Goal: Task Accomplishment & Management: Complete application form

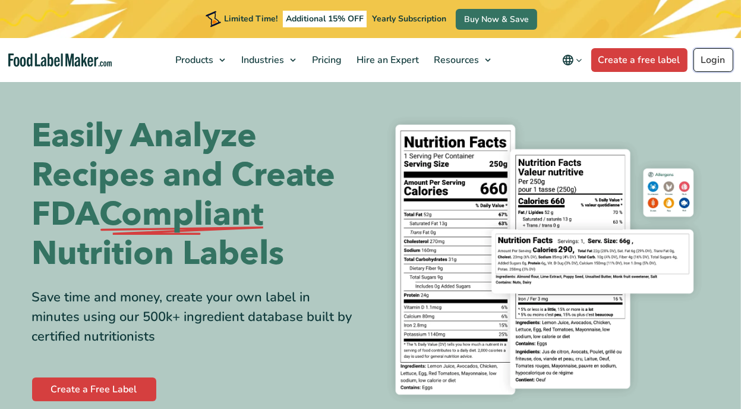
drag, startPoint x: 0, startPoint y: 0, endPoint x: 716, endPoint y: 61, distance: 718.1
click at [716, 61] on link "Login" at bounding box center [714, 60] width 40 height 24
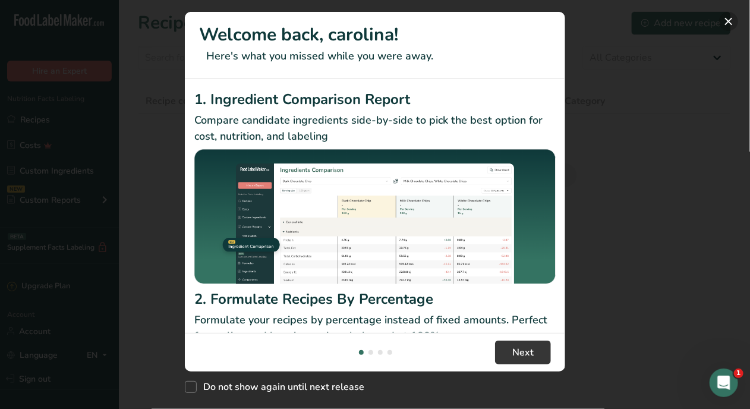
click at [725, 26] on button "New Features" at bounding box center [728, 21] width 19 height 19
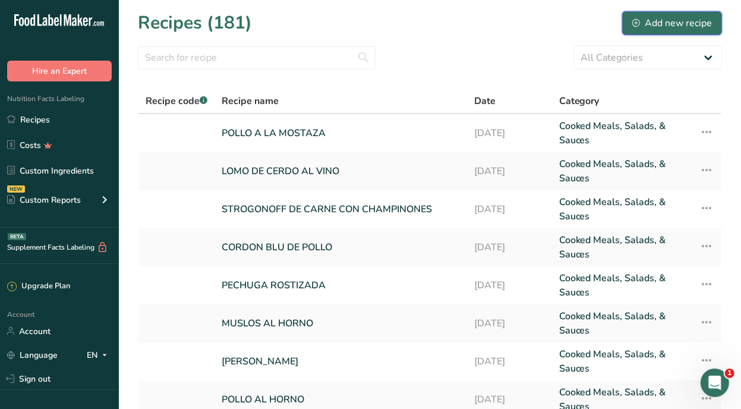
click at [661, 23] on div "Add new recipe" at bounding box center [672, 23] width 80 height 14
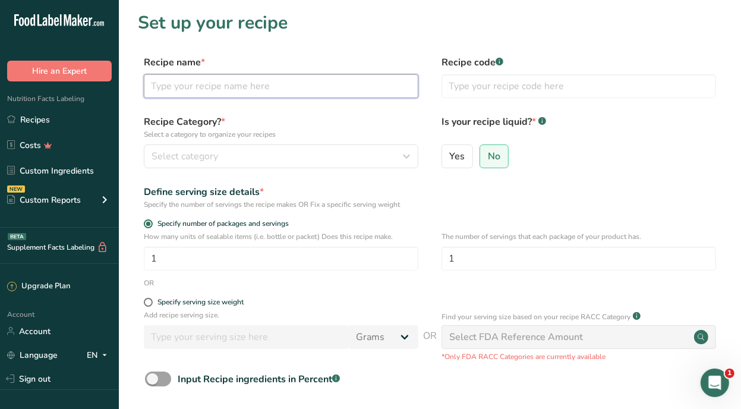
click at [178, 88] on input "text" at bounding box center [281, 86] width 275 height 24
type input "BOWL DE ATUN"
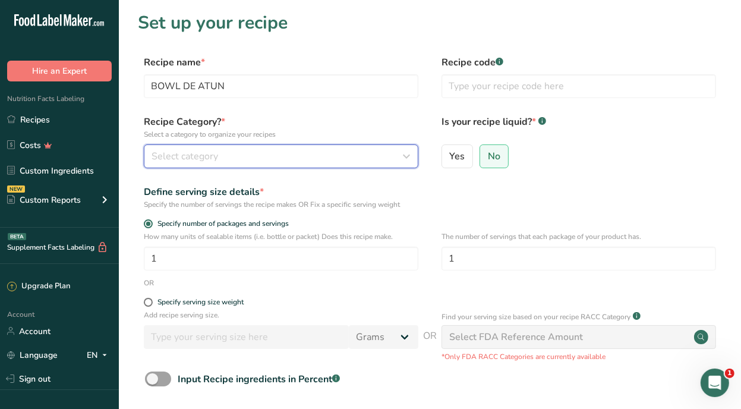
click at [230, 157] on div "Select category" at bounding box center [278, 156] width 252 height 14
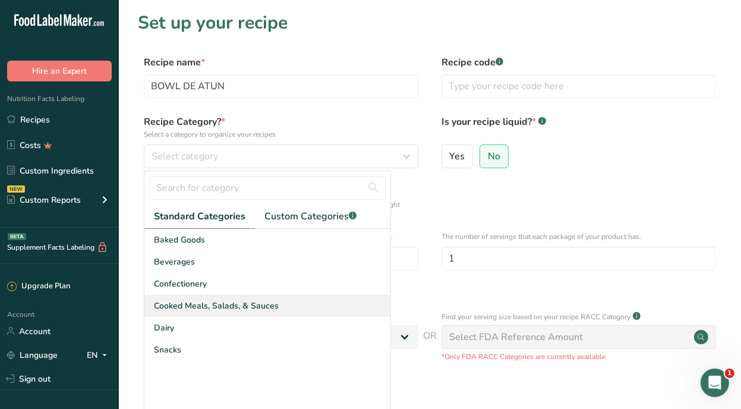
click at [240, 305] on span "Cooked Meals, Salads, & Sauces" at bounding box center [216, 306] width 125 height 12
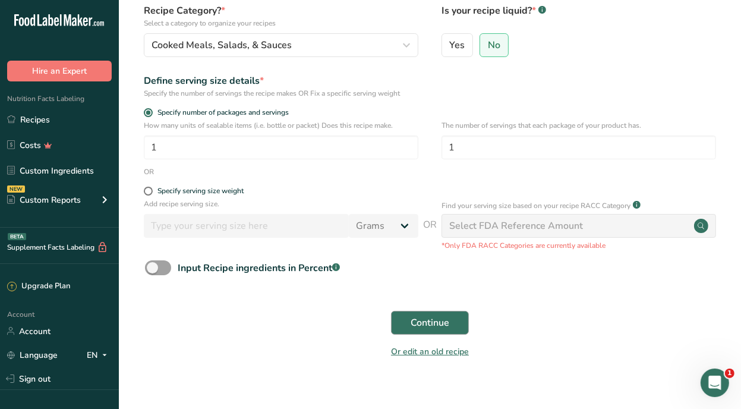
scroll to position [119, 0]
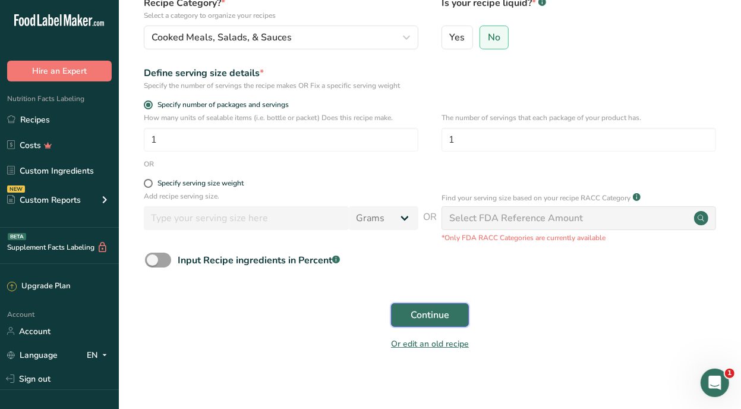
click at [418, 316] on span "Continue" at bounding box center [430, 315] width 39 height 14
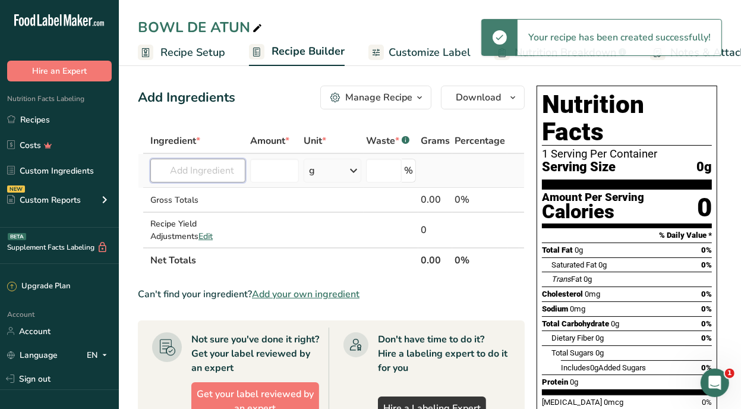
click at [199, 173] on input "text" at bounding box center [197, 171] width 95 height 24
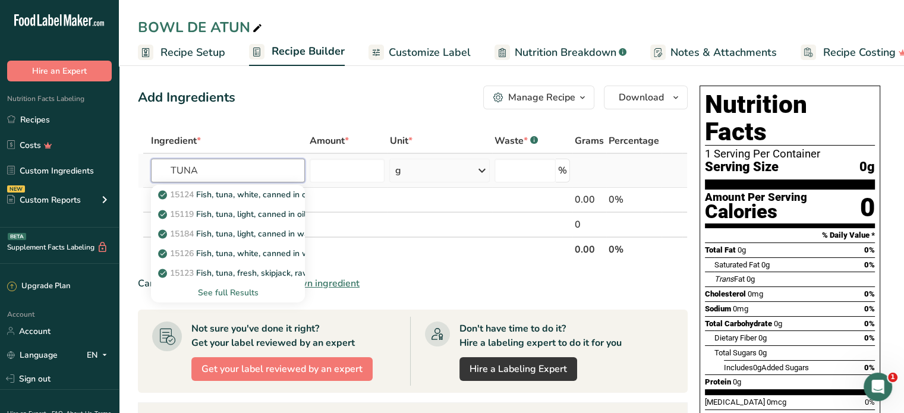
type input "TUNA"
click at [247, 289] on div "See full Results" at bounding box center [227, 292] width 135 height 12
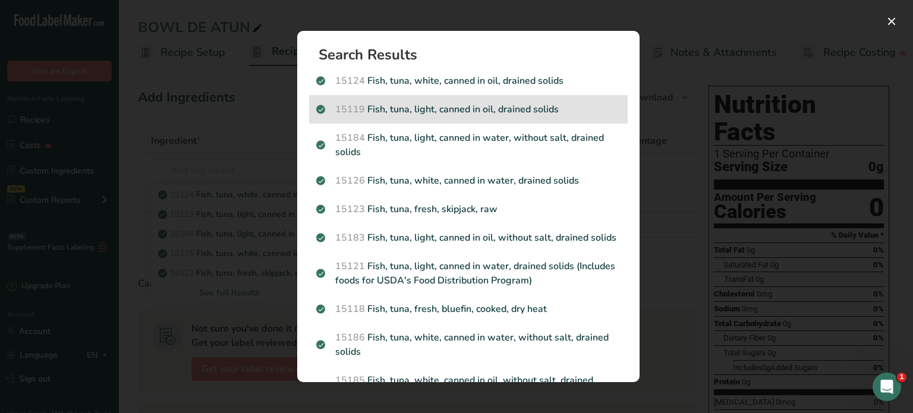
click at [447, 102] on div "15119 Fish, tuna, light, canned in oil, drained solids" at bounding box center [468, 109] width 319 height 29
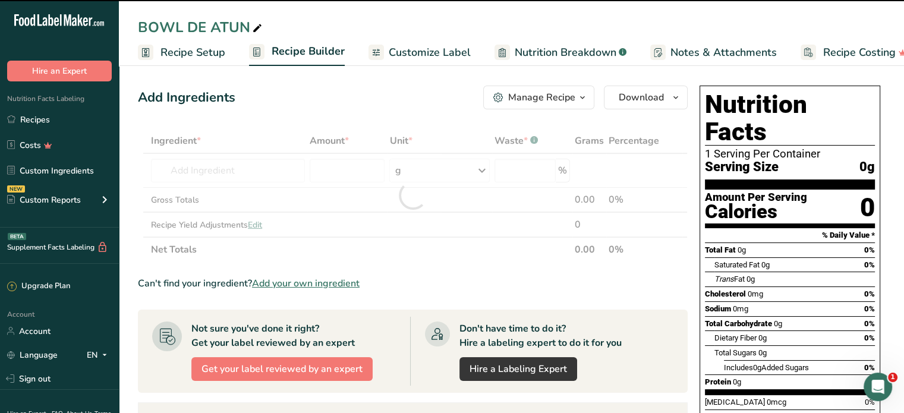
type input "0"
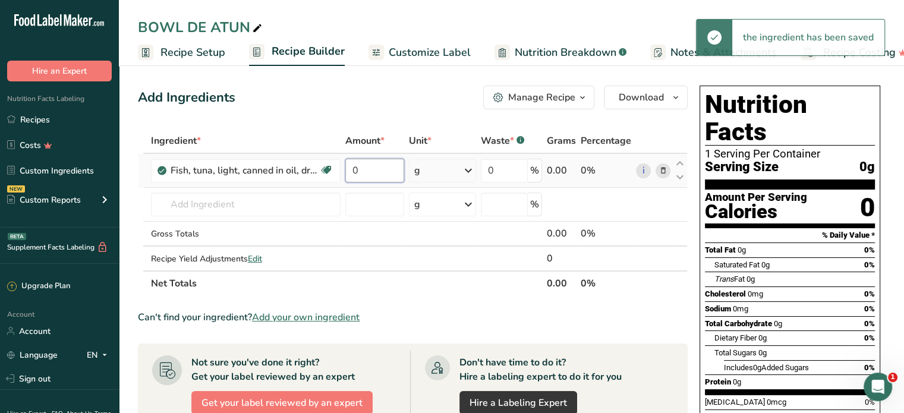
click at [363, 172] on input "0" at bounding box center [374, 171] width 59 height 24
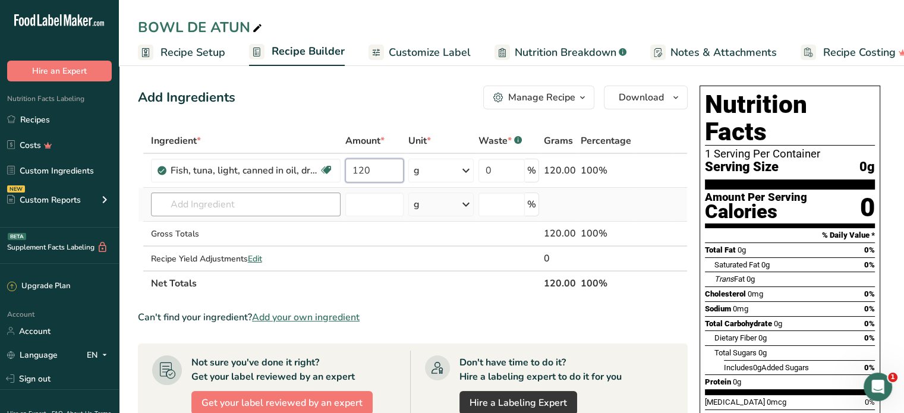
type input "120"
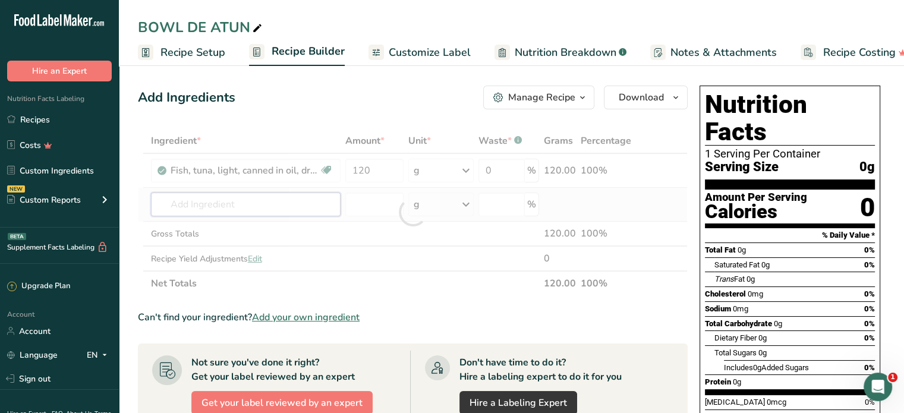
click at [201, 196] on div "Ingredient * Amount * Unit * Waste * .a-a{fill:#347362;}.b-a{fill:#fff;} Grams …" at bounding box center [413, 212] width 550 height 168
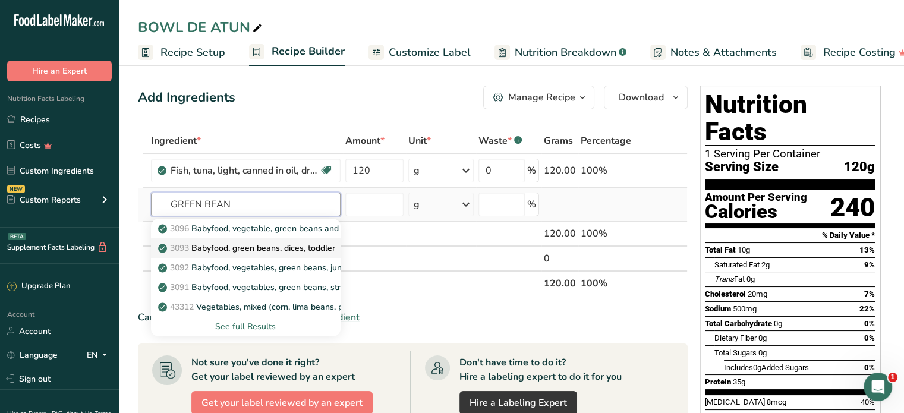
type input "GREEN BEAN"
click at [254, 247] on p "3093 Babyfood, green beans, dices, toddler" at bounding box center [247, 248] width 175 height 12
type input "Babyfood, green beans, dices, toddler"
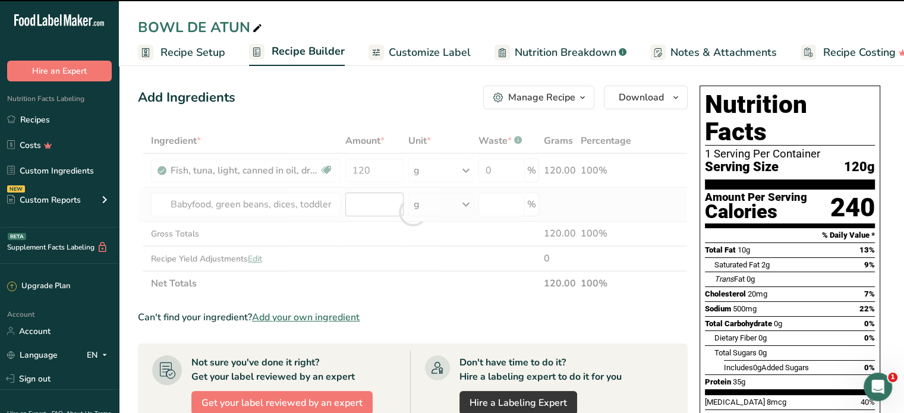
type input "0"
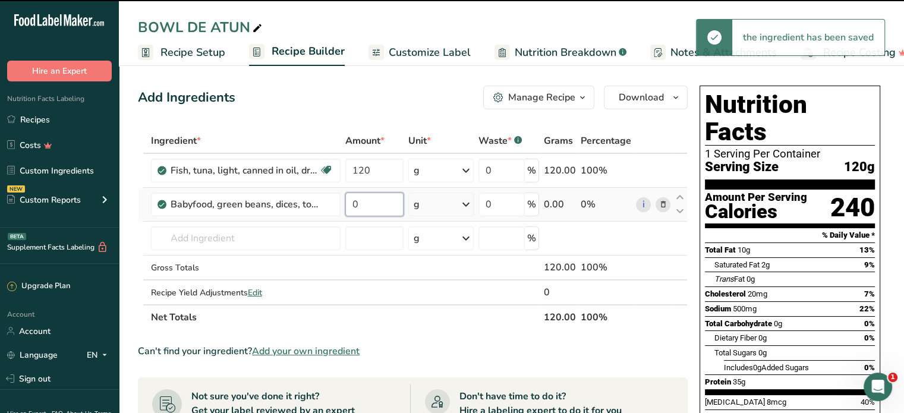
click at [371, 201] on input "0" at bounding box center [374, 205] width 58 height 24
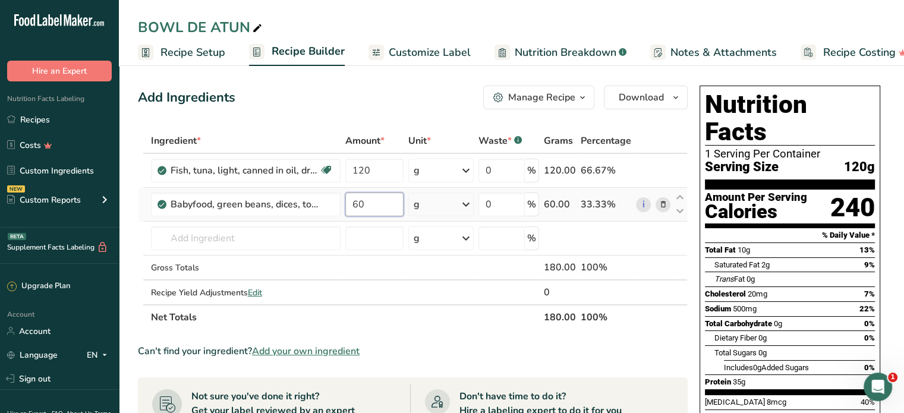
type input "60"
click at [254, 244] on div "Ingredient * Amount * Unit * Waste * .a-a{fill:#347362;}.b-a{fill:#fff;} Grams …" at bounding box center [413, 228] width 550 height 201
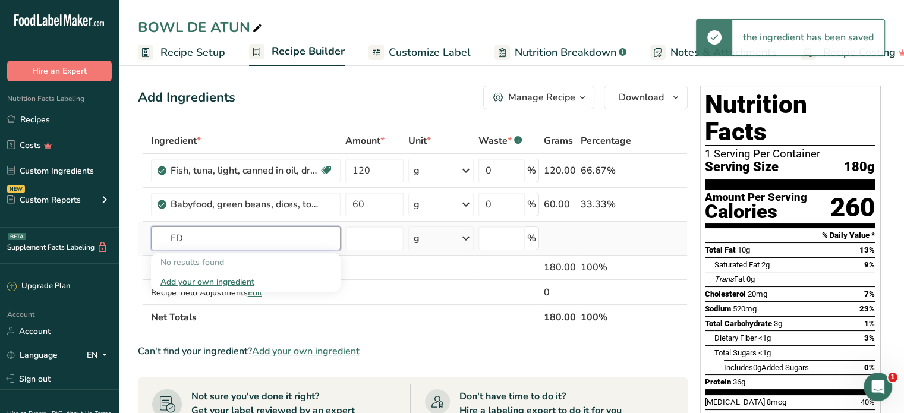
type input "E"
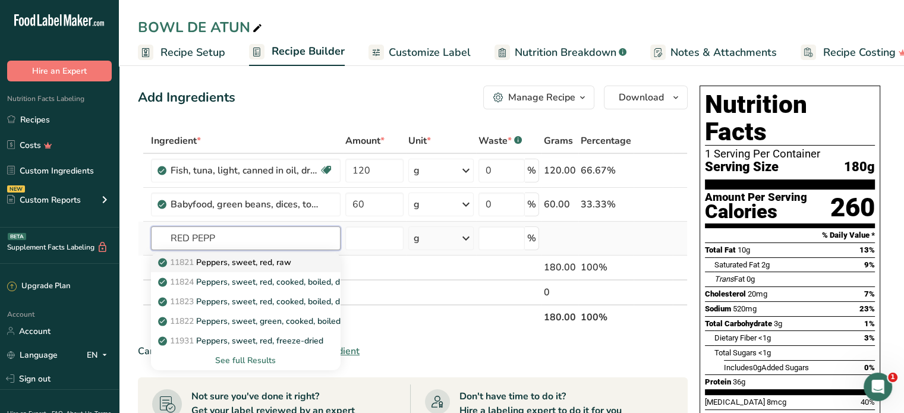
type input "RED PEPP"
click at [278, 263] on p "11821 Peppers, sweet, red, raw" at bounding box center [225, 262] width 131 height 12
type input "Peppers, sweet, red, raw"
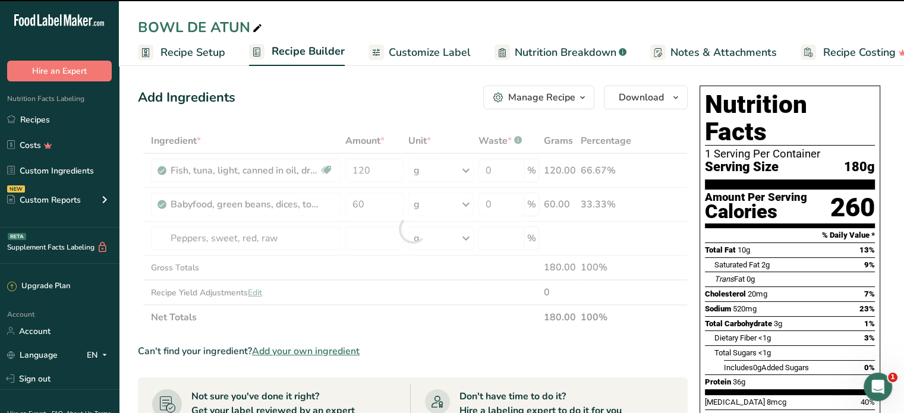
type input "0"
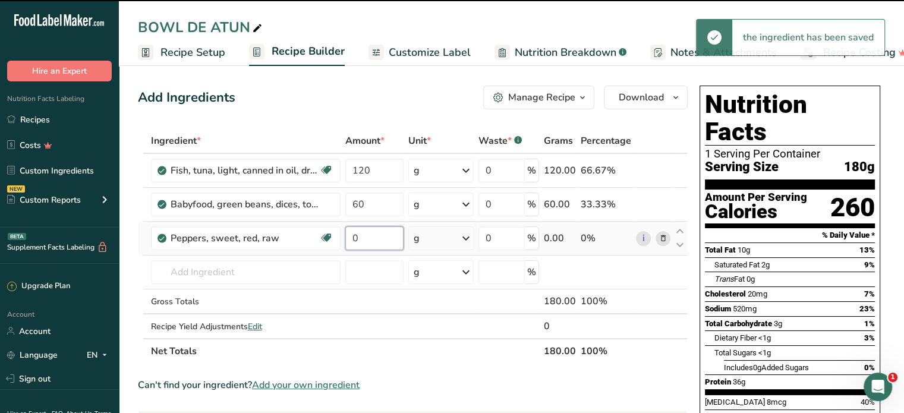
click at [371, 239] on input "0" at bounding box center [374, 238] width 58 height 24
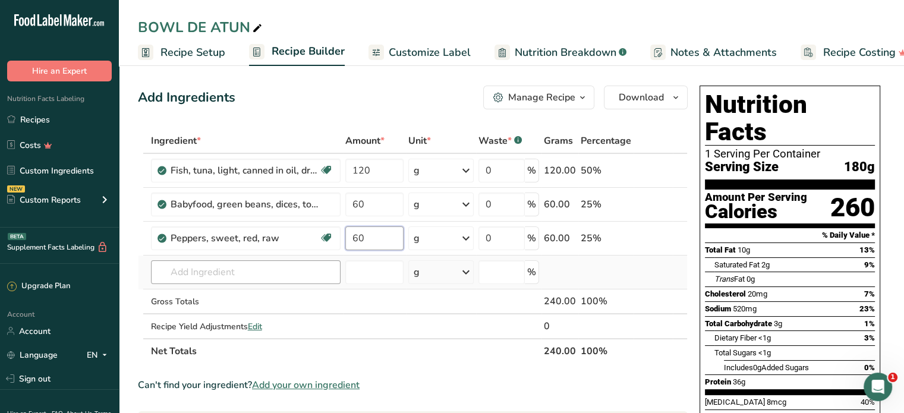
type input "60"
click at [242, 272] on div "Ingredient * Amount * Unit * Waste * .a-a{fill:#347362;}.b-a{fill:#fff;} Grams …" at bounding box center [413, 245] width 550 height 235
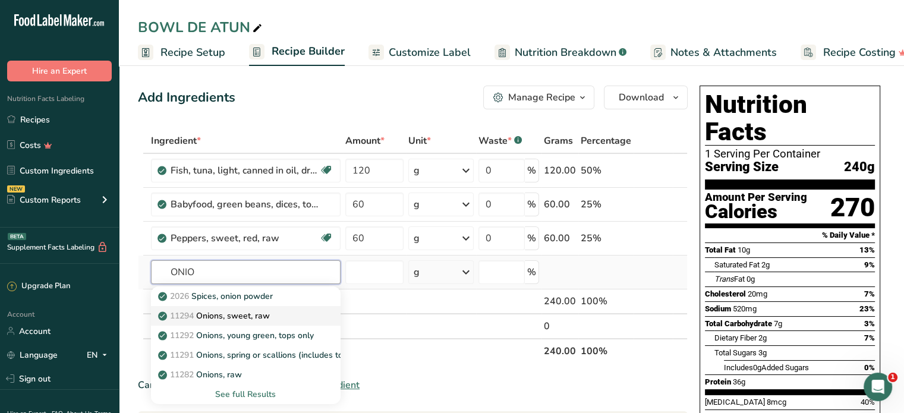
type input "ONIO"
click at [247, 311] on p "11294 Onions, sweet, raw" at bounding box center [214, 316] width 109 height 12
type input "Onions, sweet, raw"
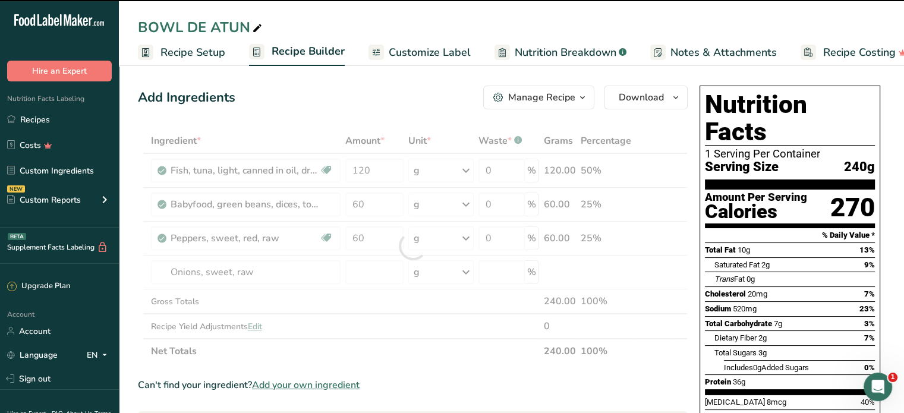
type input "0"
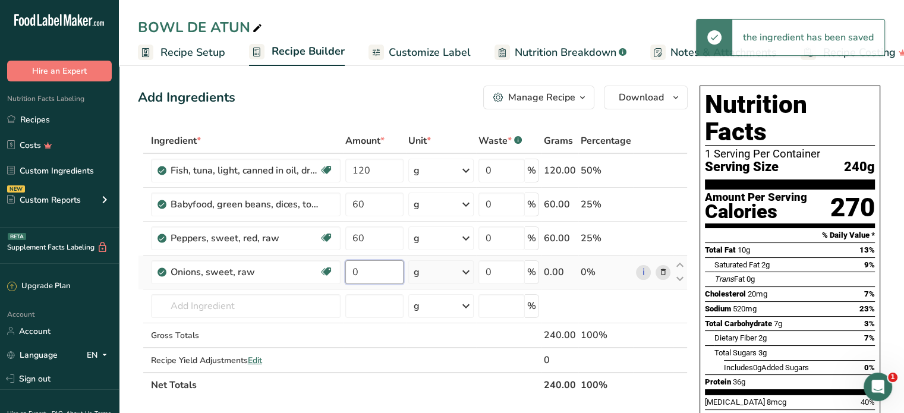
click at [371, 274] on input "0" at bounding box center [374, 272] width 58 height 24
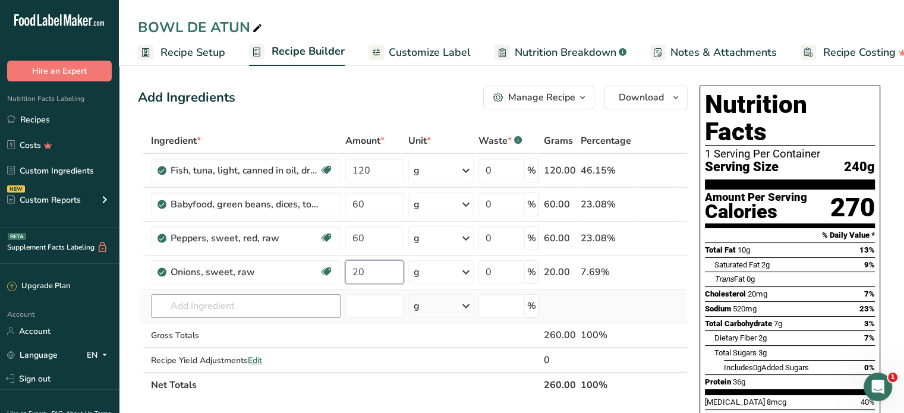
type input "20"
click at [238, 310] on div "Ingredient * Amount * Unit * Waste * .a-a{fill:#347362;}.b-a{fill:#fff;} Grams …" at bounding box center [413, 262] width 550 height 269
type input "ARU"
click at [222, 266] on p "11959 [GEOGRAPHIC_DATA], raw" at bounding box center [202, 265] width 85 height 12
type input "Arugula, raw"
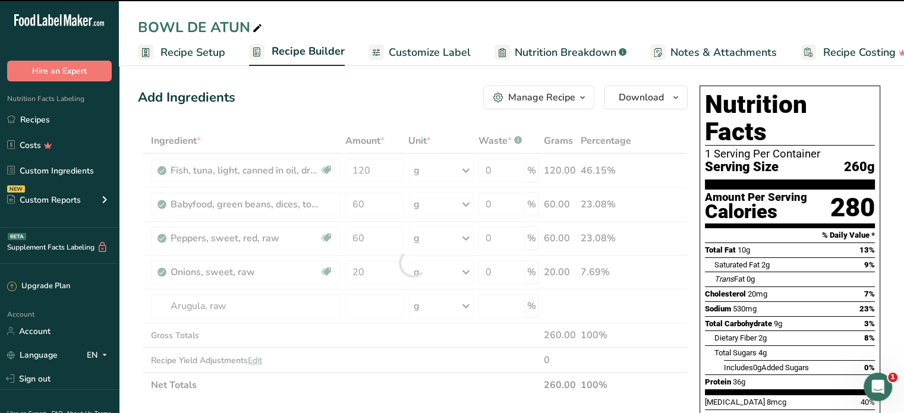
type input "0"
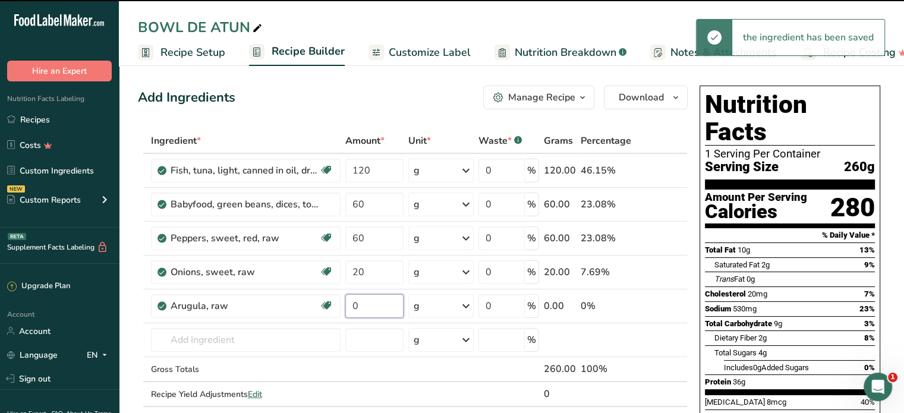
click at [360, 307] on input "0" at bounding box center [374, 306] width 58 height 24
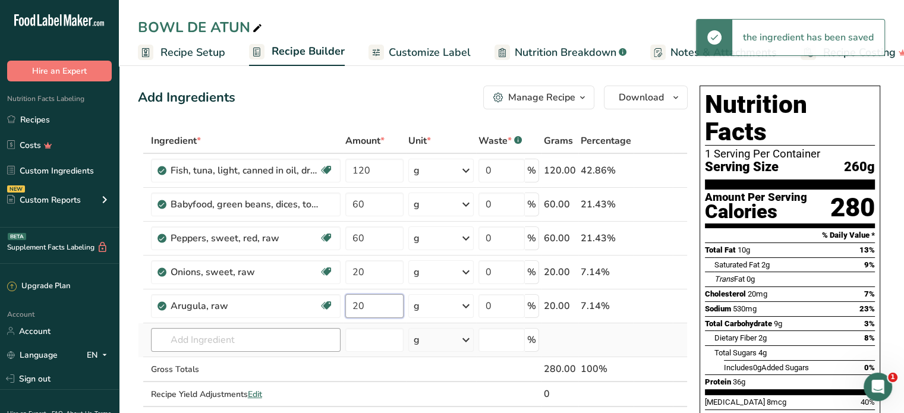
type input "20"
click at [220, 346] on div "Ingredient * Amount * Unit * Waste * .a-a{fill:#347362;}.b-a{fill:#fff;} Grams …" at bounding box center [413, 279] width 550 height 303
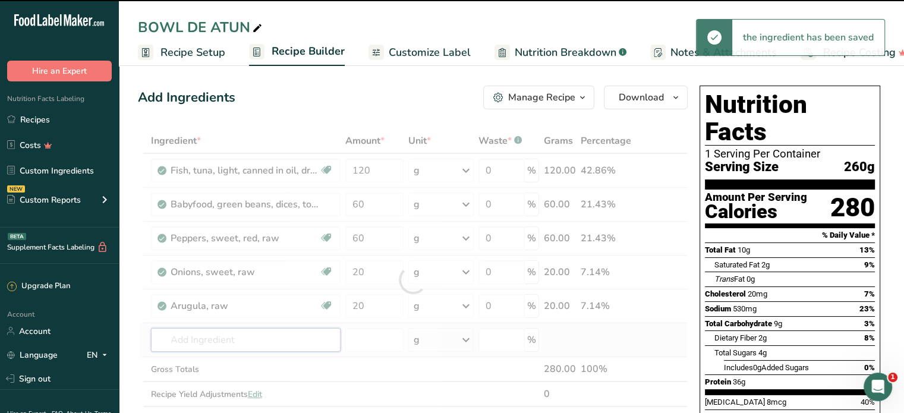
type input "R"
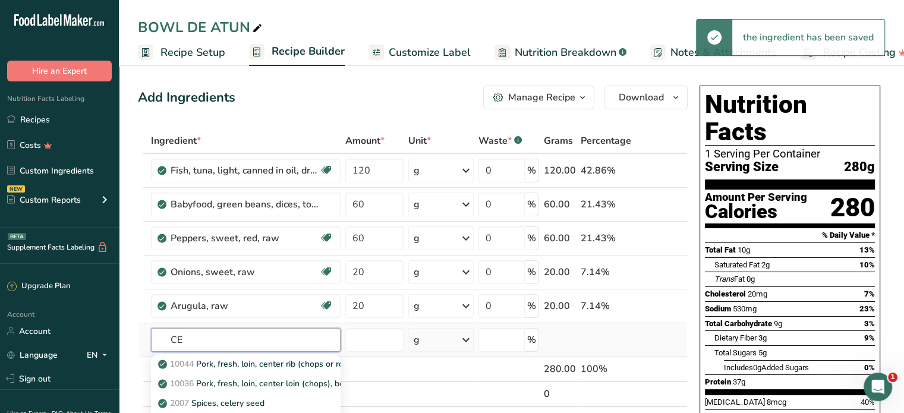
type input "C"
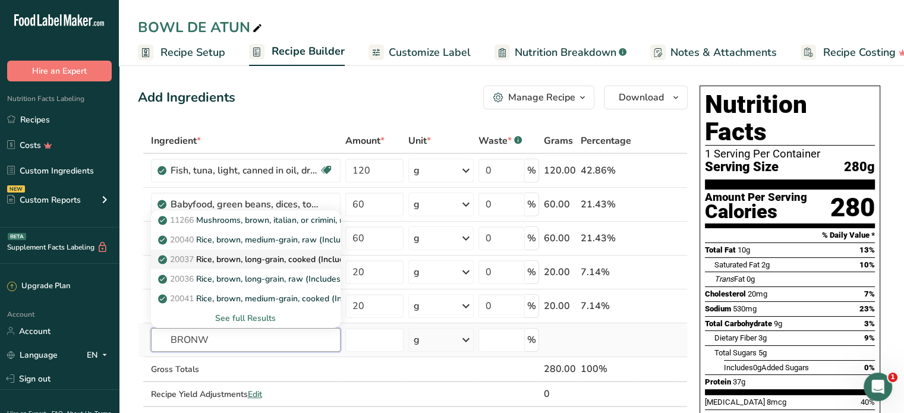
type input "BRONW"
click at [282, 261] on p "20037 Rice, brown, long-grain, cooked (Includes foods for USDA's Food Distribut…" at bounding box center [343, 259] width 367 height 12
type input "Rice, brown, long-grain, cooked (Includes foods for USDA's Food Distribution Pr…"
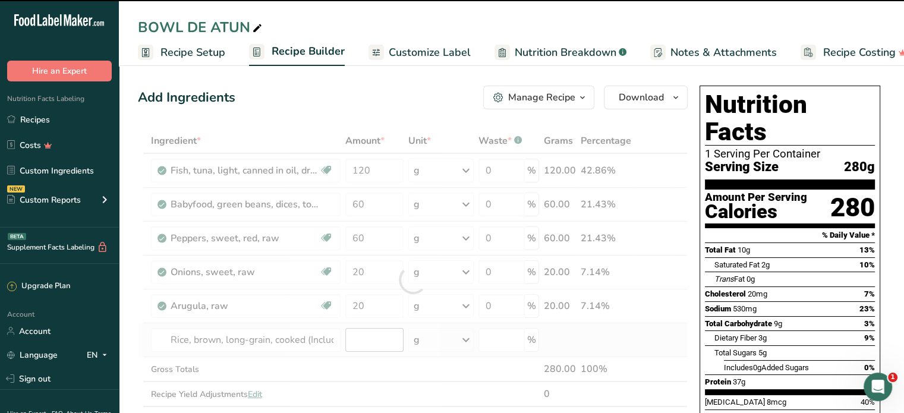
type input "0"
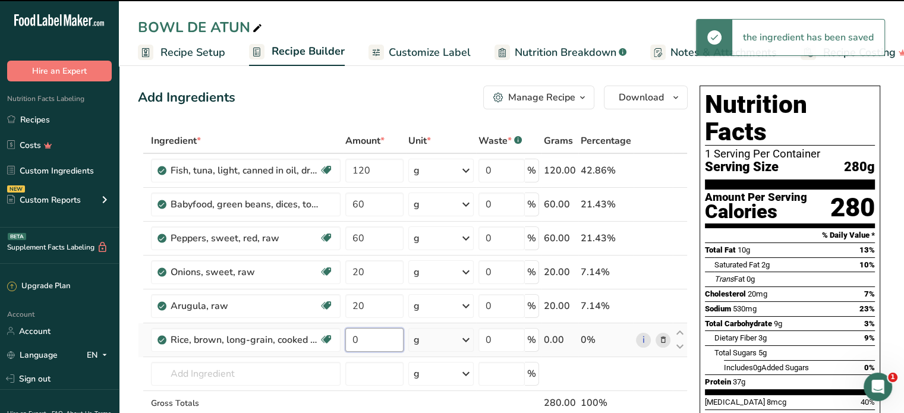
click at [368, 341] on input "0" at bounding box center [374, 340] width 58 height 24
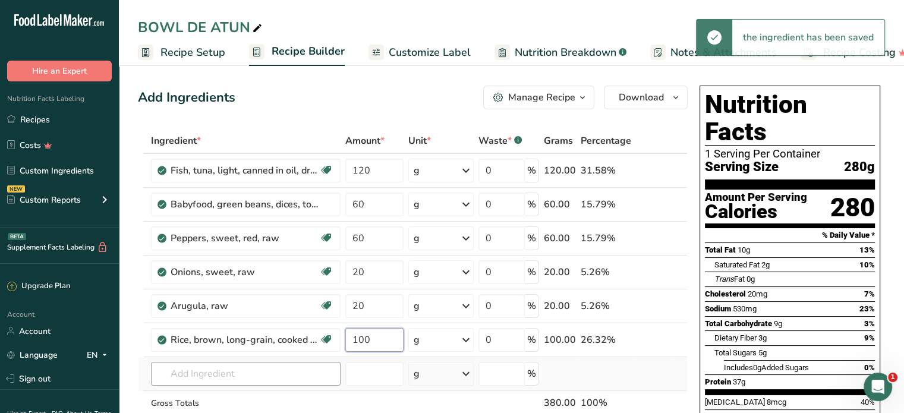
type input "100"
click at [247, 374] on div "Ingredient * Amount * Unit * Waste * .a-a{fill:#347362;}.b-a{fill:#fff;} Grams …" at bounding box center [413, 296] width 550 height 337
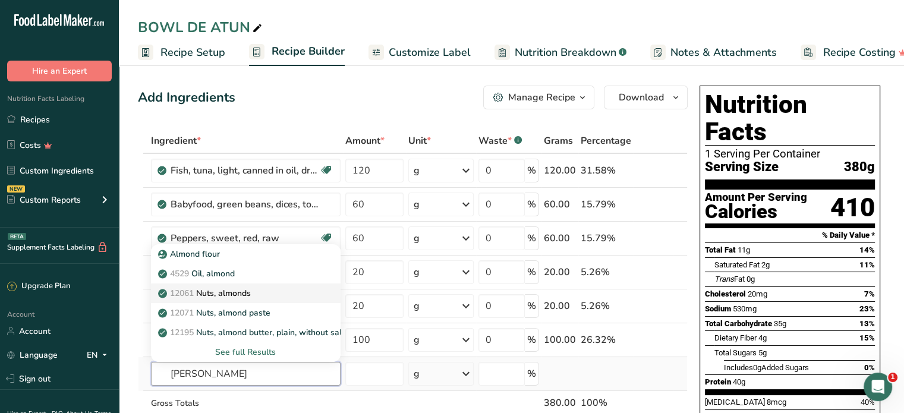
type input "[PERSON_NAME]"
click at [244, 297] on p "12061 Nuts, almonds" at bounding box center [205, 293] width 90 height 12
type input "Nuts, almonds"
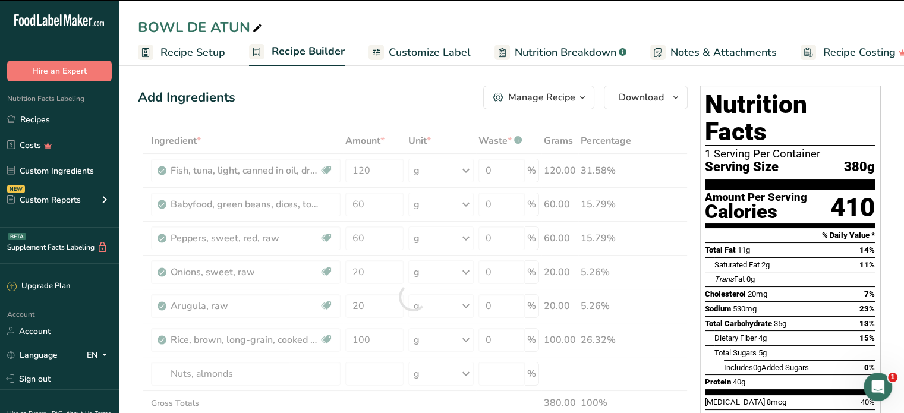
type input "0"
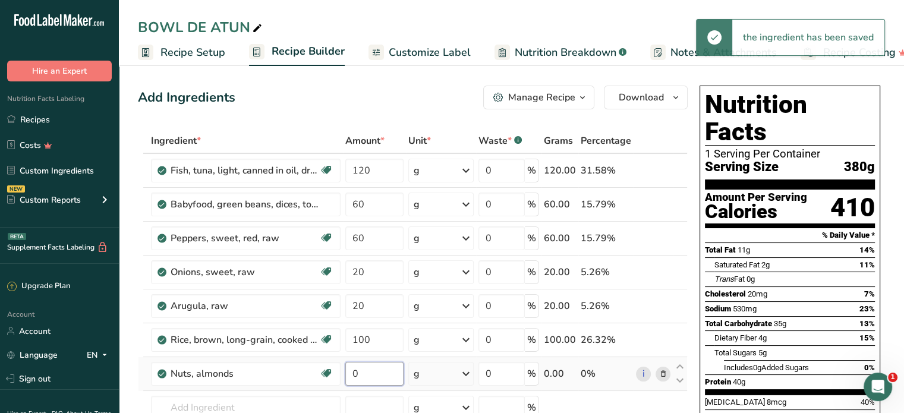
click at [367, 374] on input "0" at bounding box center [374, 374] width 58 height 24
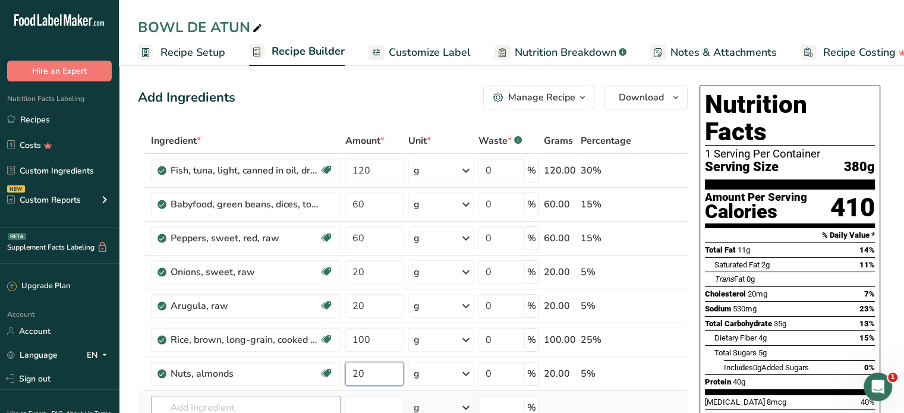
type input "20"
click at [212, 408] on div "Ingredient * Amount * Unit * Waste * .a-a{fill:#347362;}.b-a{fill:#fff;} Grams …" at bounding box center [413, 313] width 550 height 371
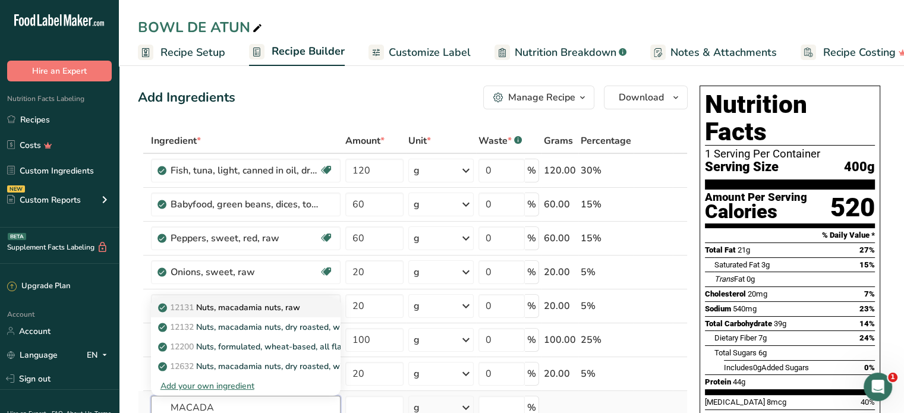
type input "MACADA"
click at [228, 301] on p "12131 Nuts, macadamia nuts, raw" at bounding box center [230, 307] width 140 height 12
type input "Nuts, macadamia nuts, raw"
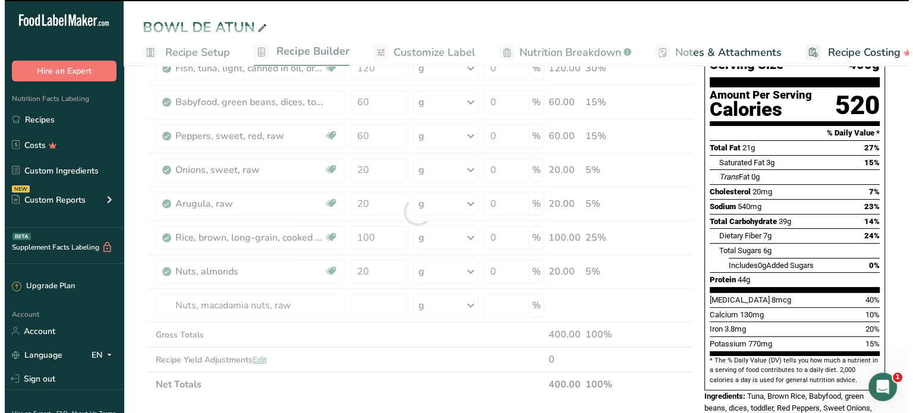
scroll to position [119, 0]
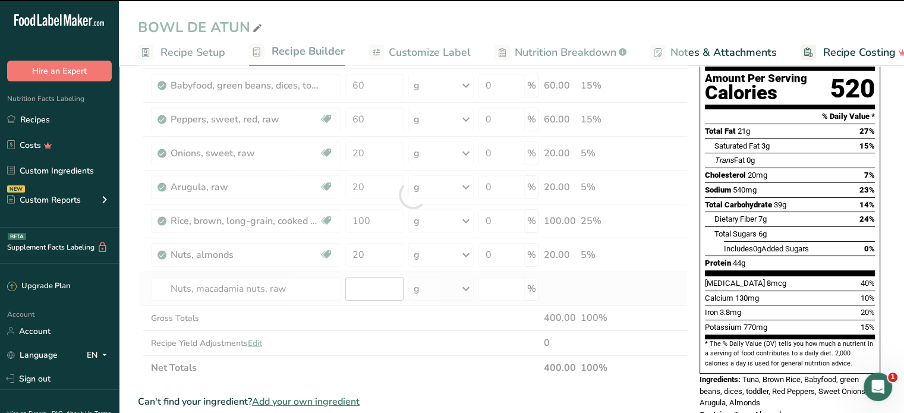
type input "0"
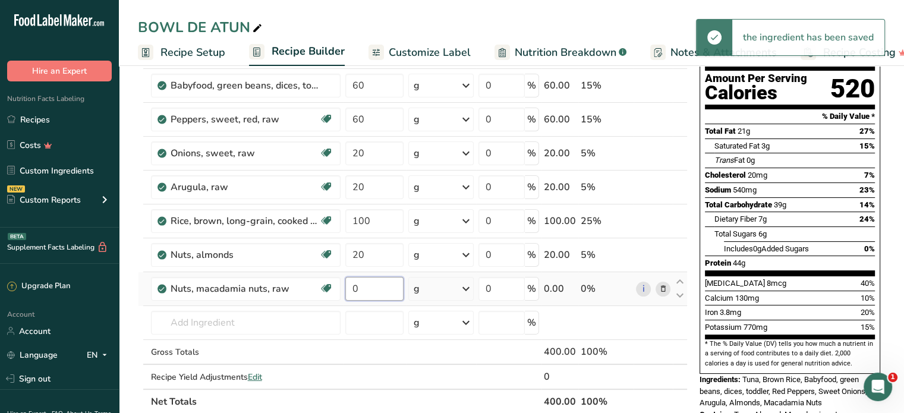
click at [364, 282] on input "0" at bounding box center [374, 289] width 58 height 24
type input "10"
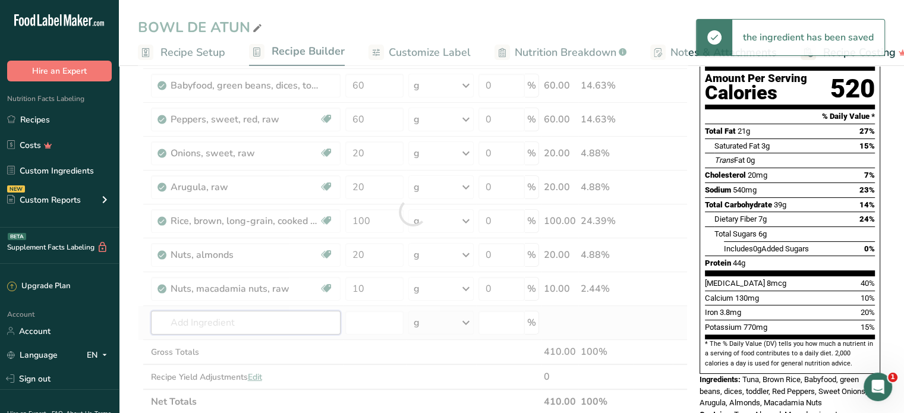
click at [232, 325] on div "Ingredient * Amount * Unit * Waste * .a-a{fill:#347362;}.b-a{fill:#fff;} Grams …" at bounding box center [413, 212] width 550 height 405
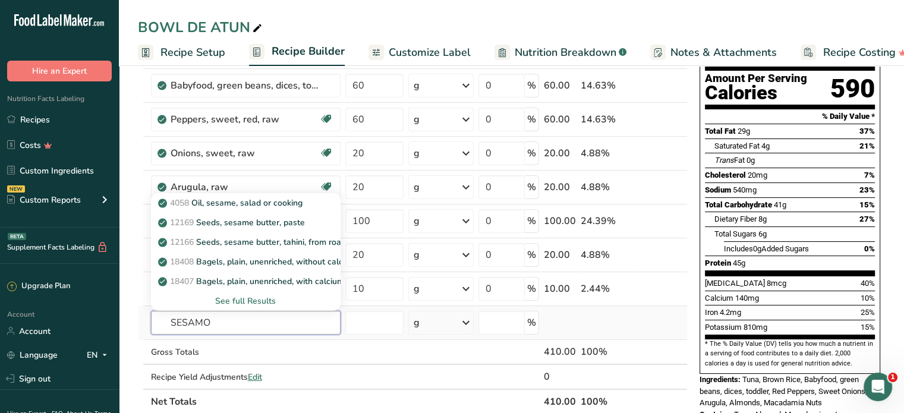
type input "SESAMO"
click at [263, 299] on div "See full Results" at bounding box center [245, 301] width 171 height 12
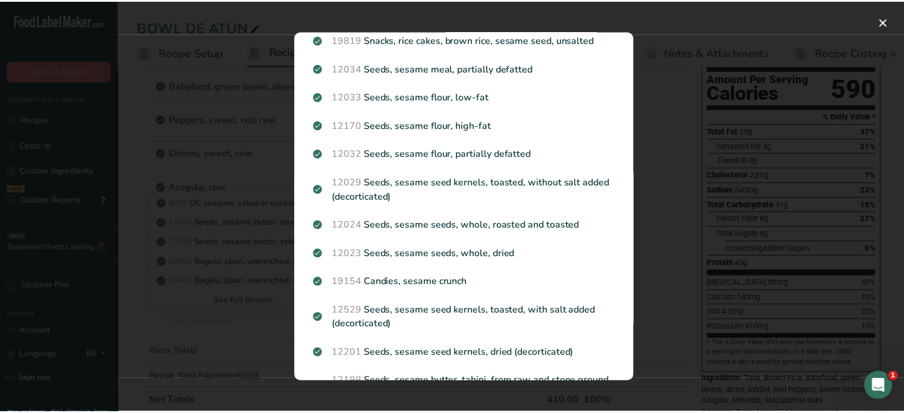
scroll to position [475, 0]
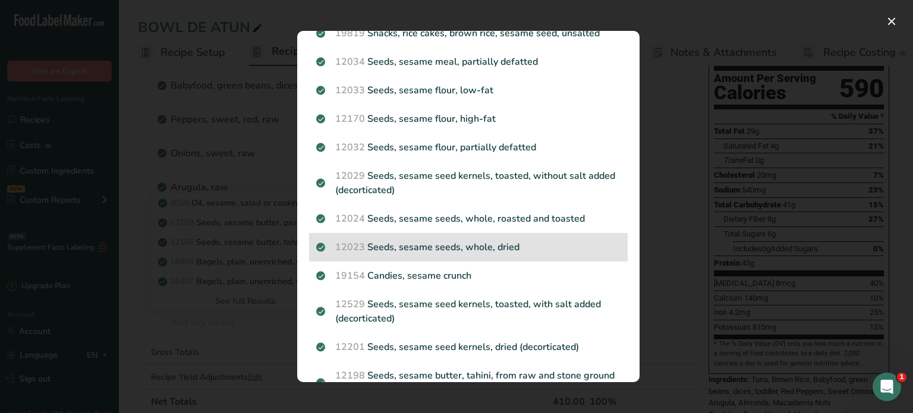
click at [419, 246] on p "12023 Seeds, sesame seeds, whole, dried" at bounding box center [468, 247] width 304 height 14
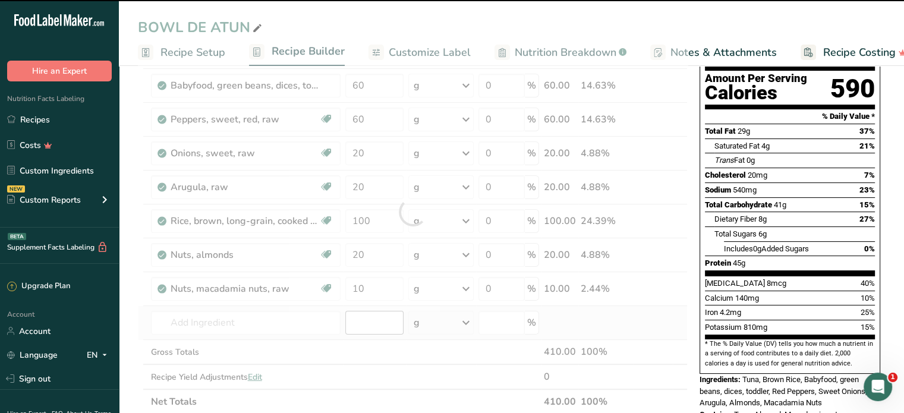
type input "0"
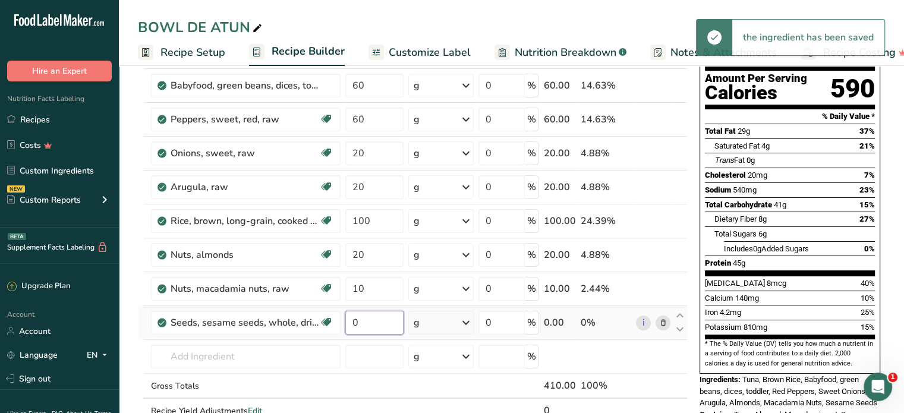
click at [368, 316] on input "0" at bounding box center [374, 323] width 58 height 24
type input "2"
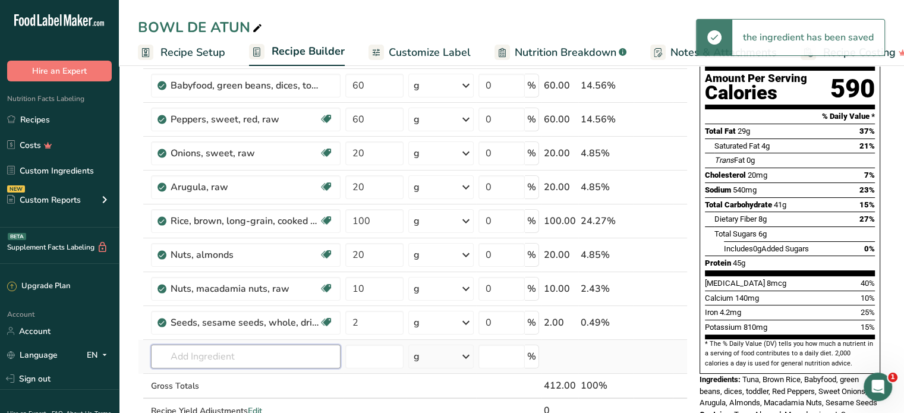
click at [207, 354] on div "Ingredient * Amount * Unit * Waste * .a-a{fill:#347362;}.b-a{fill:#fff;} Grams …" at bounding box center [413, 229] width 550 height 439
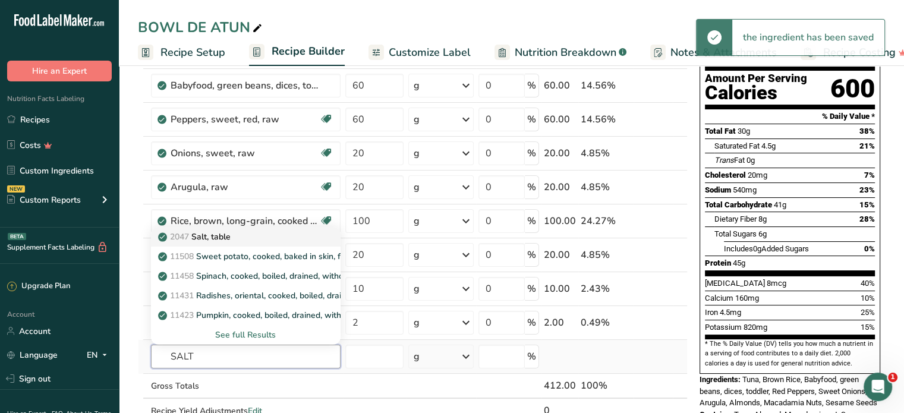
type input "SALT"
click at [226, 236] on p "2047 Salt, table" at bounding box center [195, 237] width 70 height 12
type input "Salt, table"
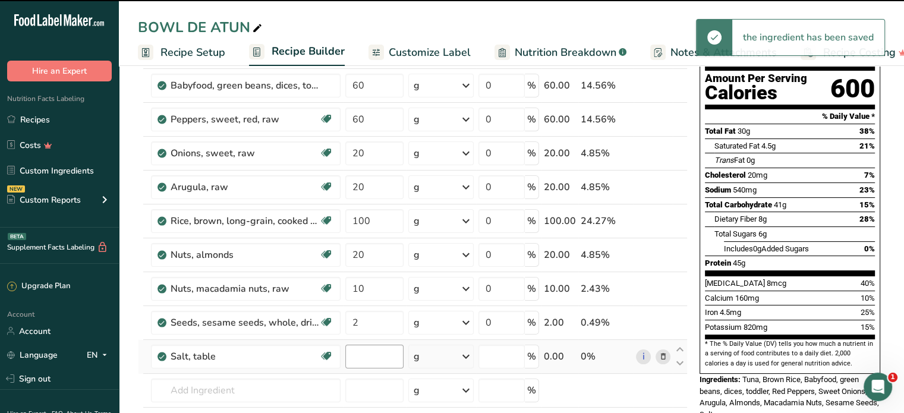
type input "0"
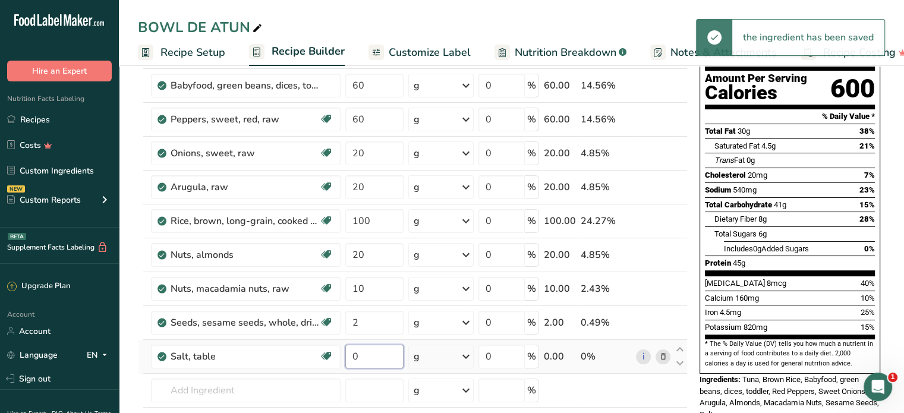
click at [364, 358] on input "0" at bounding box center [374, 357] width 58 height 24
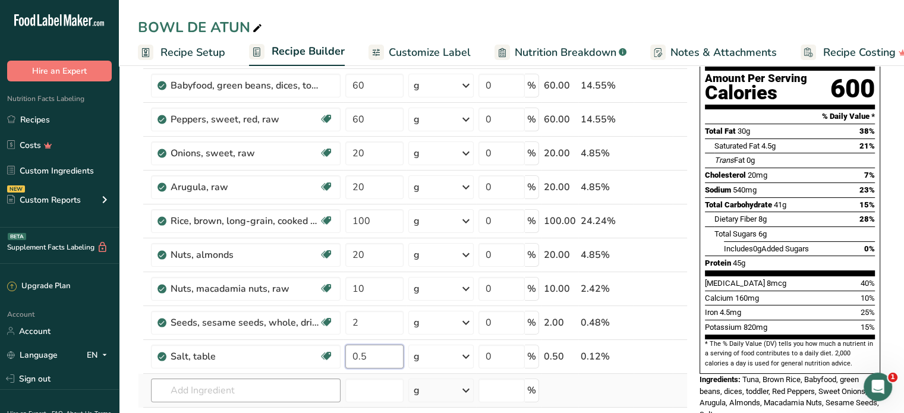
type input "0.5"
click at [253, 392] on div "Ingredient * Amount * Unit * Waste * .a-a{fill:#347362;}.b-a{fill:#fff;} Grams …" at bounding box center [413, 246] width 550 height 472
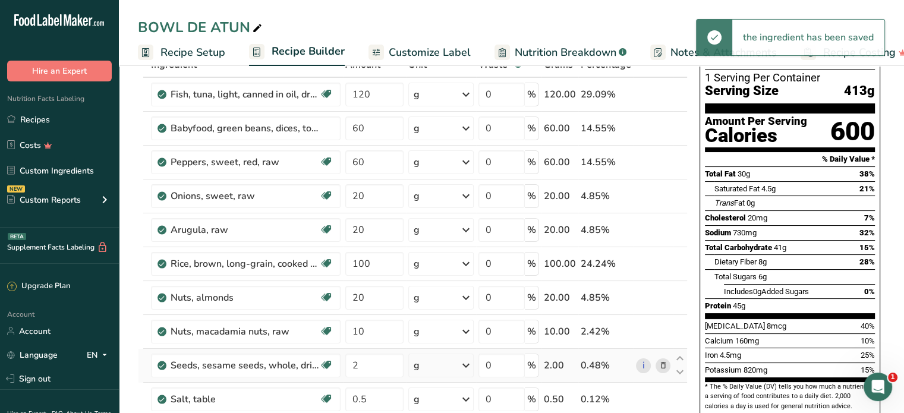
scroll to position [0, 0]
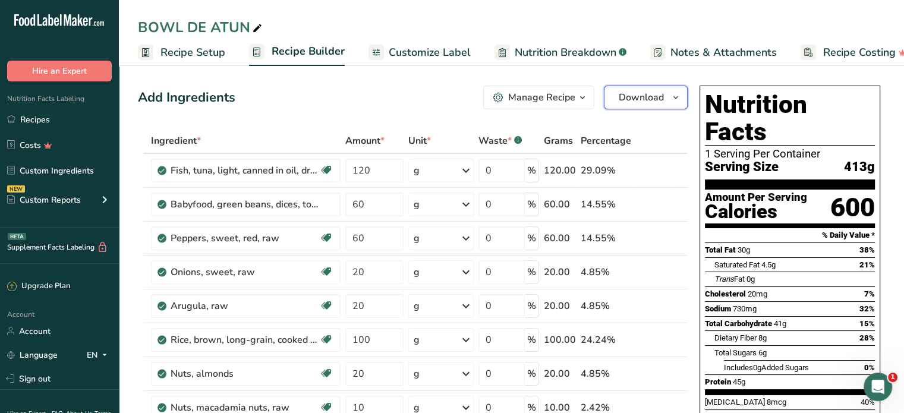
click at [647, 100] on span "Download" at bounding box center [641, 97] width 45 height 14
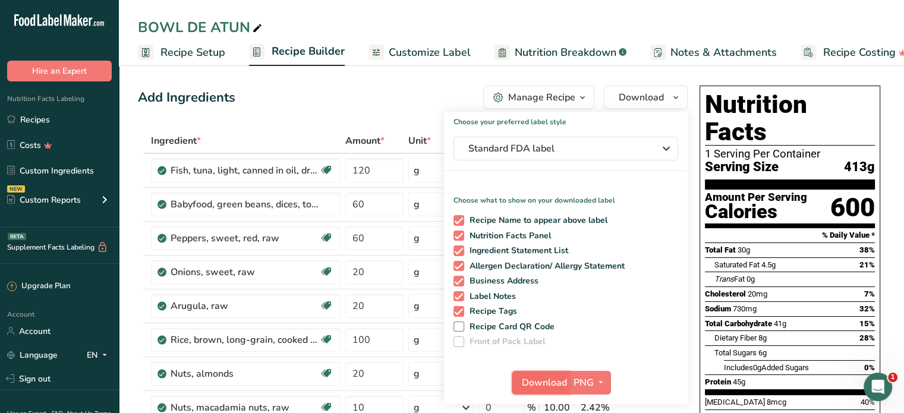
click at [550, 379] on span "Download" at bounding box center [544, 383] width 45 height 14
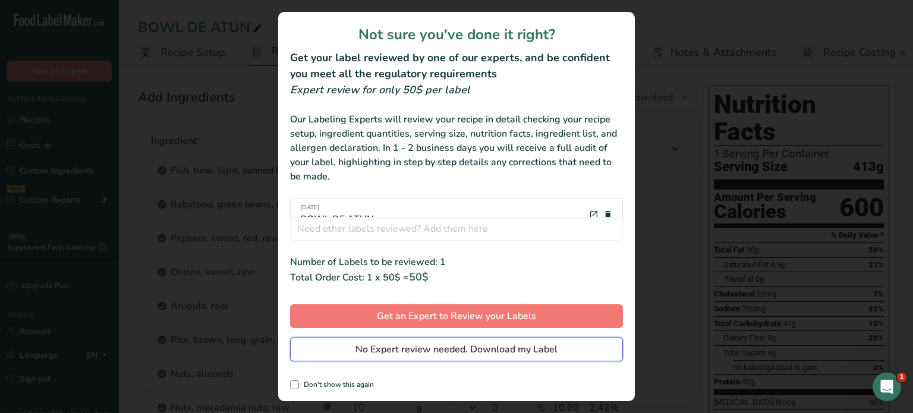
click at [534, 346] on span "No Expert review needed. Download my Label" at bounding box center [456, 349] width 202 height 14
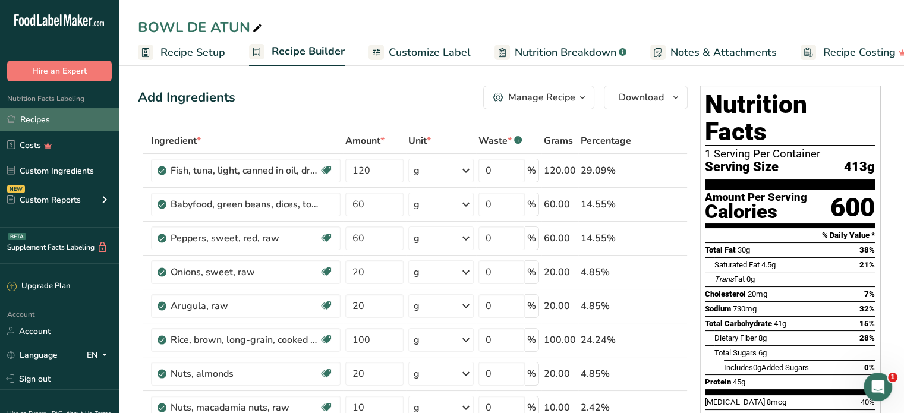
click at [40, 118] on link "Recipes" at bounding box center [59, 119] width 119 height 23
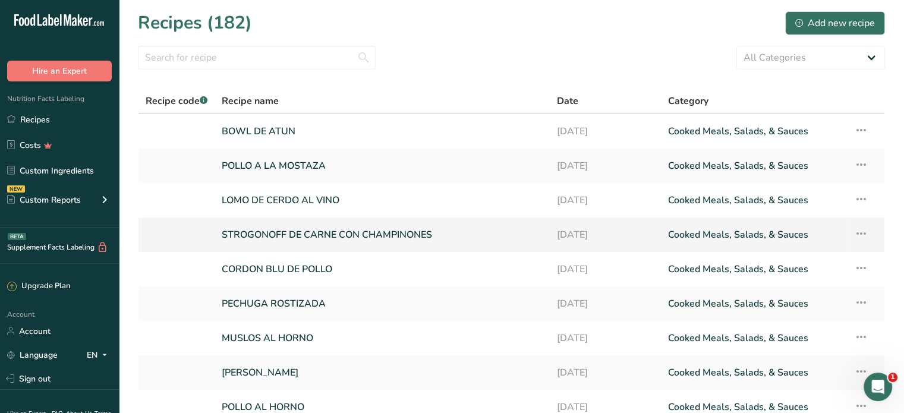
click at [261, 234] on link "STROGONOFF DE CARNE CON CHAMPINONES" at bounding box center [382, 234] width 320 height 25
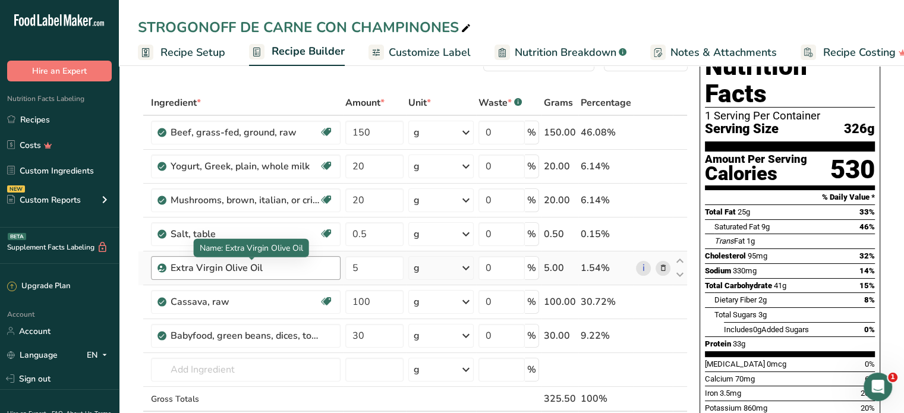
scroll to position [59, 0]
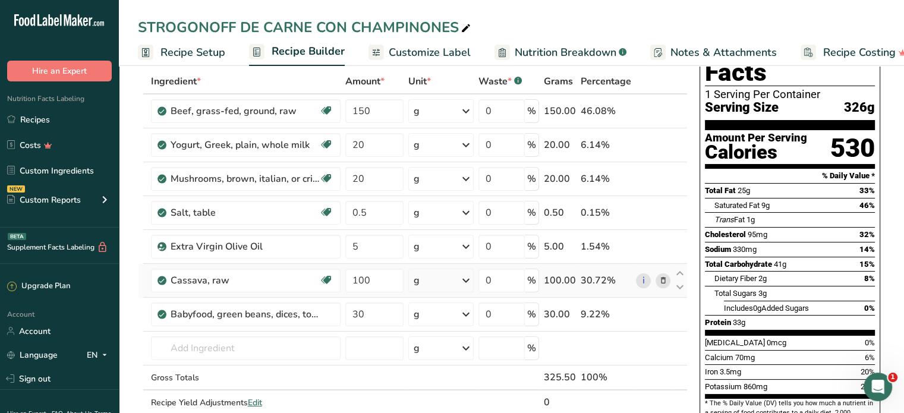
click at [663, 279] on icon at bounding box center [662, 281] width 8 height 12
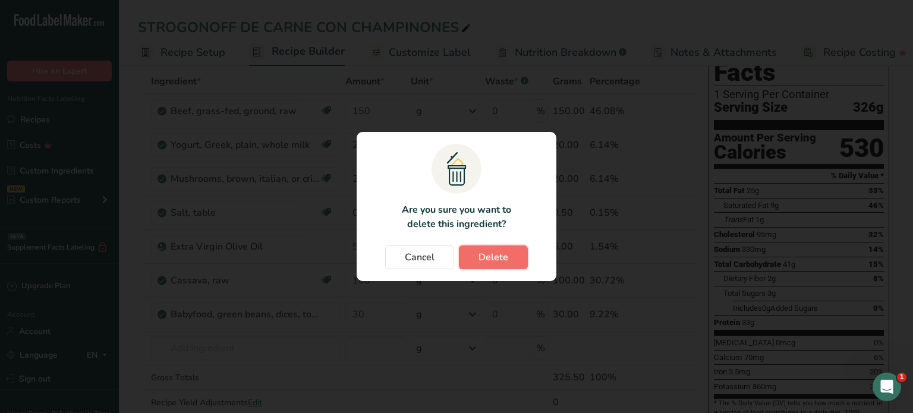
click at [511, 260] on button "Delete" at bounding box center [493, 257] width 69 height 24
type input "30"
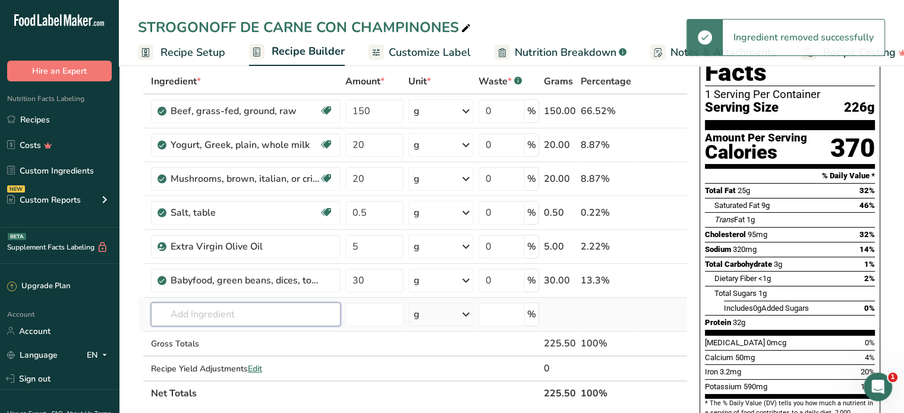
click at [294, 308] on input "text" at bounding box center [246, 314] width 190 height 24
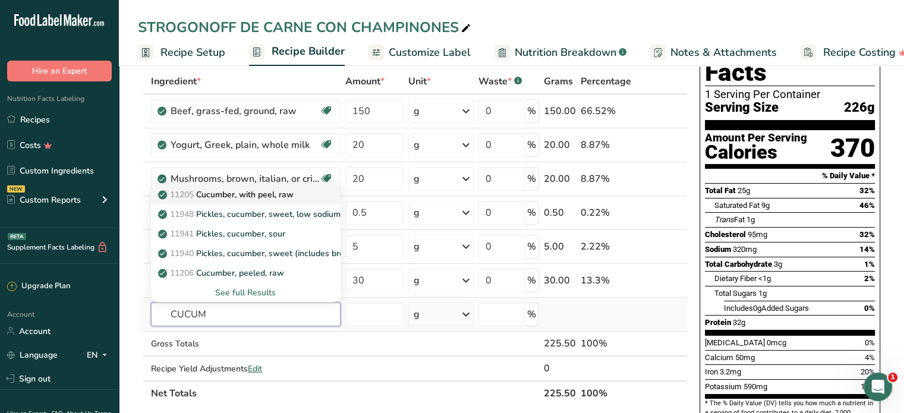
type input "CUCUM"
click at [264, 191] on p "11205 Cucumber, with peel, raw" at bounding box center [226, 194] width 133 height 12
type input "Cucumber, with peel, raw"
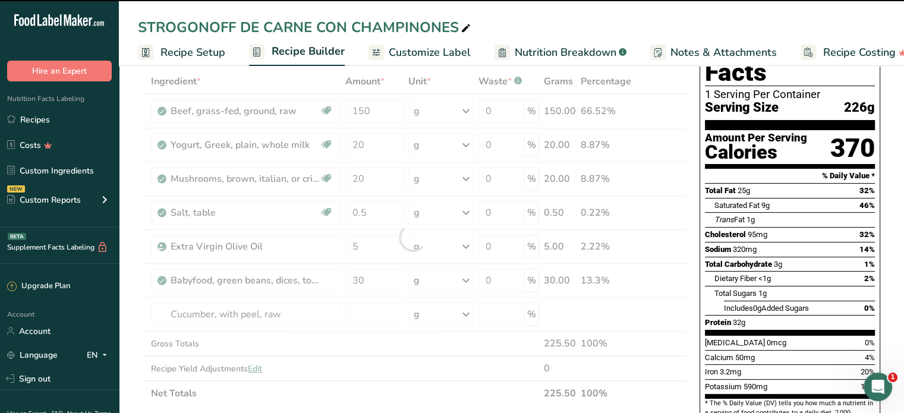
type input "0"
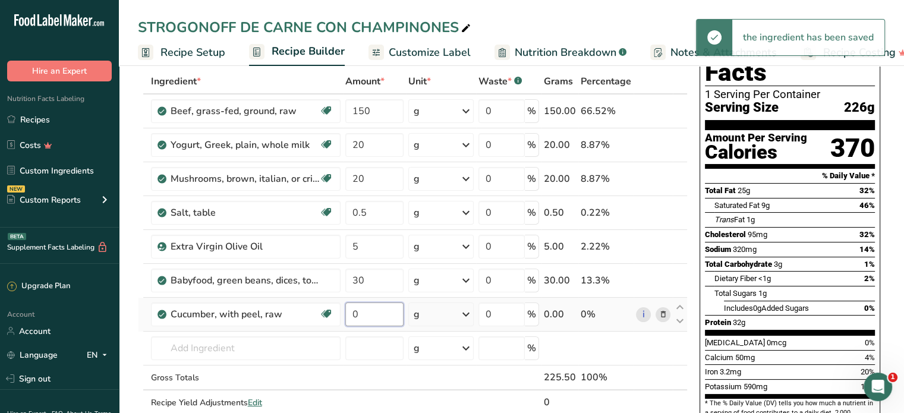
click at [367, 317] on input "0" at bounding box center [374, 314] width 58 height 24
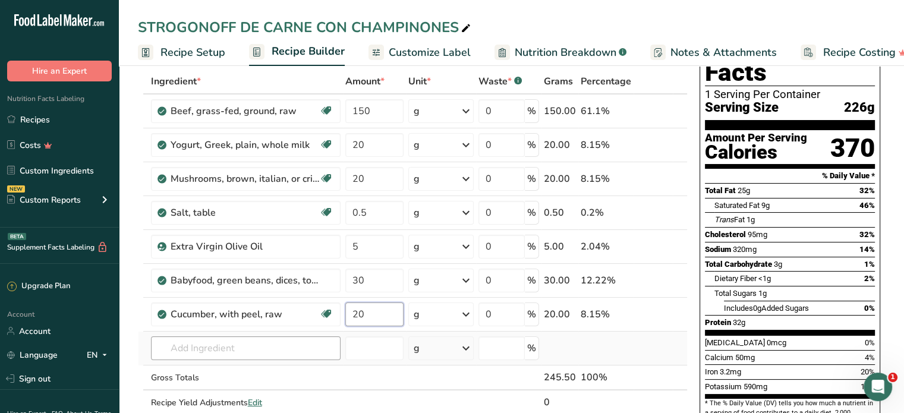
type input "20"
click at [278, 346] on div "Ingredient * Amount * Unit * Waste * .a-a{fill:#347362;}.b-a{fill:#fff;} Grams …" at bounding box center [413, 254] width 550 height 371
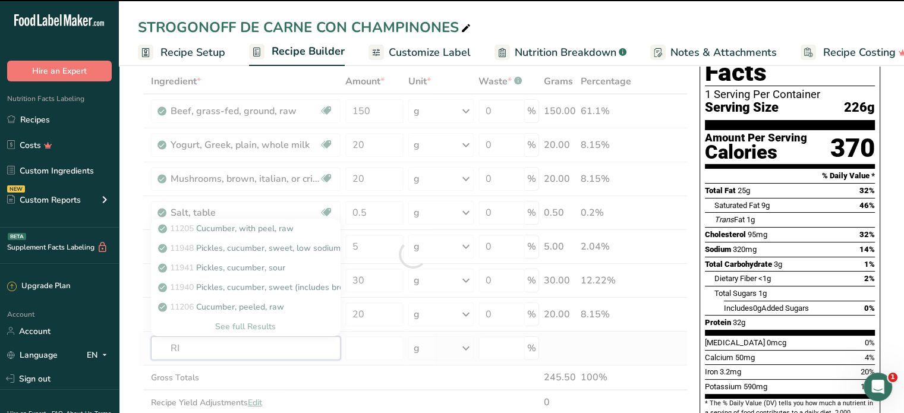
type input "RIC"
type input "E"
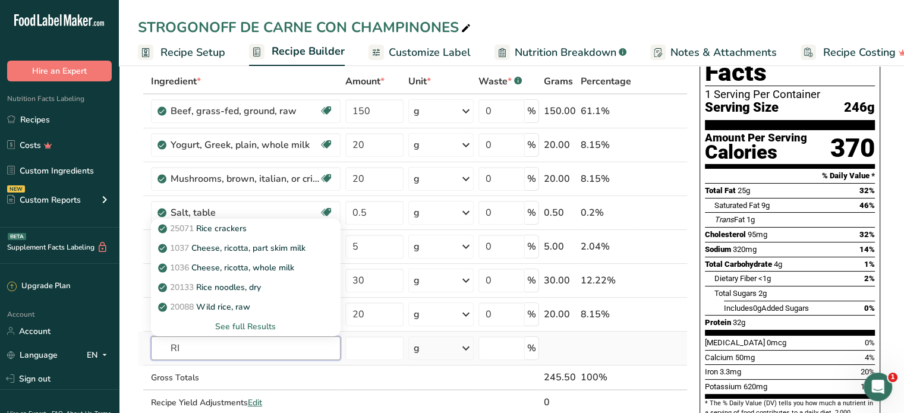
type input "R"
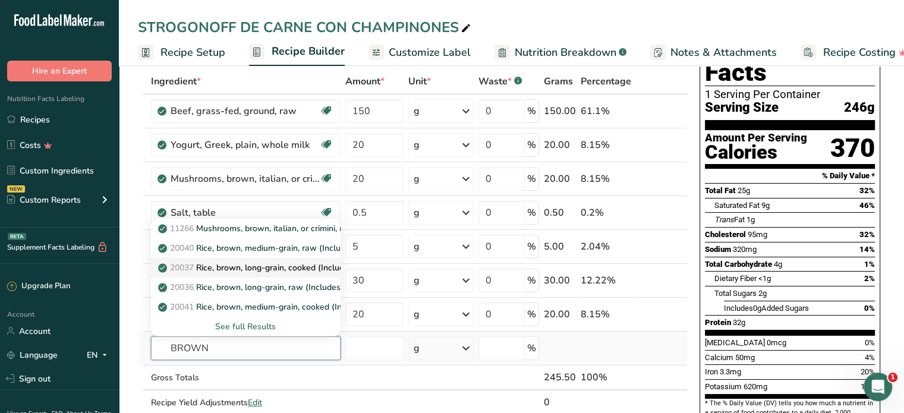
type input "BROWN"
click at [264, 270] on p "20037 Rice, brown, long-grain, cooked (Includes foods for USDA's Food Distribut…" at bounding box center [343, 267] width 367 height 12
type input "Rice, brown, long-grain, cooked (Includes foods for USDA's Food Distribution Pr…"
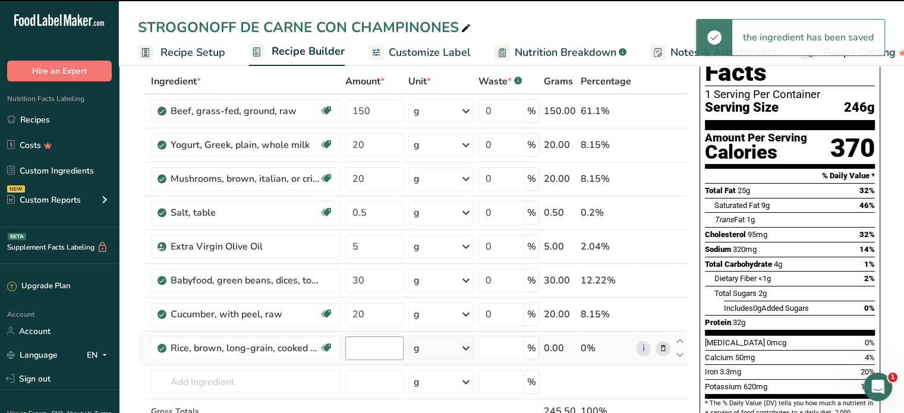
type input "0"
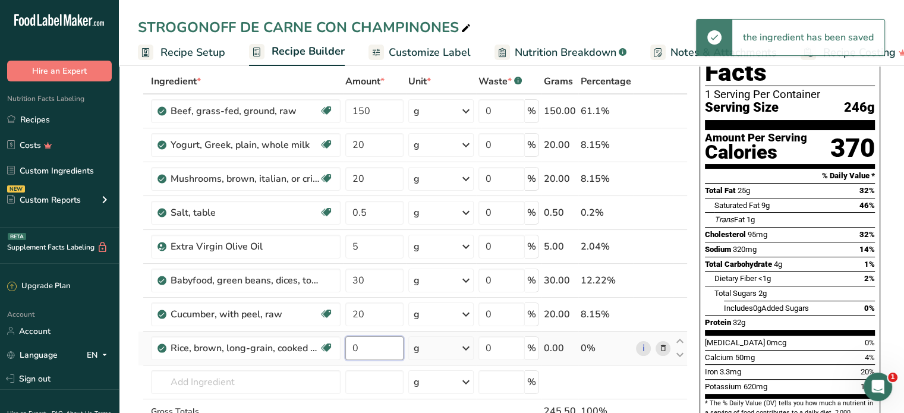
click at [365, 342] on input "0" at bounding box center [374, 348] width 58 height 24
type input "100"
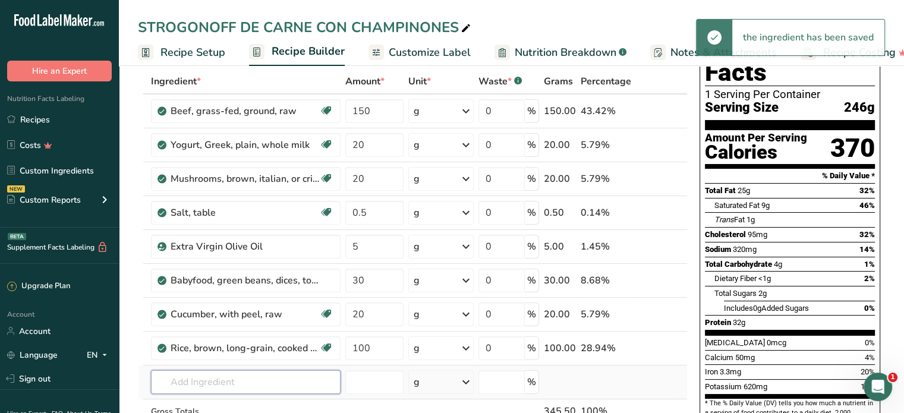
click at [258, 385] on div "Ingredient * Amount * Unit * Waste * .a-a{fill:#347362;}.b-a{fill:#fff;} Grams …" at bounding box center [413, 271] width 550 height 405
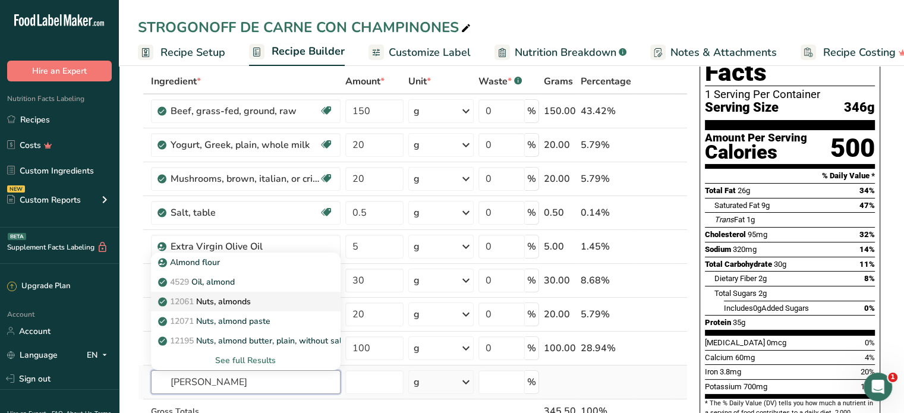
type input "[PERSON_NAME]"
click at [240, 300] on p "12061 Nuts, almonds" at bounding box center [205, 301] width 90 height 12
type input "Nuts, almonds"
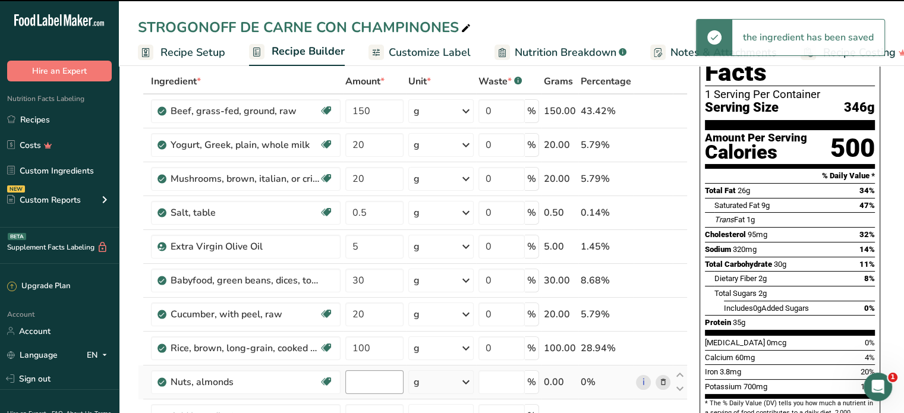
type input "0"
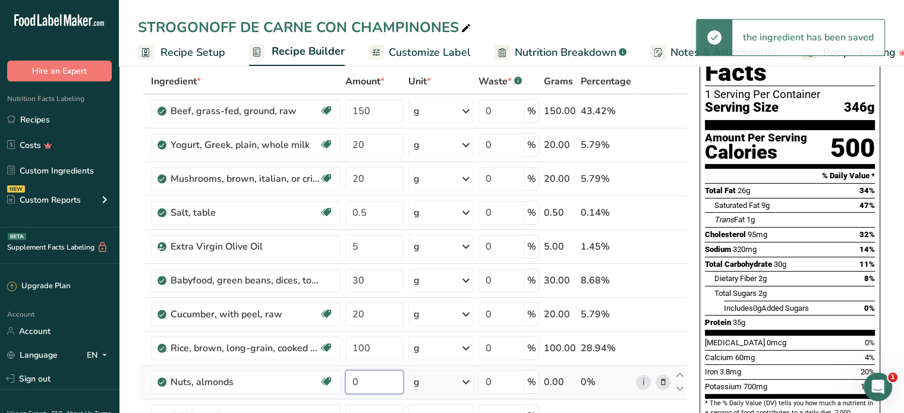
click at [371, 379] on input "0" at bounding box center [374, 382] width 58 height 24
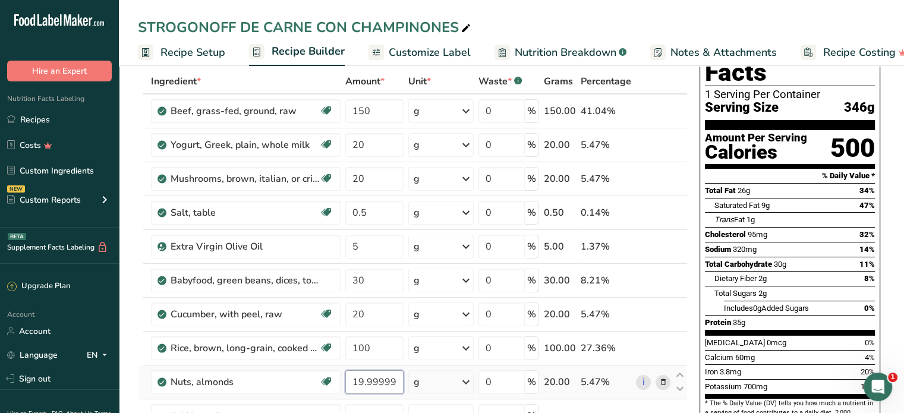
scroll to position [119, 0]
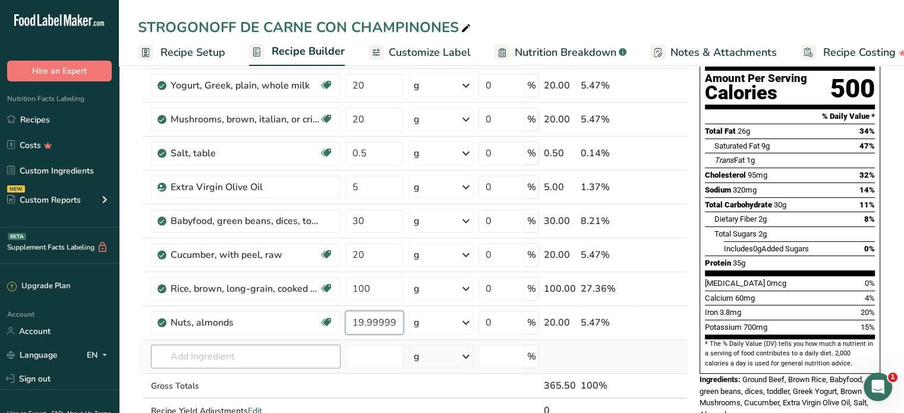
type input "19.999999"
click at [251, 351] on div "Ingredient * Amount * Unit * Waste * .a-a{fill:#347362;}.b-a{fill:#fff;} Grams …" at bounding box center [413, 229] width 550 height 439
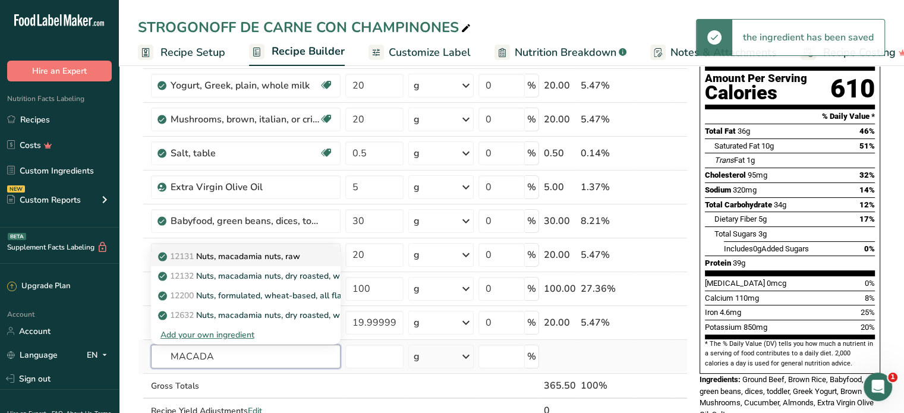
type input "MACADA"
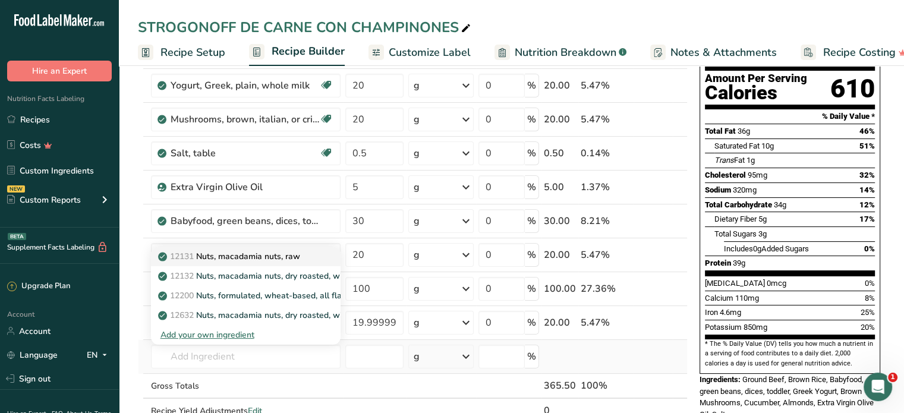
click at [250, 253] on p "12131 Nuts, macadamia nuts, raw" at bounding box center [230, 256] width 140 height 12
type input "Nuts, macadamia nuts, raw"
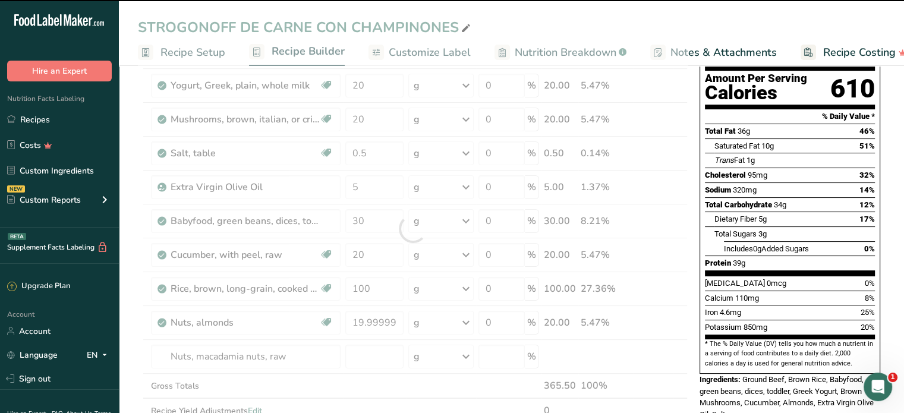
type input "0"
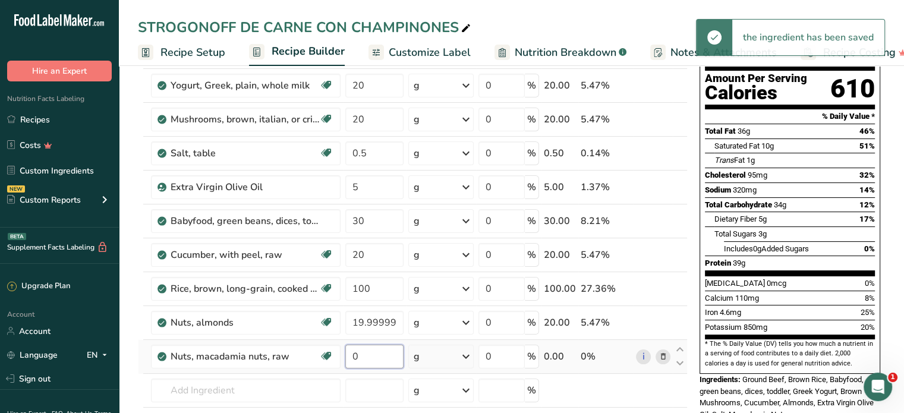
click at [368, 358] on input "0" at bounding box center [374, 357] width 58 height 24
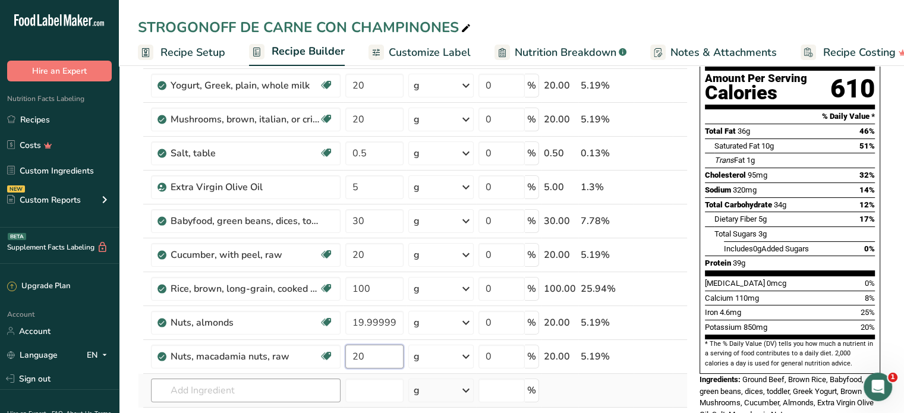
type input "20"
click at [210, 394] on div "Ingredient * Amount * Unit * Waste * .a-a{fill:#347362;}.b-a{fill:#fff;} Grams …" at bounding box center [413, 246] width 550 height 472
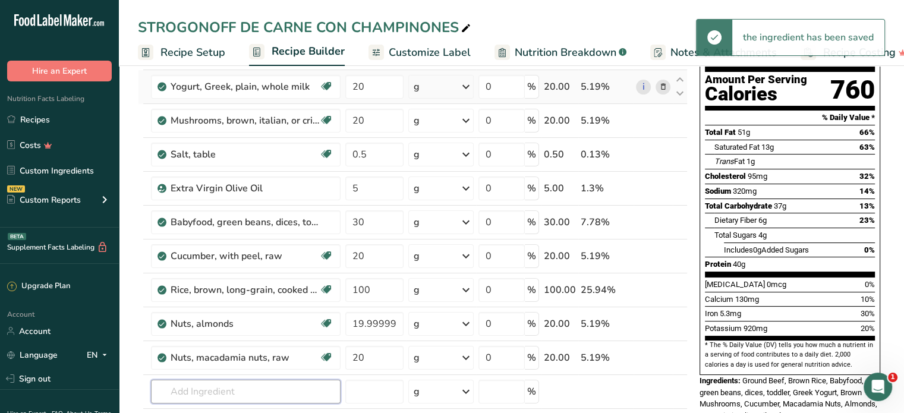
scroll to position [178, 0]
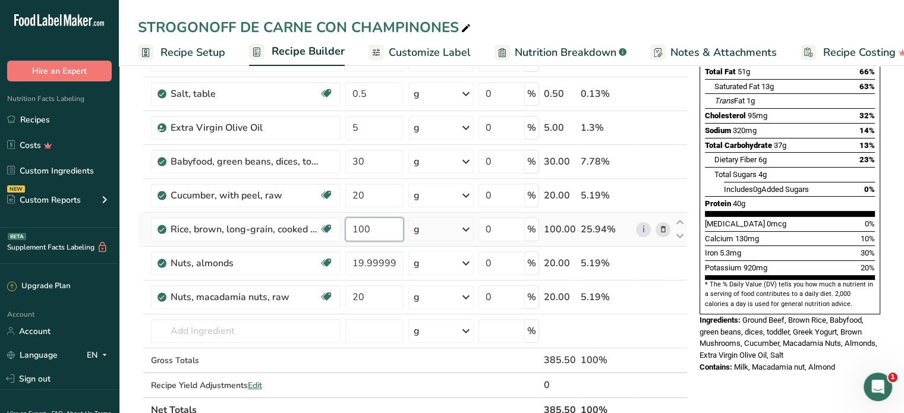
drag, startPoint x: 373, startPoint y: 232, endPoint x: 344, endPoint y: 230, distance: 28.6
click at [344, 230] on td "100" at bounding box center [374, 230] width 63 height 34
type input "80"
click at [374, 254] on div "Ingredient * Amount * Unit * Waste * .a-a{fill:#347362;}.b-a{fill:#fff;} Grams …" at bounding box center [413, 186] width 550 height 472
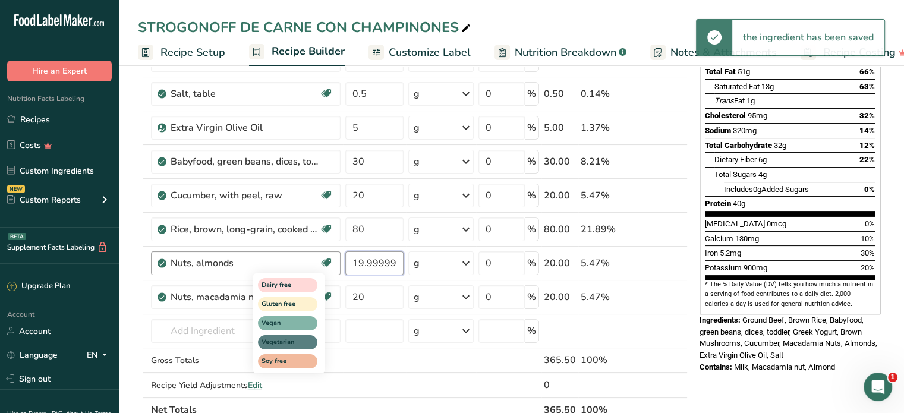
drag, startPoint x: 395, startPoint y: 266, endPoint x: 319, endPoint y: 264, distance: 76.1
click at [319, 266] on tr "Nuts, almonds Dairy free Gluten free Vegan Vegetarian Soy free 19.999999 g Port…" at bounding box center [412, 264] width 549 height 34
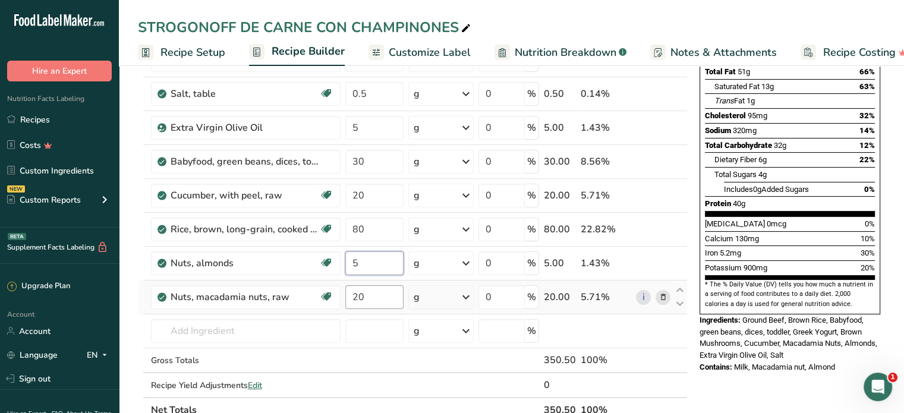
type input "5"
click at [368, 295] on div "Ingredient * Amount * Unit * Waste * .a-a{fill:#347362;}.b-a{fill:#fff;} Grams …" at bounding box center [413, 186] width 550 height 472
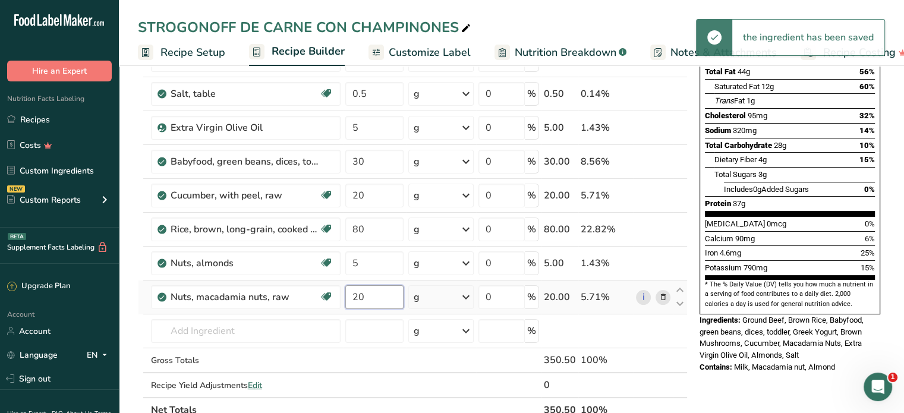
drag, startPoint x: 373, startPoint y: 298, endPoint x: 341, endPoint y: 297, distance: 32.1
click at [341, 297] on tr "Nuts, macadamia nuts, raw Source of Antioxidants Dairy free Gluten free Vegan V…" at bounding box center [412, 297] width 549 height 34
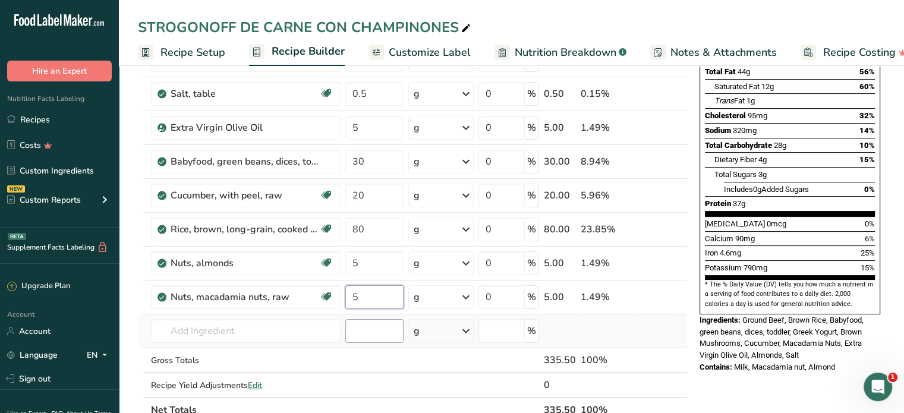
type input "5"
click at [350, 325] on div "Ingredient * Amount * Unit * Waste * .a-a{fill:#347362;}.b-a{fill:#fff;} Grams …" at bounding box center [413, 186] width 550 height 472
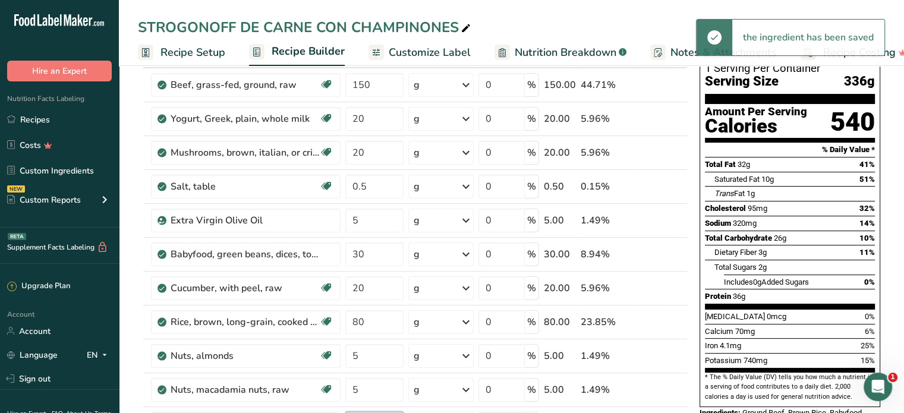
scroll to position [0, 0]
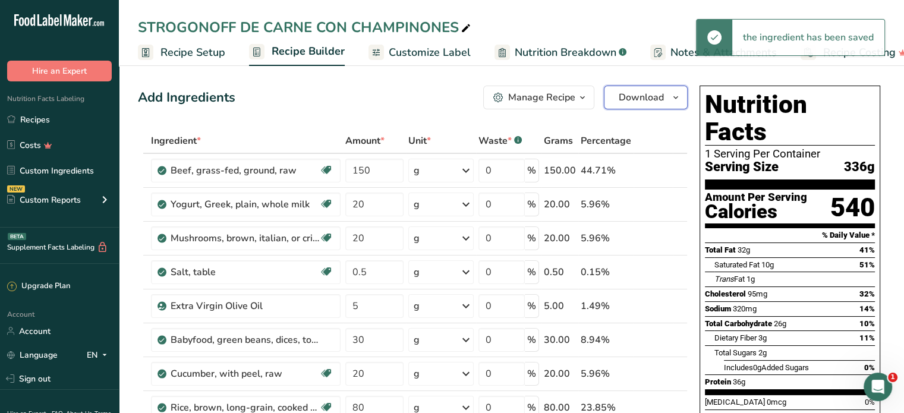
click at [651, 93] on span "Download" at bounding box center [641, 97] width 45 height 14
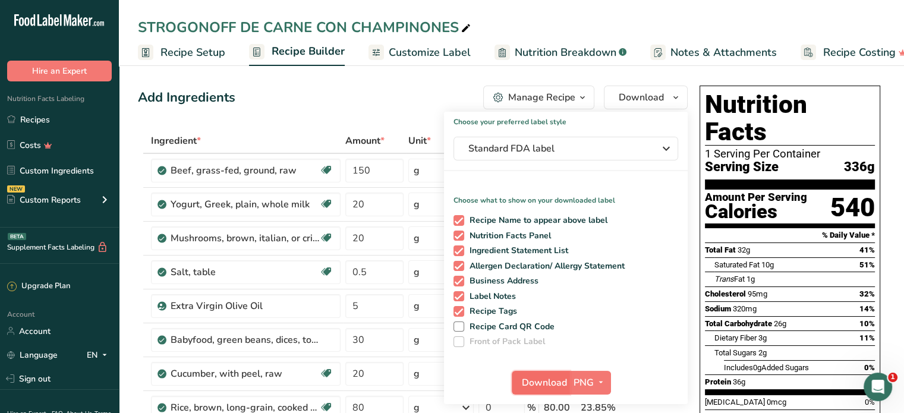
click at [547, 381] on span "Download" at bounding box center [544, 383] width 45 height 14
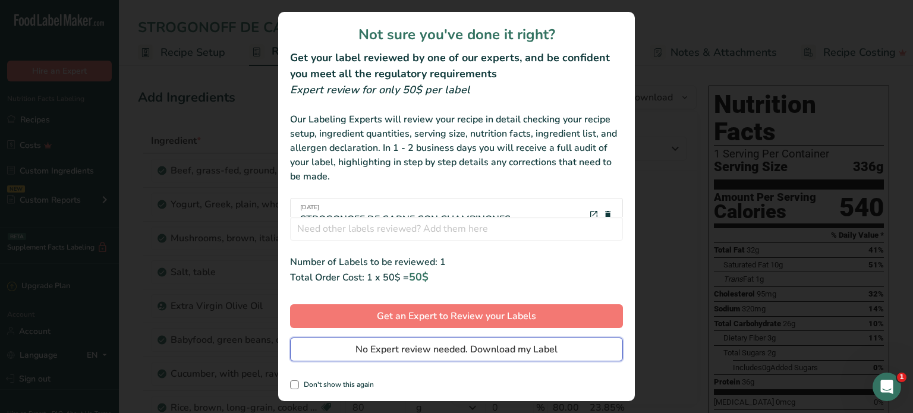
click at [532, 351] on span "No Expert review needed. Download my Label" at bounding box center [456, 349] width 202 height 14
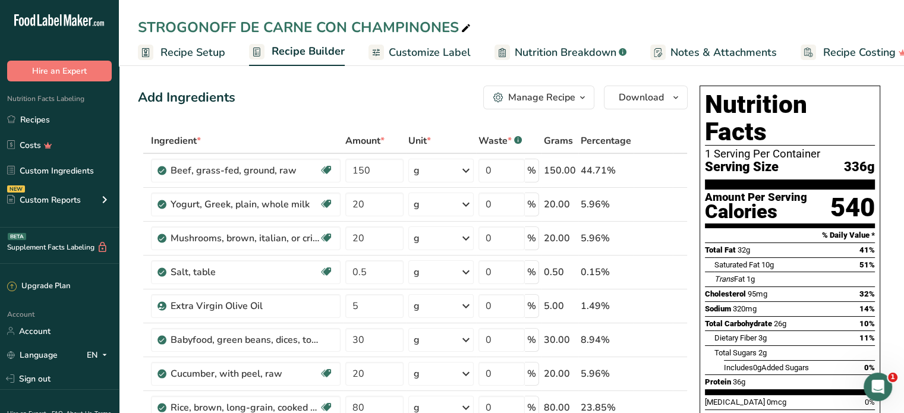
drag, startPoint x: 51, startPoint y: 116, endPoint x: 80, endPoint y: 100, distance: 32.7
click at [51, 116] on link "Recipes" at bounding box center [59, 119] width 119 height 23
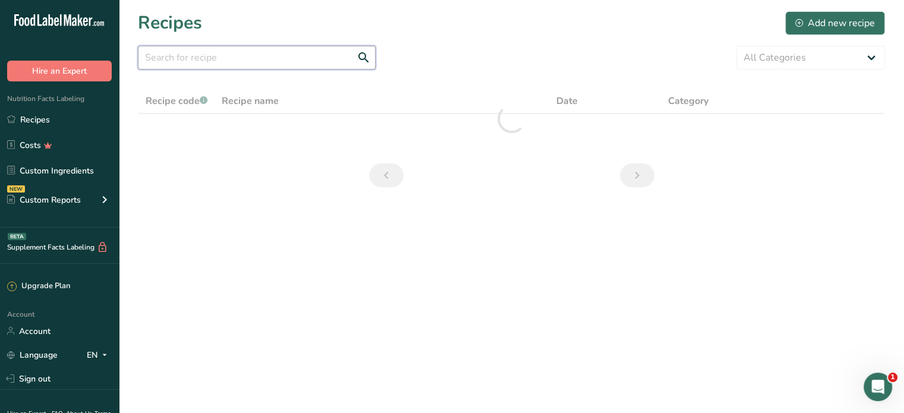
click at [216, 59] on input "text" at bounding box center [257, 58] width 238 height 24
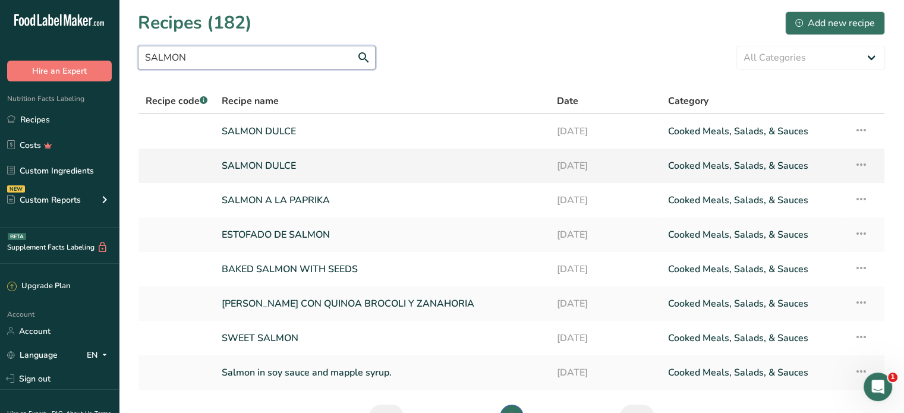
type input "SALMON"
click at [278, 166] on link "SALMON DULCE" at bounding box center [382, 165] width 320 height 25
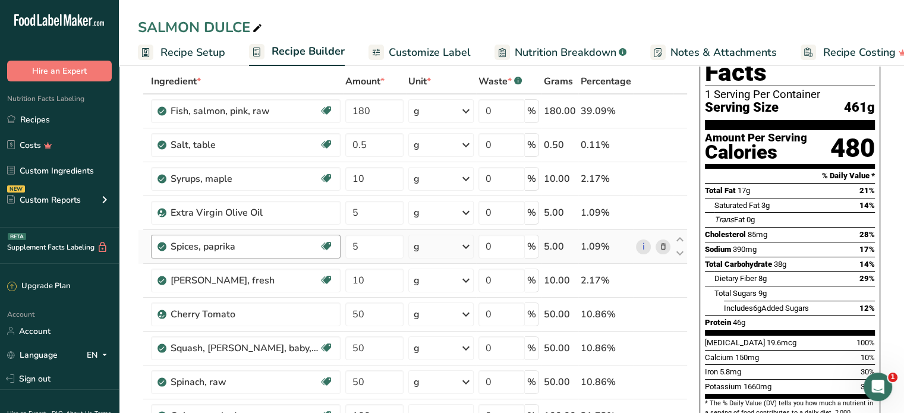
scroll to position [119, 0]
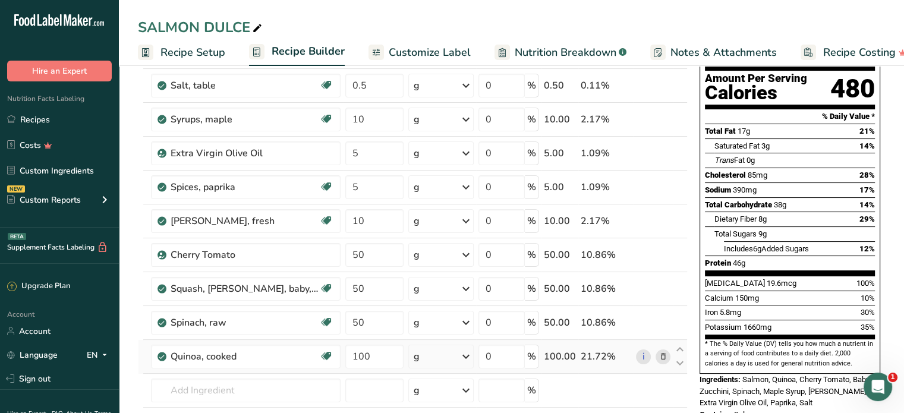
click at [664, 356] on icon at bounding box center [662, 357] width 8 height 12
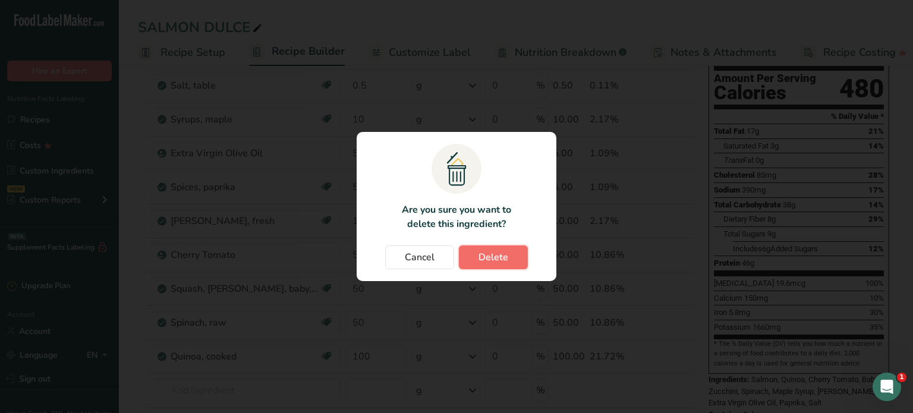
click at [513, 262] on button "Delete" at bounding box center [493, 257] width 69 height 24
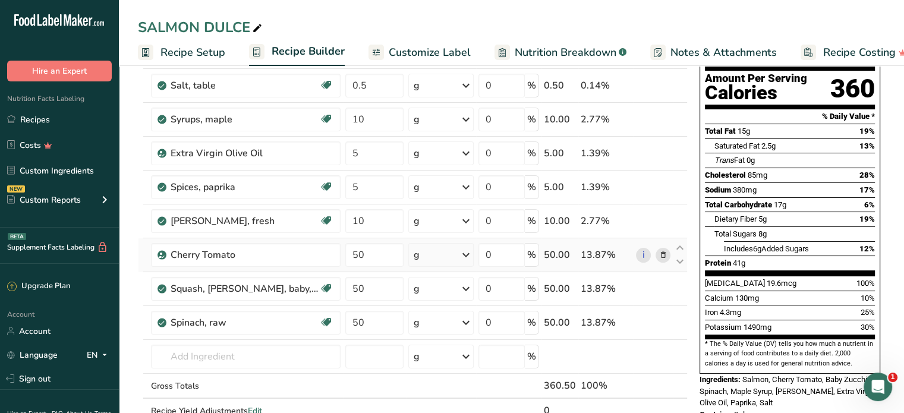
click at [666, 254] on icon at bounding box center [662, 255] width 8 height 12
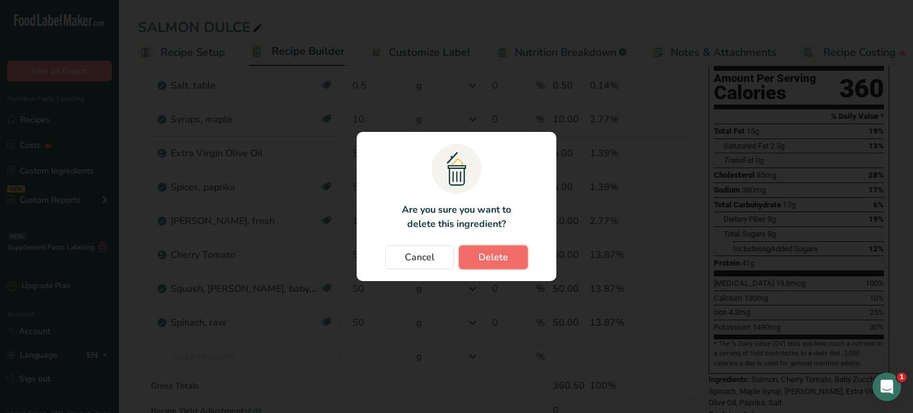
click at [514, 257] on button "Delete" at bounding box center [493, 257] width 69 height 24
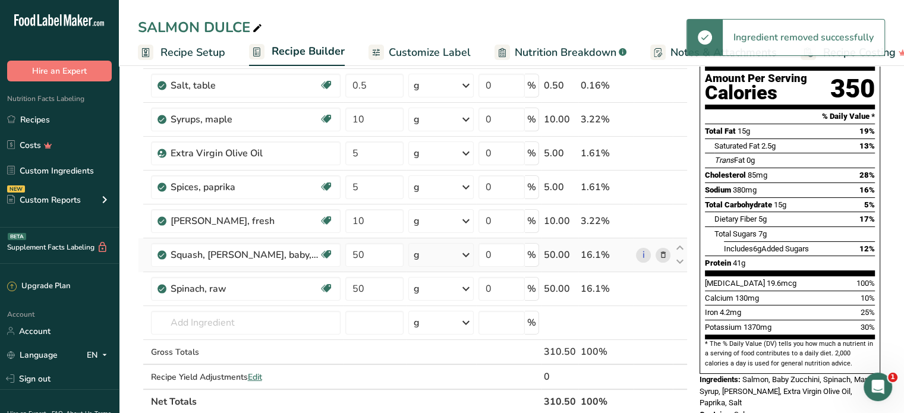
click at [661, 255] on icon at bounding box center [662, 255] width 8 height 12
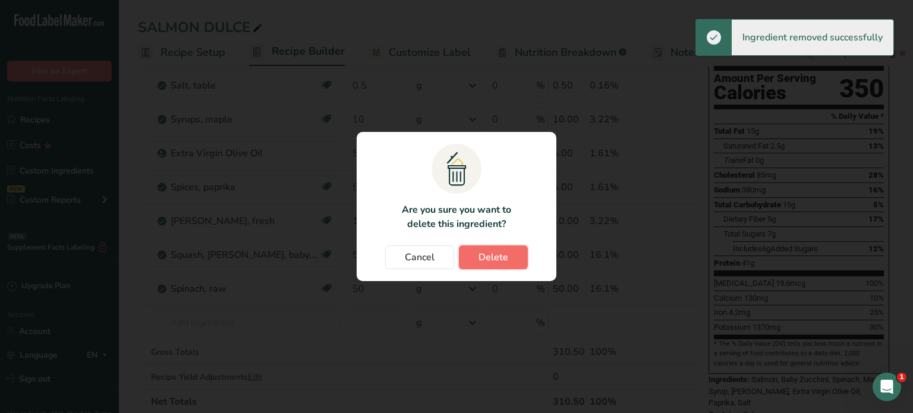
click at [503, 254] on span "Delete" at bounding box center [493, 257] width 30 height 14
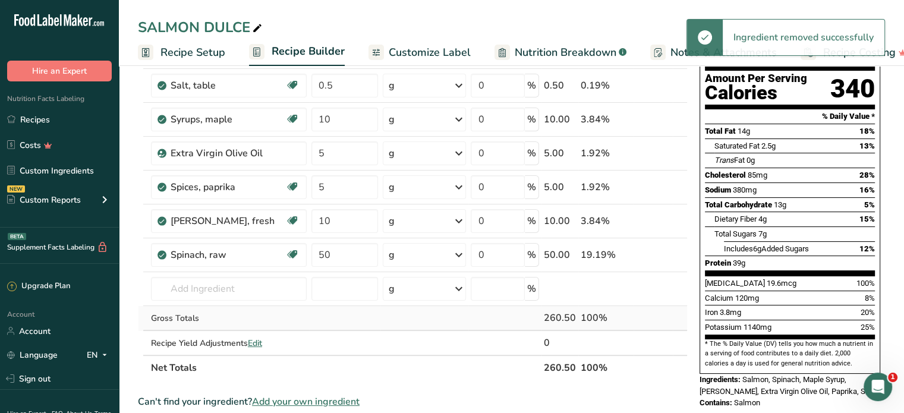
click at [182, 318] on div "Gross Totals" at bounding box center [229, 318] width 156 height 12
click at [179, 285] on input "text" at bounding box center [229, 289] width 156 height 24
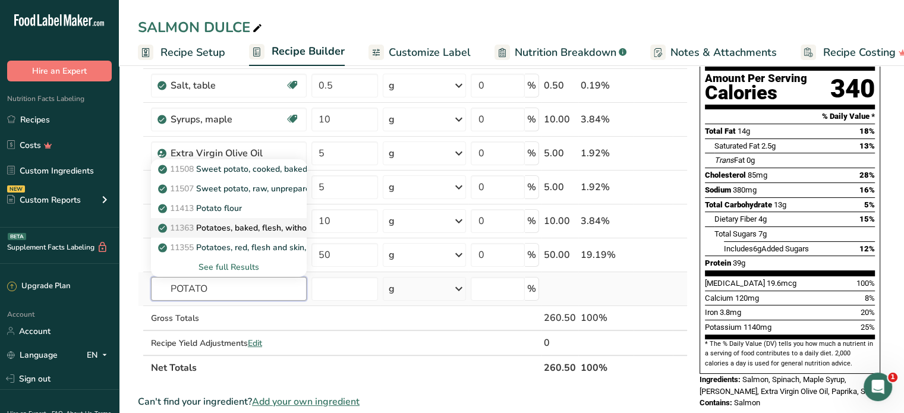
type input "POTATO"
click at [235, 223] on p "11363 Potatoes, baked, flesh, without salt" at bounding box center [245, 228] width 171 height 12
type input "Potatoes, baked, flesh, without salt"
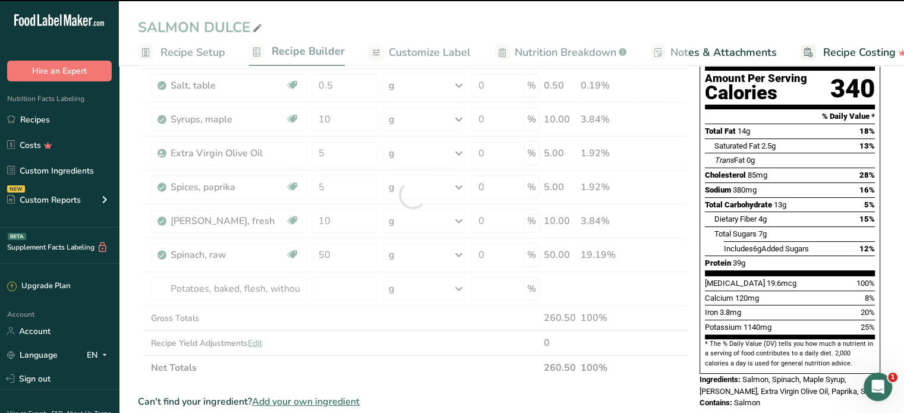
type input "0"
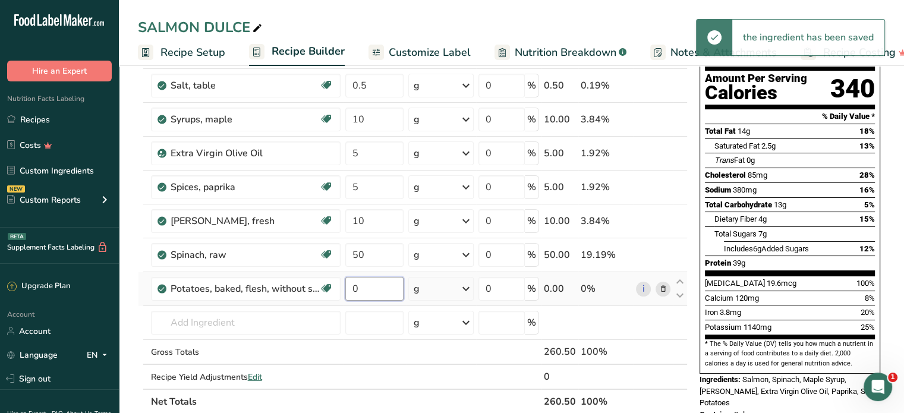
click at [368, 291] on input "0" at bounding box center [374, 289] width 58 height 24
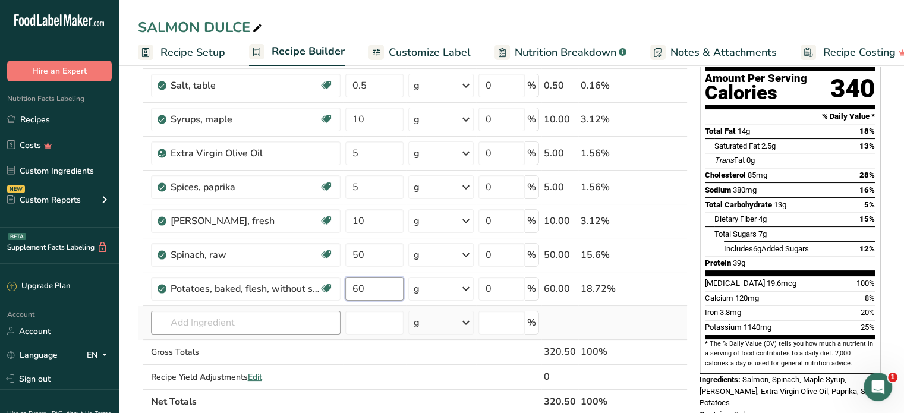
type input "60"
click at [251, 311] on div "Ingredient * Amount * Unit * Waste * .a-a{fill:#347362;}.b-a{fill:#fff;} Grams …" at bounding box center [413, 212] width 550 height 405
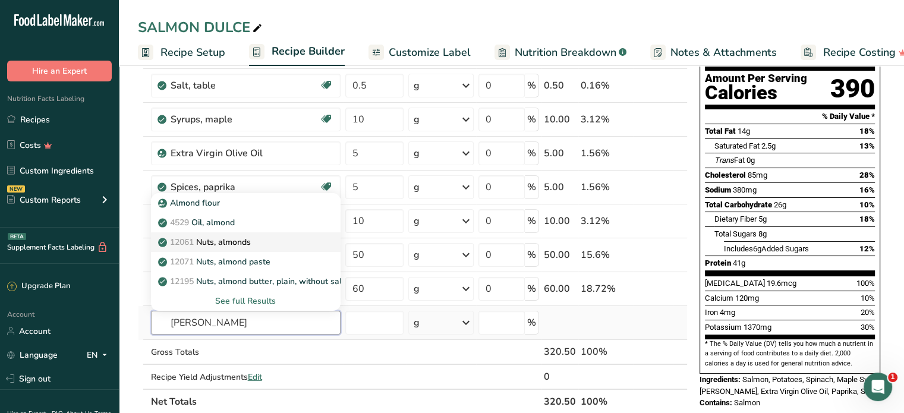
type input "[PERSON_NAME]"
click at [224, 239] on p "12061 Nuts, almonds" at bounding box center [205, 242] width 90 height 12
type input "Nuts, almonds"
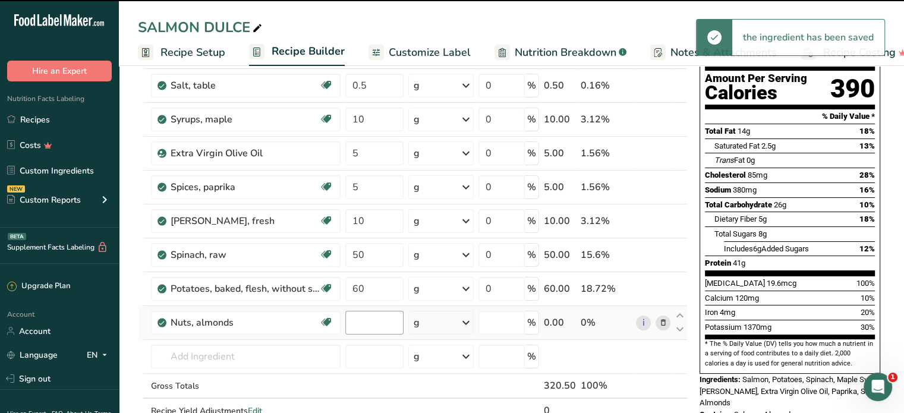
type input "0"
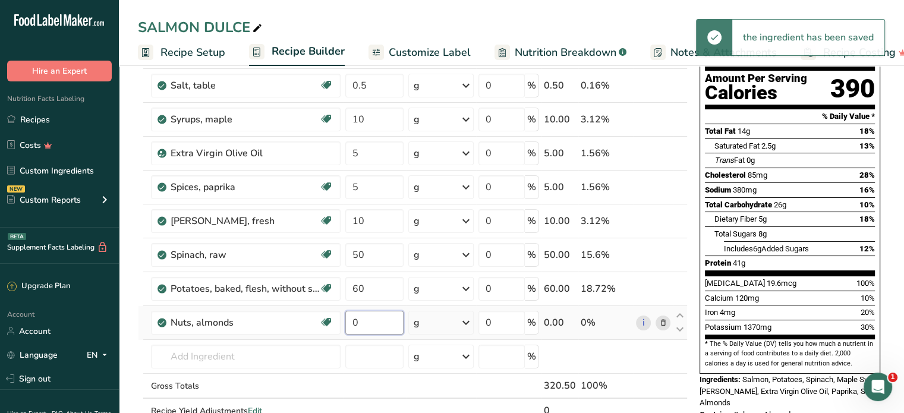
click at [366, 320] on input "0" at bounding box center [374, 323] width 58 height 24
type input "30"
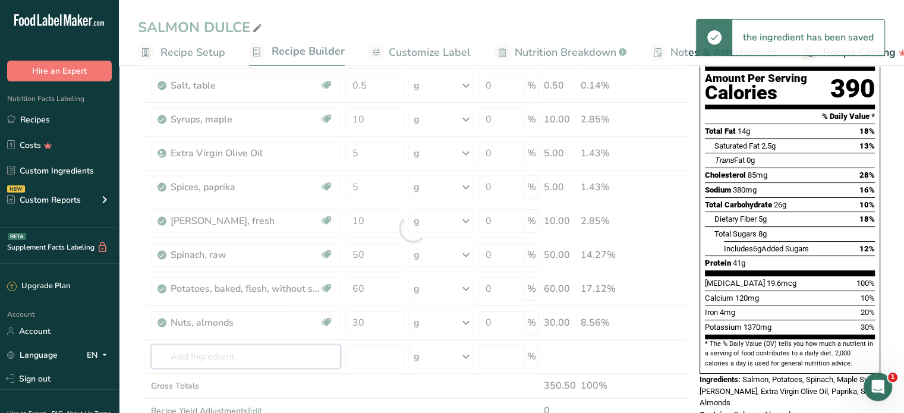
click at [288, 351] on div "Ingredient * Amount * Unit * Waste * .a-a{fill:#347362;}.b-a{fill:#fff;} Grams …" at bounding box center [413, 229] width 550 height 439
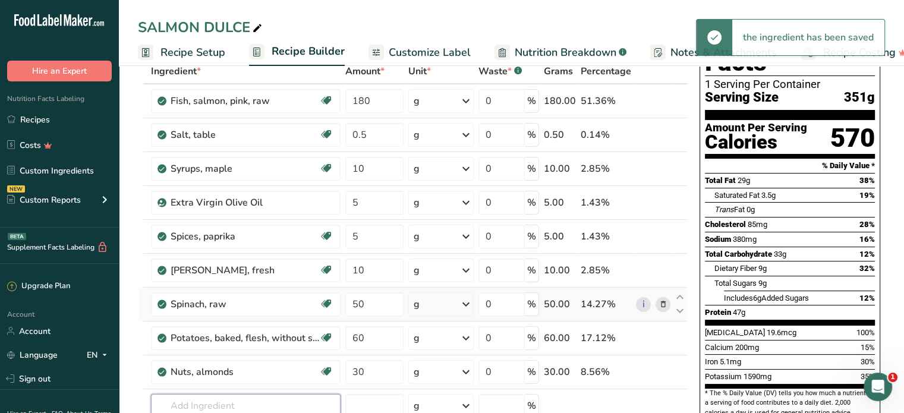
scroll to position [0, 0]
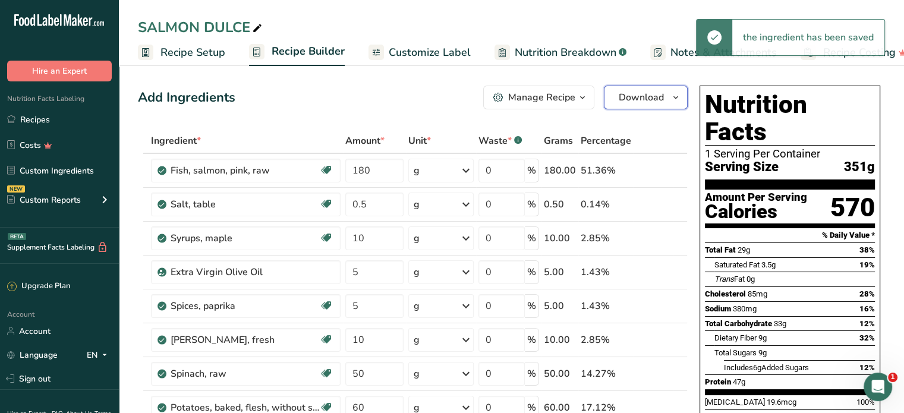
click at [655, 91] on span "Download" at bounding box center [641, 97] width 45 height 14
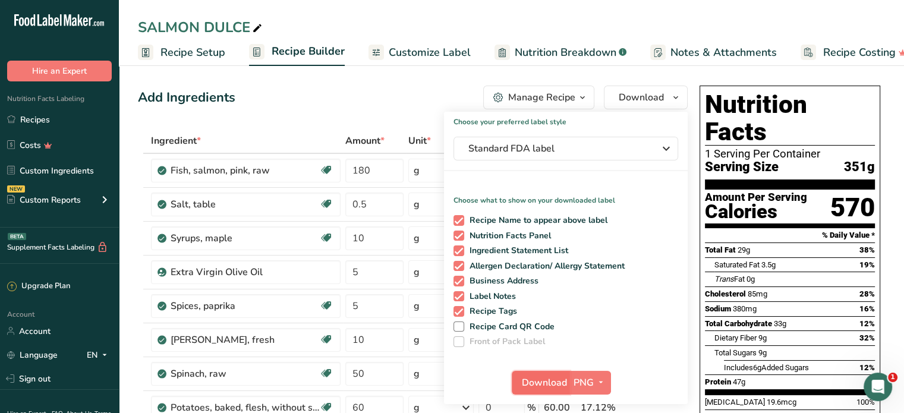
click at [559, 380] on span "Download" at bounding box center [544, 383] width 45 height 14
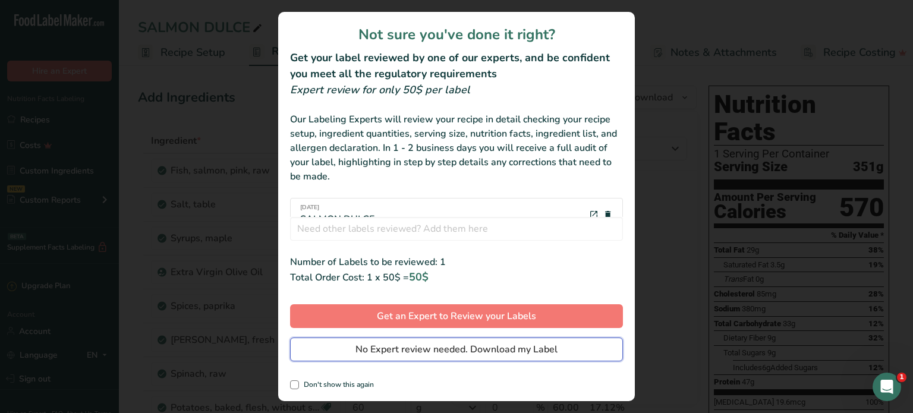
click at [528, 353] on span "No Expert review needed. Download my Label" at bounding box center [456, 349] width 202 height 14
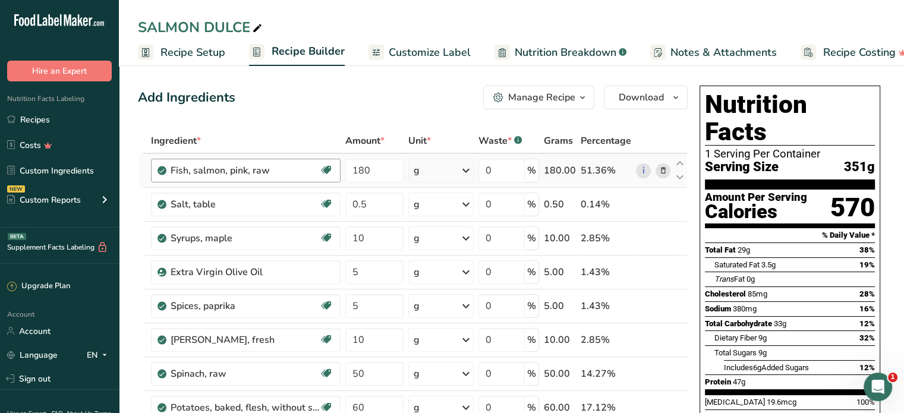
click at [26, 121] on link "Recipes" at bounding box center [59, 119] width 119 height 23
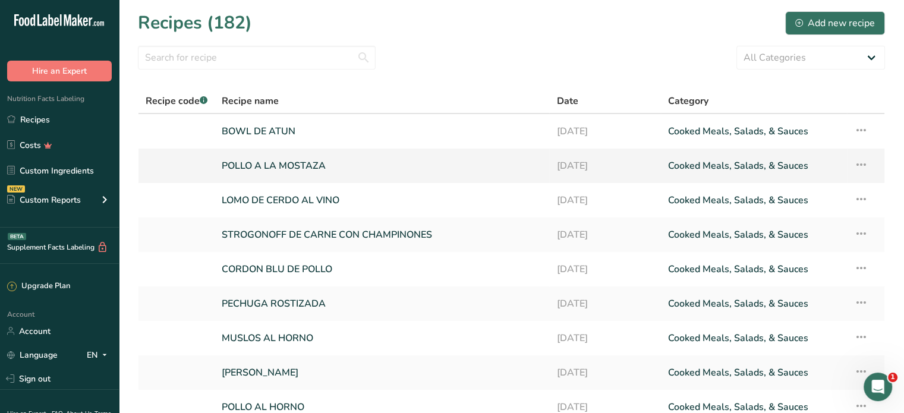
click at [301, 166] on link "POLLO A LA MOSTAZA" at bounding box center [382, 165] width 320 height 25
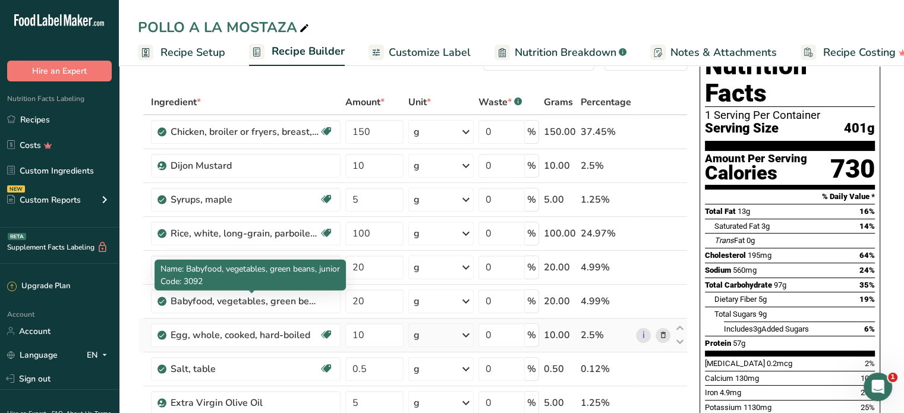
scroll to position [59, 0]
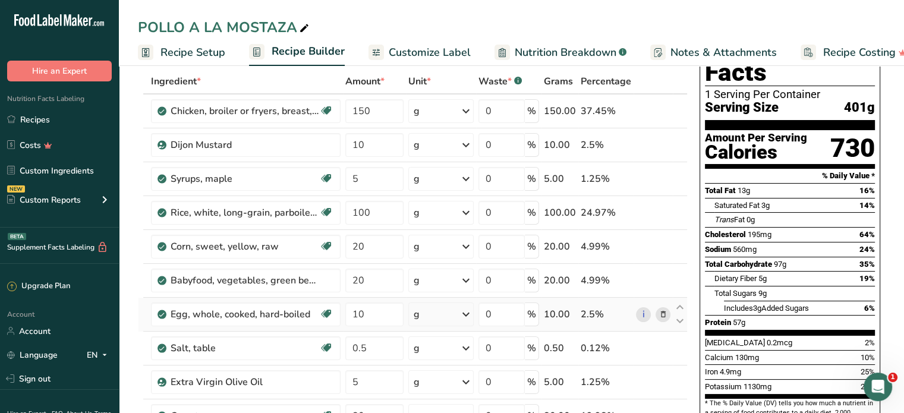
click at [663, 313] on icon at bounding box center [662, 314] width 8 height 12
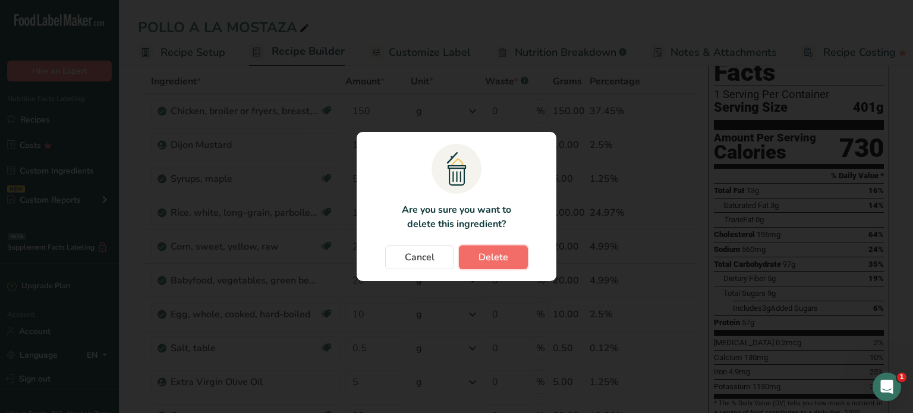
click at [500, 254] on span "Delete" at bounding box center [493, 257] width 30 height 14
type input "0.5"
type input "5"
type input "80"
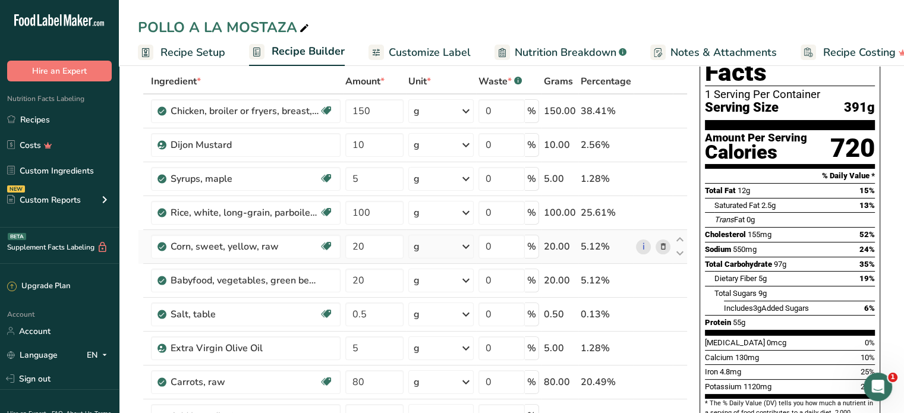
click at [667, 244] on icon at bounding box center [662, 247] width 8 height 12
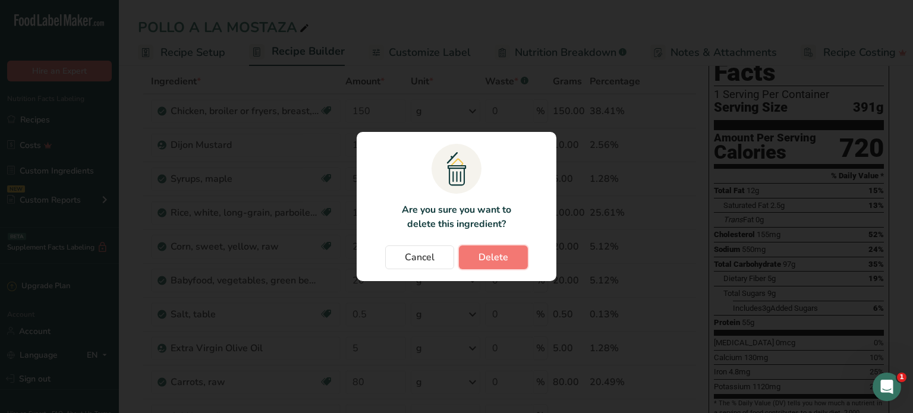
click at [491, 264] on button "Delete" at bounding box center [493, 257] width 69 height 24
type input "0.5"
type input "5"
type input "80"
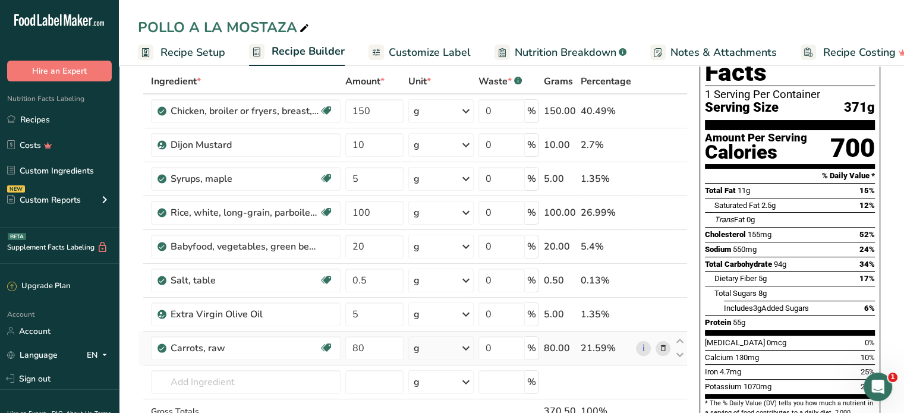
click at [663, 347] on icon at bounding box center [662, 348] width 8 height 12
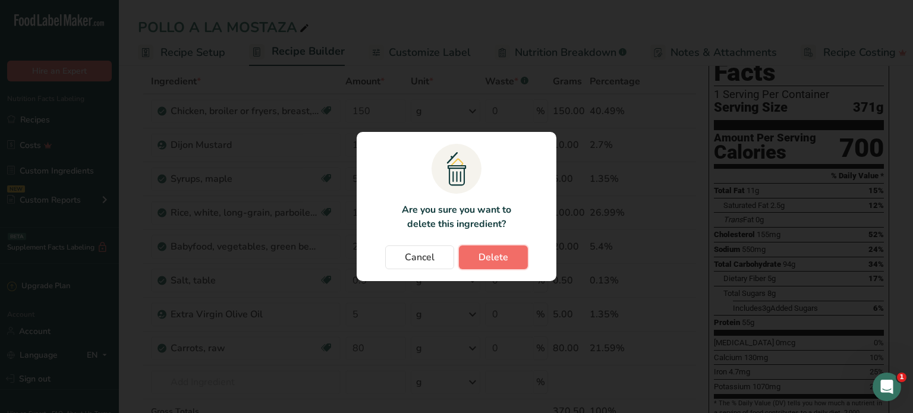
click at [497, 259] on span "Delete" at bounding box center [493, 257] width 30 height 14
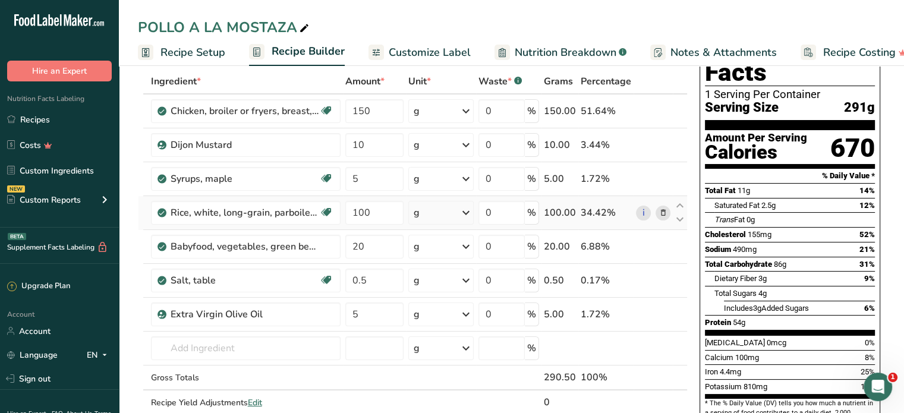
click at [666, 213] on icon at bounding box center [662, 213] width 8 height 12
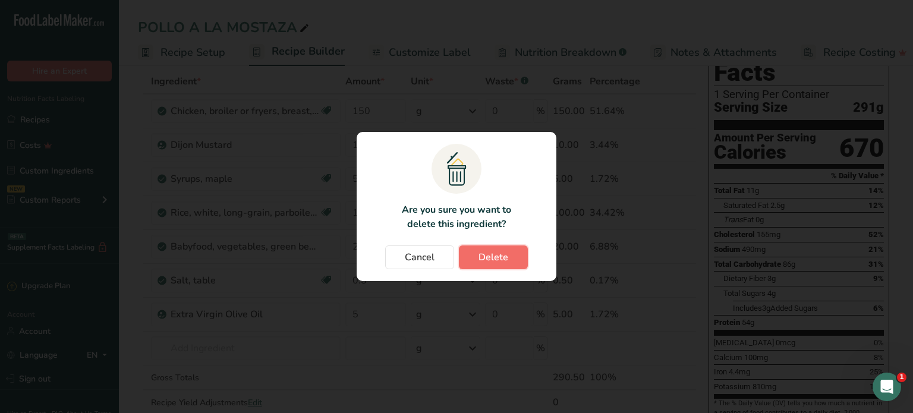
click at [494, 259] on span "Delete" at bounding box center [493, 257] width 30 height 14
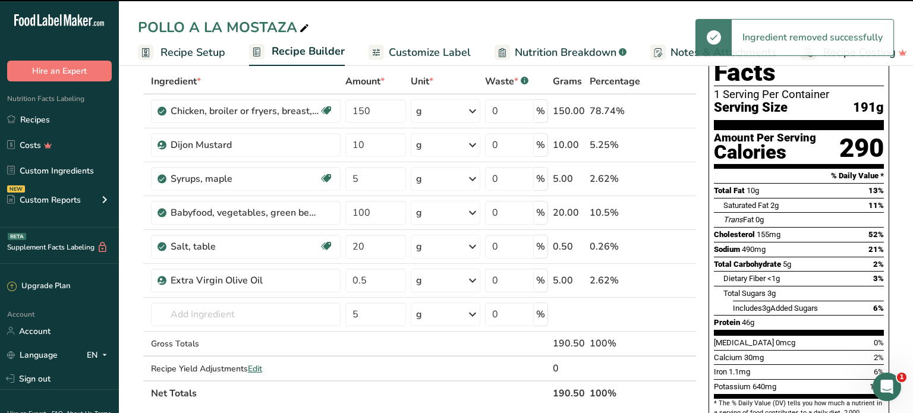
type input "20"
type input "0.5"
type input "5"
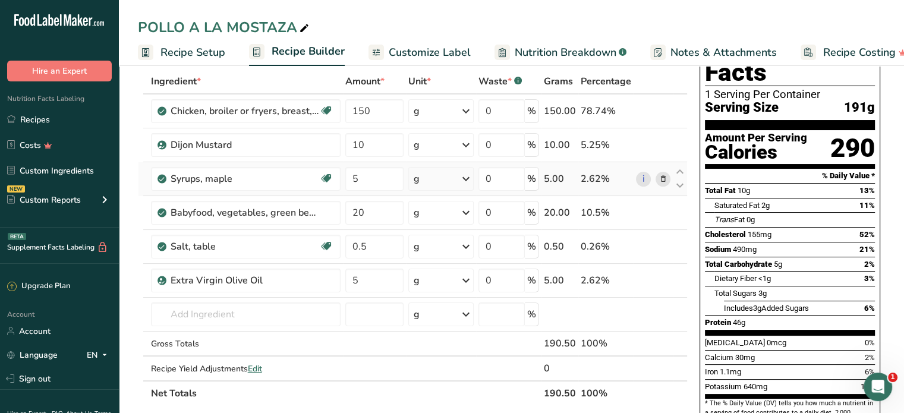
click at [669, 185] on span at bounding box center [662, 179] width 14 height 14
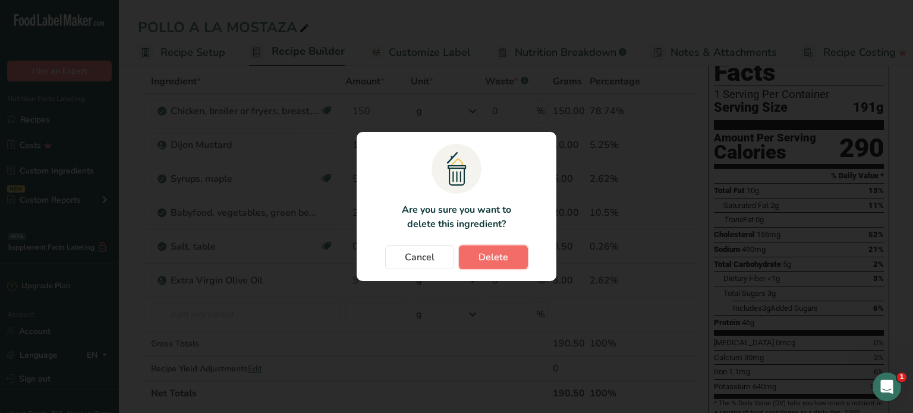
click at [489, 259] on span "Delete" at bounding box center [493, 257] width 30 height 14
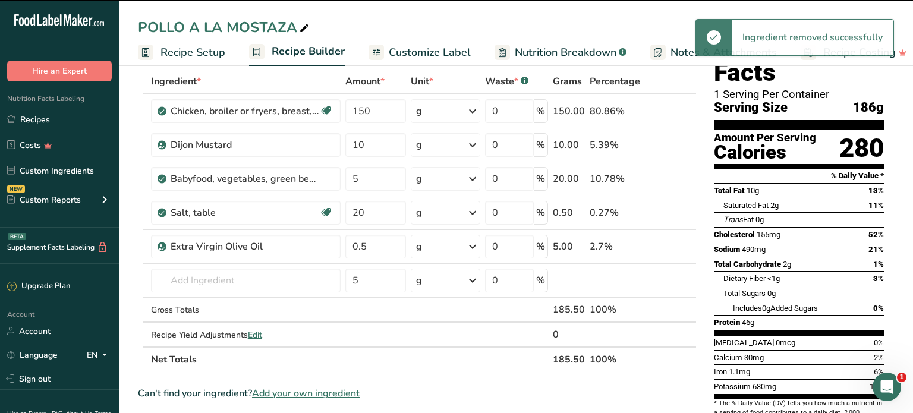
type input "20"
type input "0.5"
type input "5"
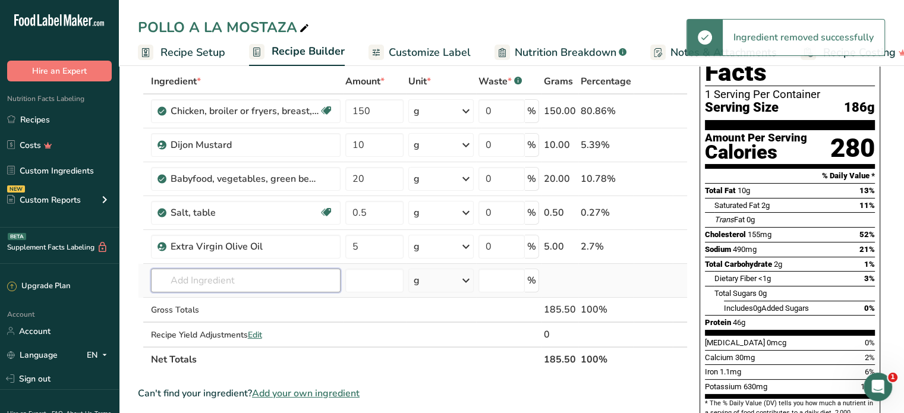
click at [174, 276] on input "text" at bounding box center [246, 281] width 190 height 24
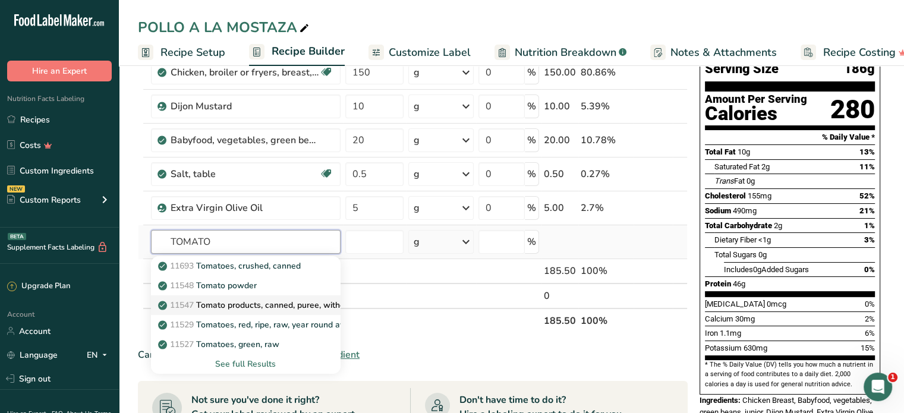
scroll to position [119, 0]
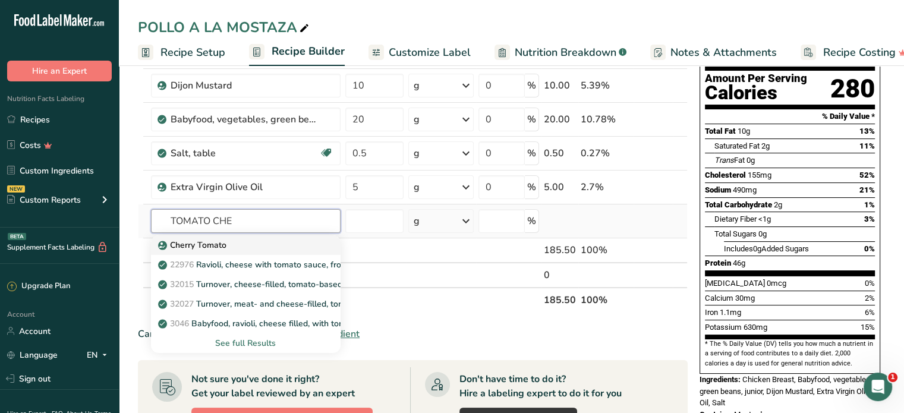
type input "TOMATO CHE"
click at [220, 242] on p "Cherry Tomato" at bounding box center [193, 245] width 66 height 12
type input "Cherry Tomato"
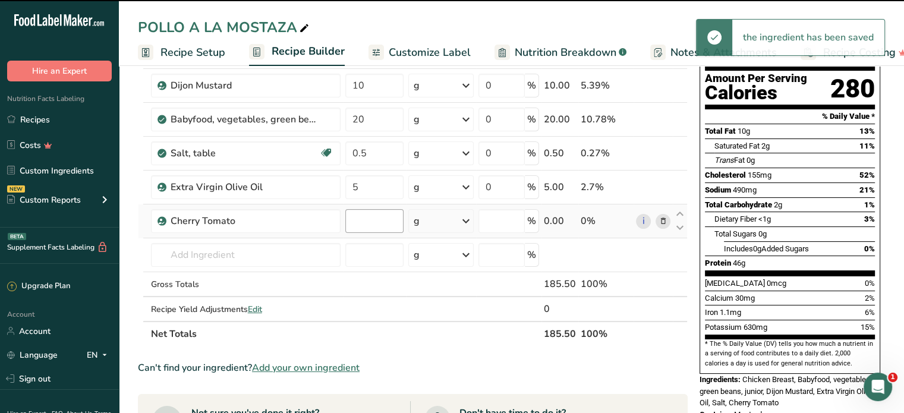
type input "0"
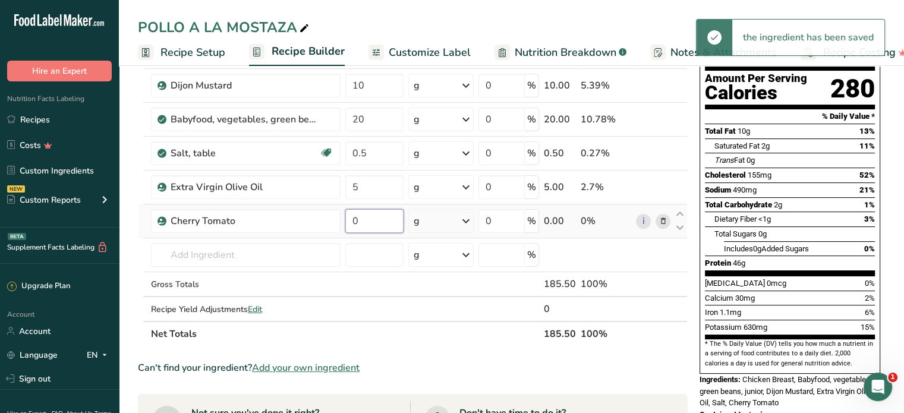
click at [366, 218] on input "0" at bounding box center [374, 221] width 58 height 24
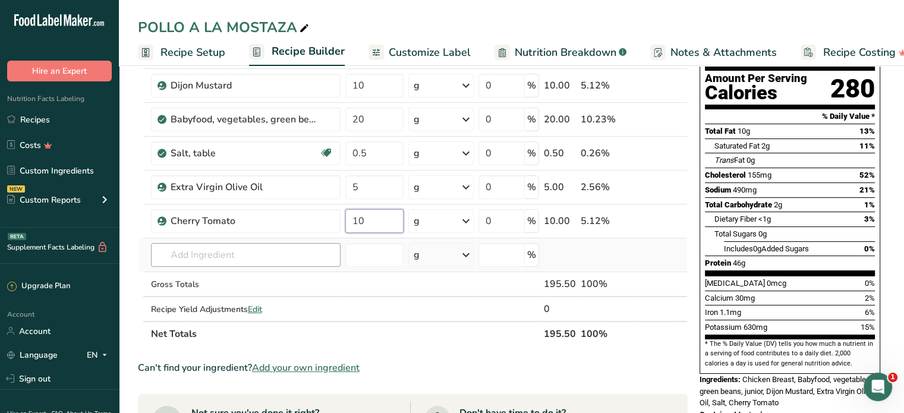
type input "10"
click at [210, 251] on div "Ingredient * Amount * Unit * Waste * .a-a{fill:#347362;}.b-a{fill:#fff;} Grams …" at bounding box center [413, 178] width 550 height 337
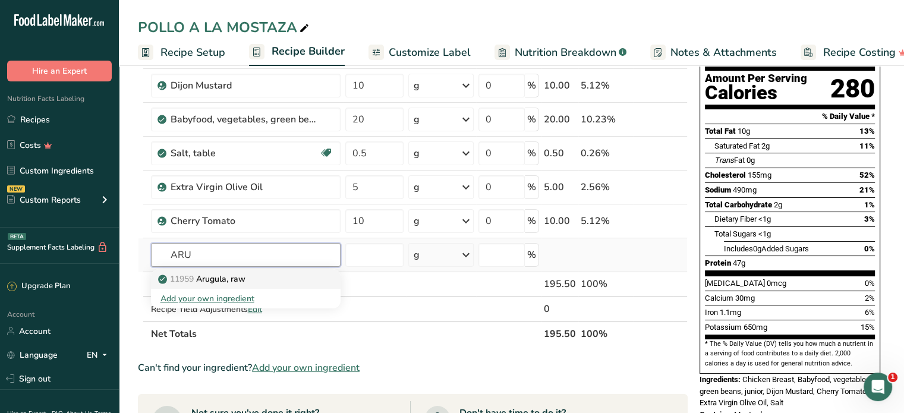
type input "ARU"
click at [218, 278] on p "11959 [GEOGRAPHIC_DATA], raw" at bounding box center [202, 279] width 85 height 12
type input "Arugula, raw"
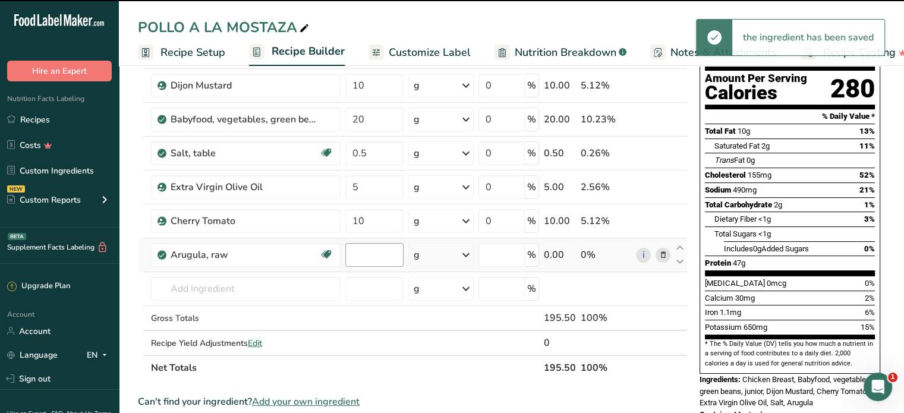
type input "0"
click at [362, 251] on input "0" at bounding box center [374, 255] width 58 height 24
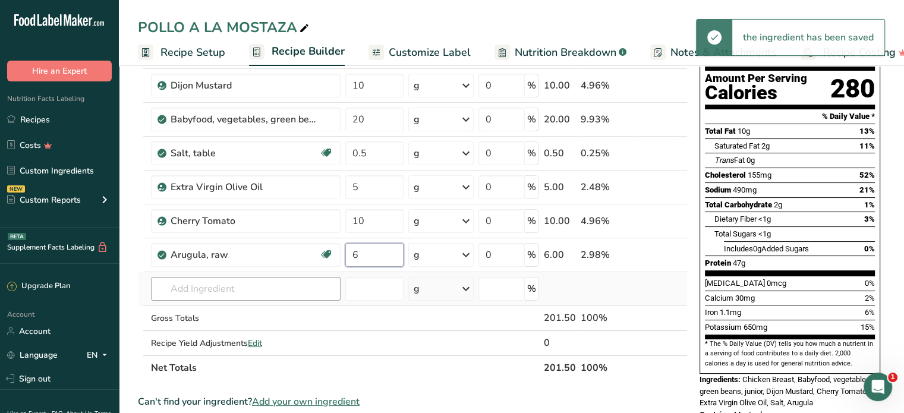
type input "6"
click at [270, 288] on div "Ingredient * Amount * Unit * Waste * .a-a{fill:#347362;}.b-a{fill:#fff;} Grams …" at bounding box center [413, 195] width 550 height 371
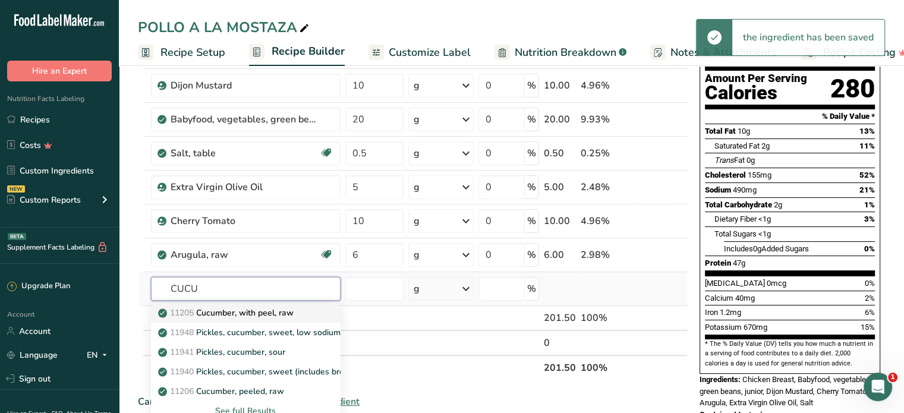
type input "CUCU"
click at [253, 310] on p "11205 Cucumber, with peel, raw" at bounding box center [226, 313] width 133 height 12
type input "Cucumber, with peel, raw"
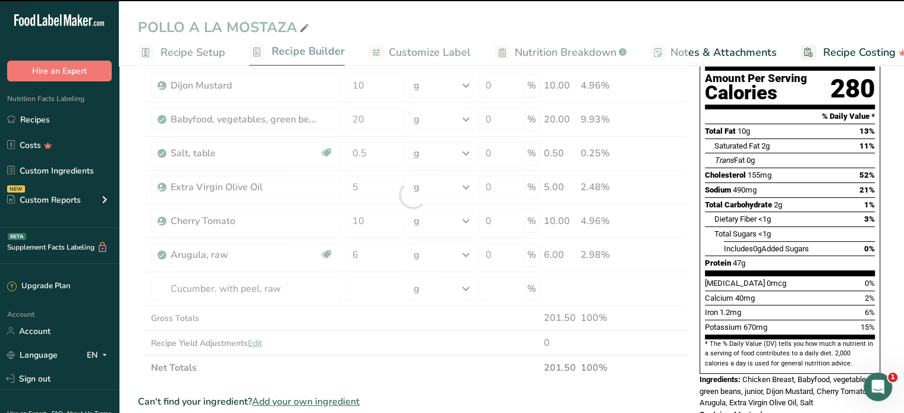
type input "0"
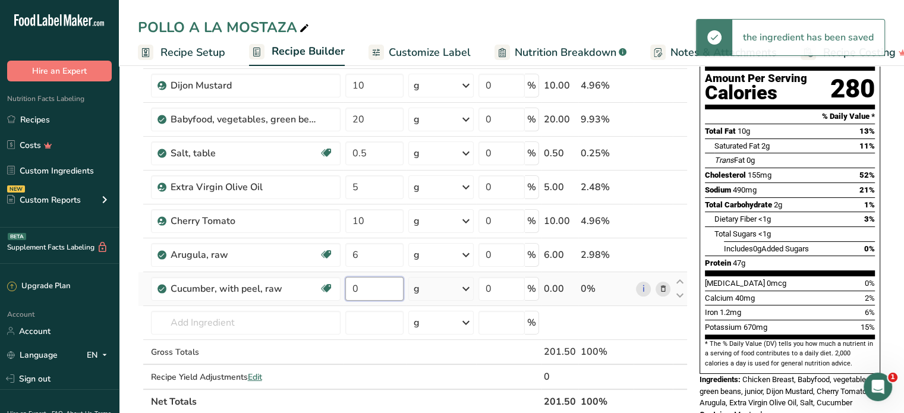
click at [362, 287] on input "0" at bounding box center [374, 289] width 58 height 24
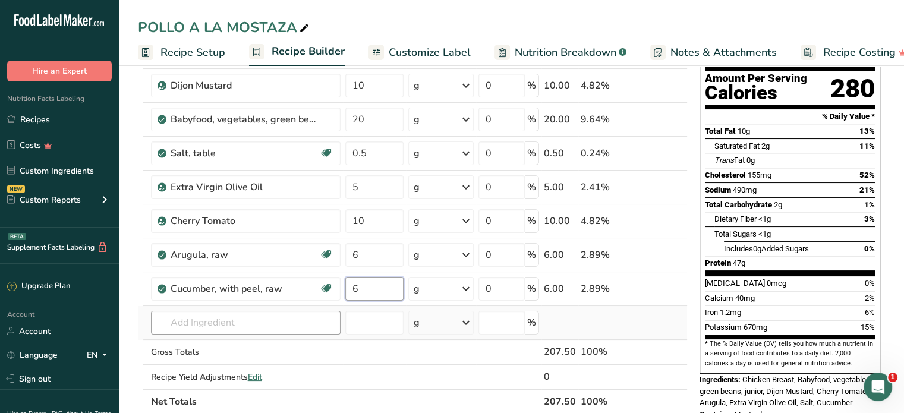
type input "6"
click at [243, 316] on div "Ingredient * Amount * Unit * Waste * .a-a{fill:#347362;}.b-a{fill:#fff;} Grams …" at bounding box center [413, 212] width 550 height 405
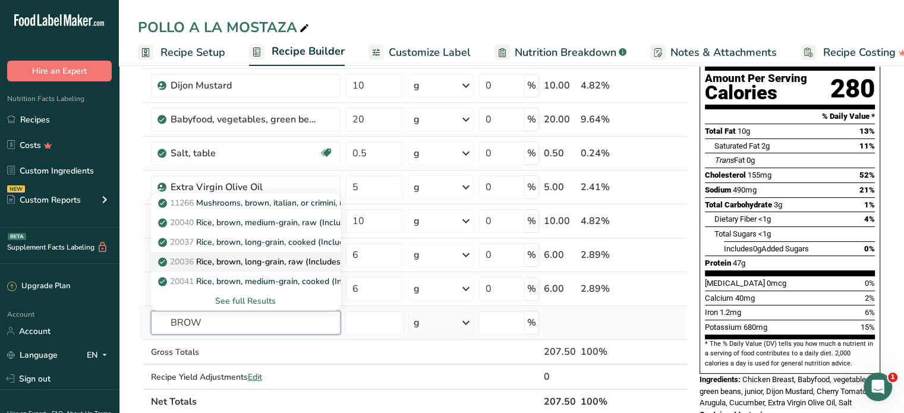
type input "BROW"
click at [254, 266] on p "20036 Rice, brown, long-grain, raw (Includes foods for USDA's Food Distribution…" at bounding box center [337, 262] width 355 height 12
type input "Rice, brown, long-grain, raw (Includes foods for USDA's Food Distribution Progr…"
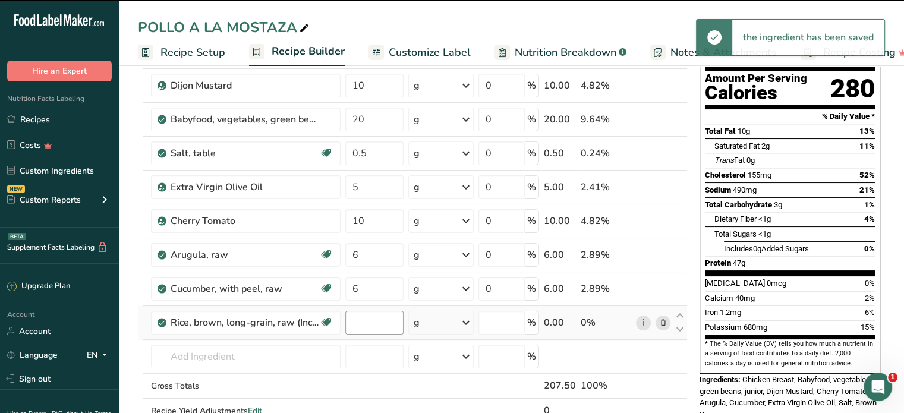
type input "0"
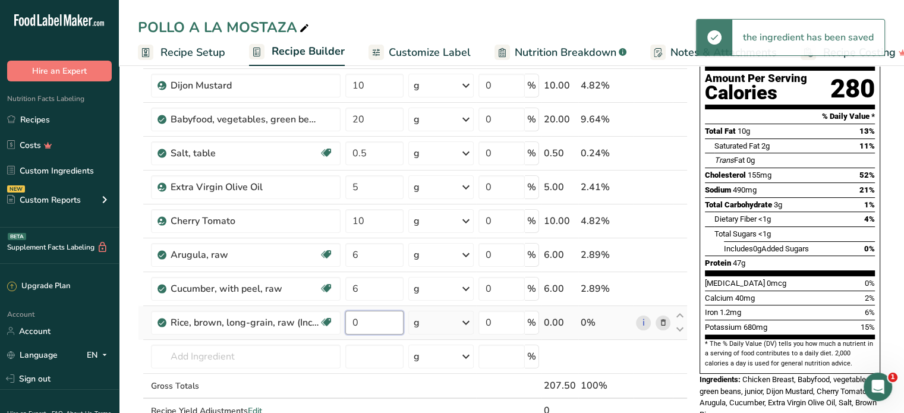
click at [370, 323] on input "0" at bounding box center [374, 323] width 58 height 24
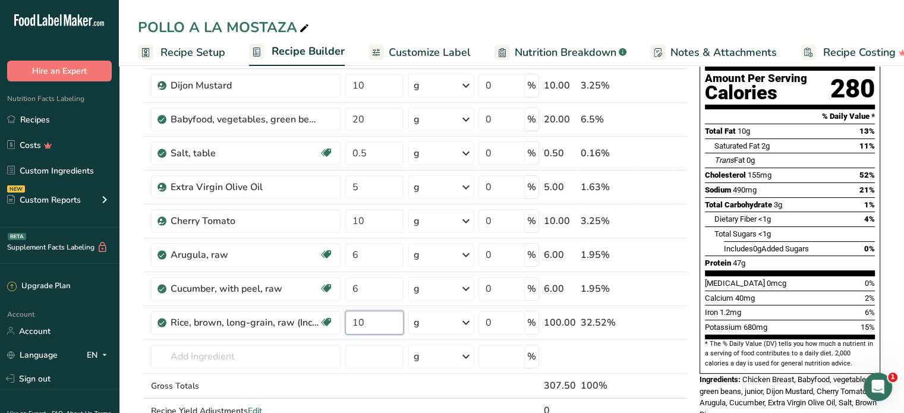
type input "1"
type input "80"
click at [218, 352] on div "Ingredient * Amount * Unit * Waste * .a-a{fill:#347362;}.b-a{fill:#fff;} Grams …" at bounding box center [413, 229] width 550 height 439
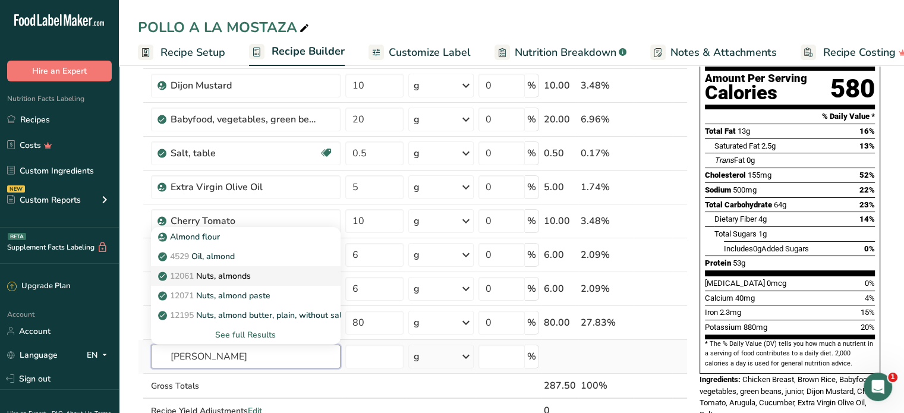
type input "[PERSON_NAME]"
click at [245, 272] on p "12061 Nuts, almonds" at bounding box center [205, 276] width 90 height 12
type input "Nuts, almonds"
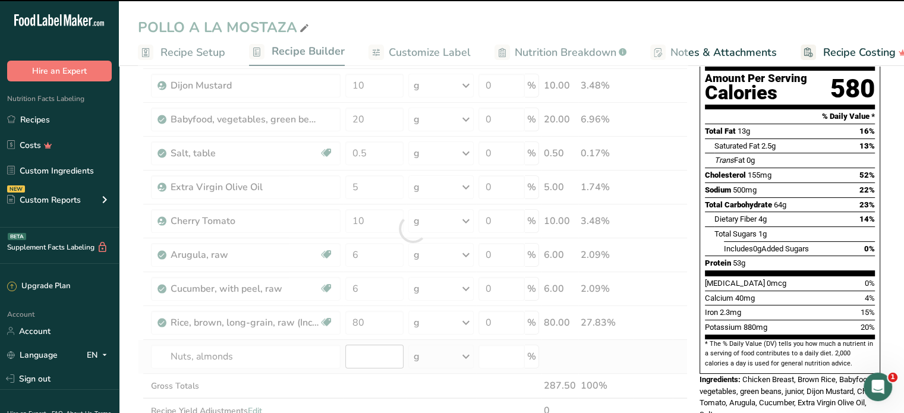
type input "0"
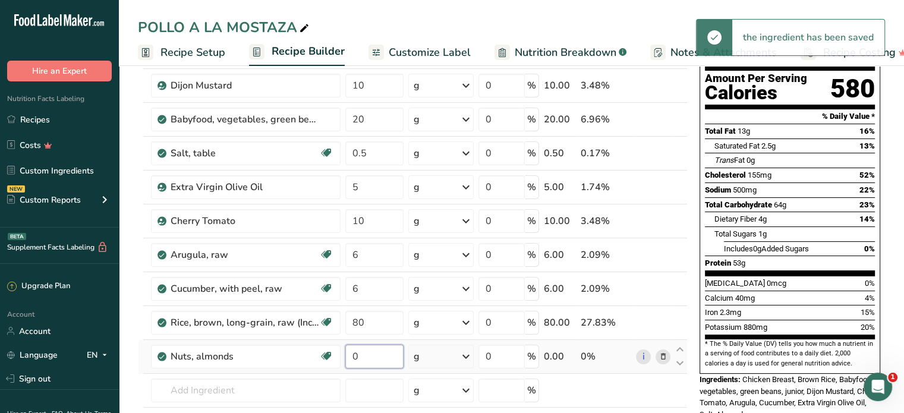
click at [370, 355] on input "0" at bounding box center [374, 357] width 58 height 24
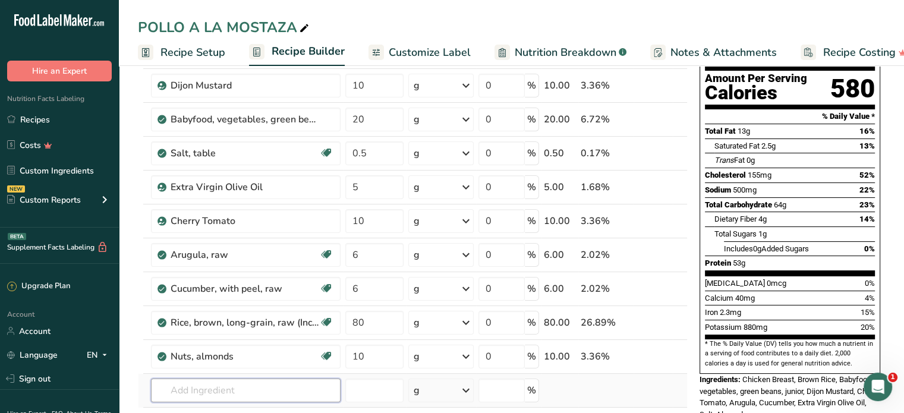
click at [201, 394] on div "Ingredient * Amount * Unit * Waste * .a-a{fill:#347362;}.b-a{fill:#fff;} Grams …" at bounding box center [413, 246] width 550 height 472
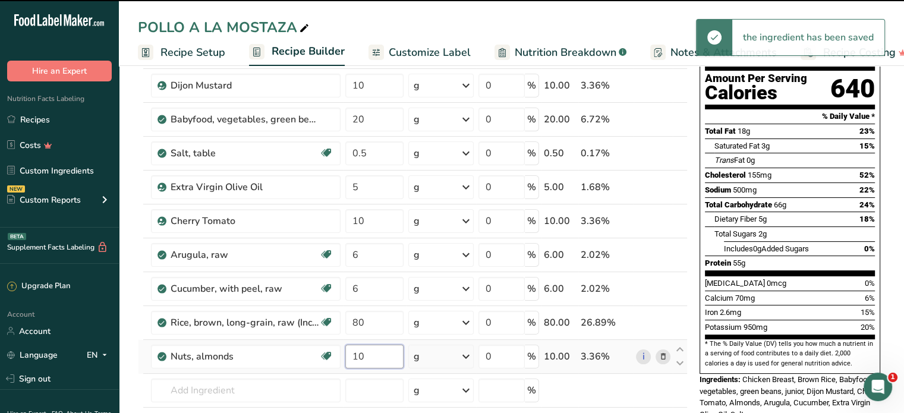
click at [371, 354] on input "10" at bounding box center [374, 357] width 58 height 24
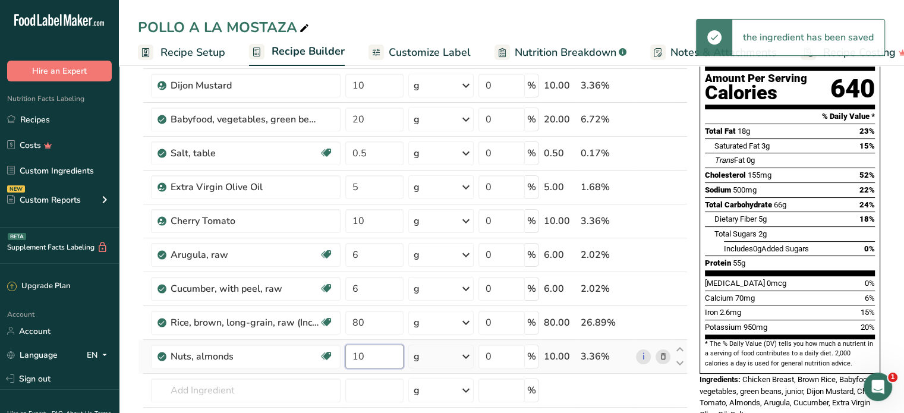
type input "1"
type input "5"
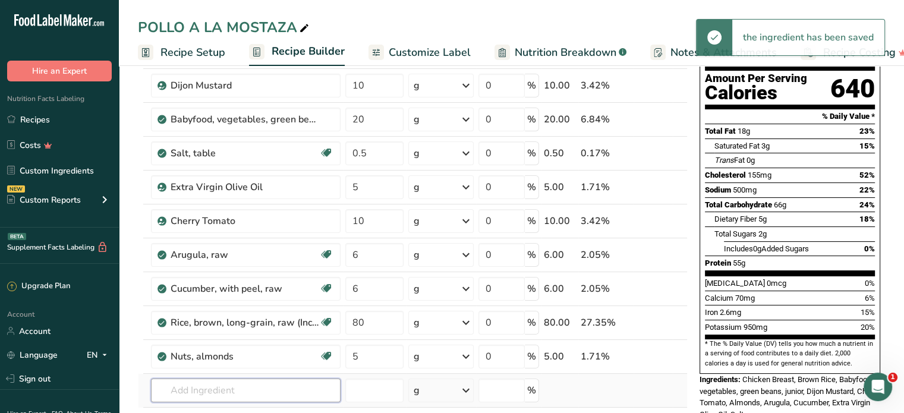
click at [245, 390] on div "Ingredient * Amount * Unit * Waste * .a-a{fill:#347362;}.b-a{fill:#fff;} Grams …" at bounding box center [413, 246] width 550 height 472
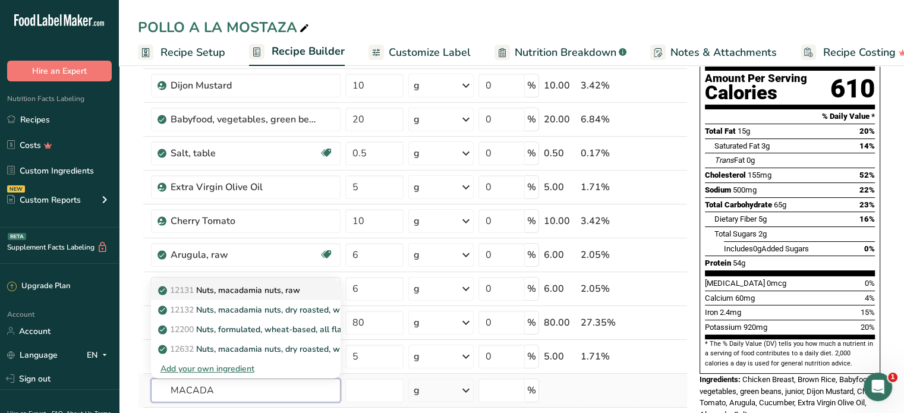
type input "MACADA"
click at [245, 287] on p "12131 Nuts, macadamia nuts, raw" at bounding box center [230, 290] width 140 height 12
type input "Nuts, macadamia nuts, raw"
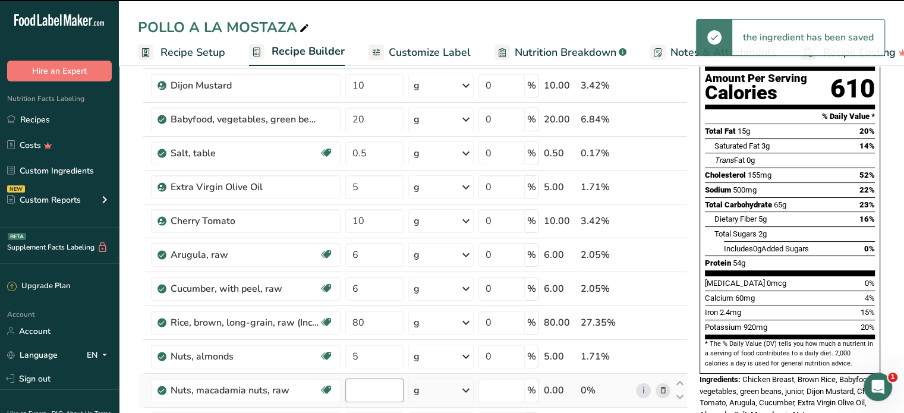
type input "0"
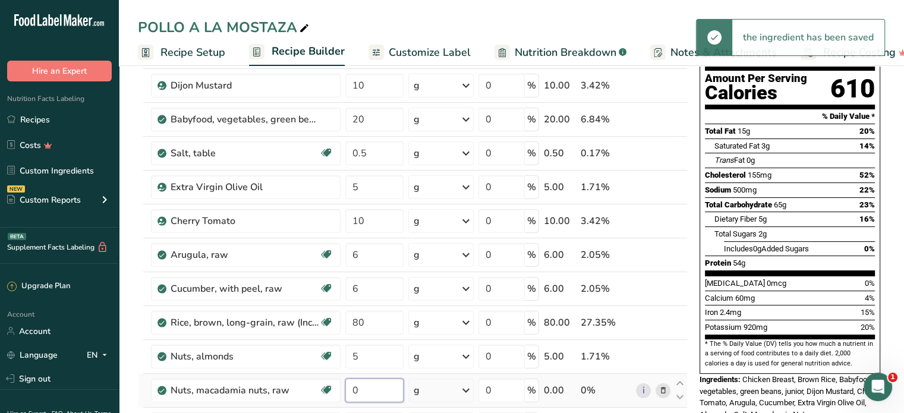
click at [361, 387] on input "0" at bounding box center [374, 391] width 58 height 24
type input "5"
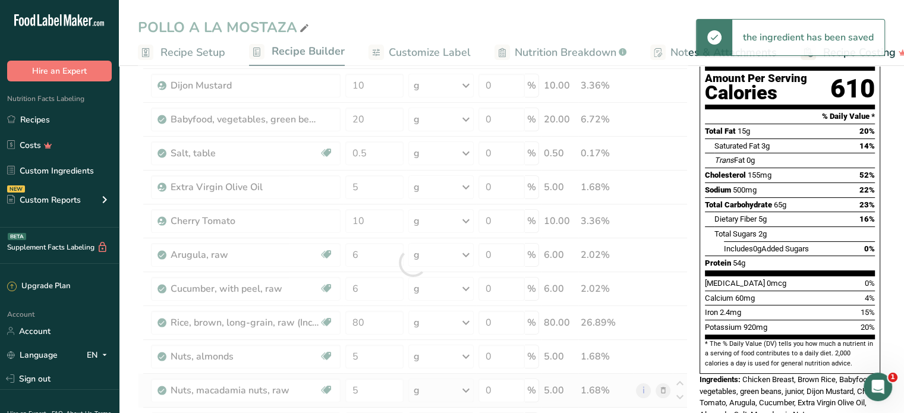
click at [435, 387] on div "Ingredient * Amount * Unit * Waste * .a-a{fill:#347362;}.b-a{fill:#fff;} Grams …" at bounding box center [413, 263] width 550 height 506
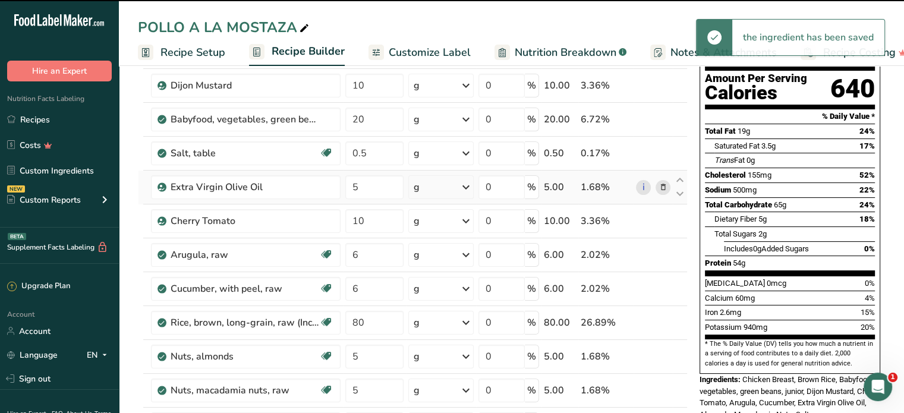
scroll to position [0, 0]
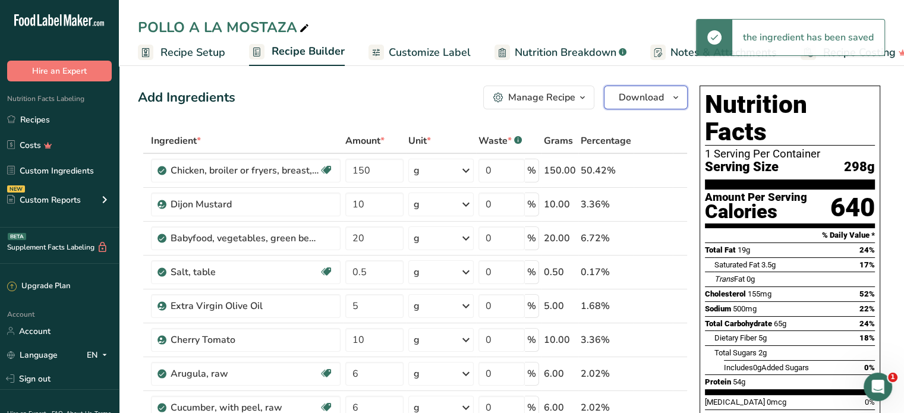
drag, startPoint x: 649, startPoint y: 102, endPoint x: 654, endPoint y: 106, distance: 7.2
click at [649, 102] on span "Download" at bounding box center [641, 97] width 45 height 14
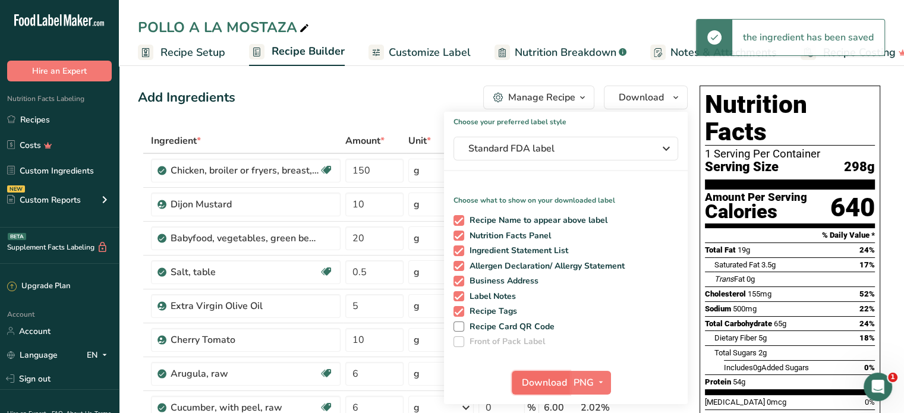
click at [533, 387] on span "Download" at bounding box center [544, 383] width 45 height 14
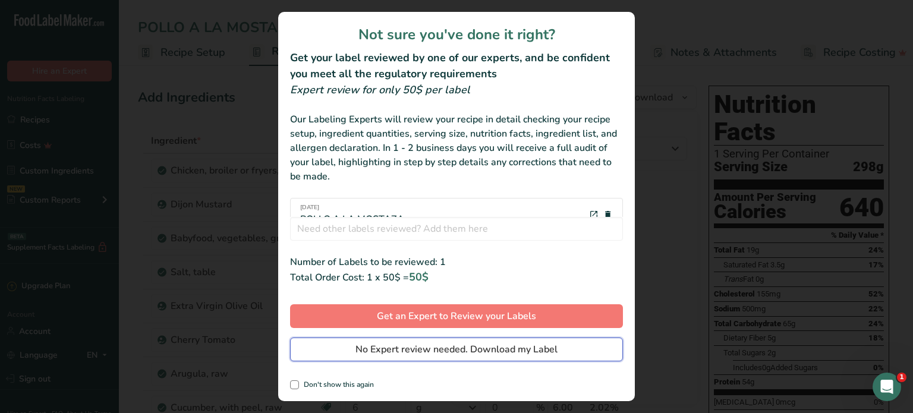
click at [513, 351] on span "No Expert review needed. Download my Label" at bounding box center [456, 349] width 202 height 14
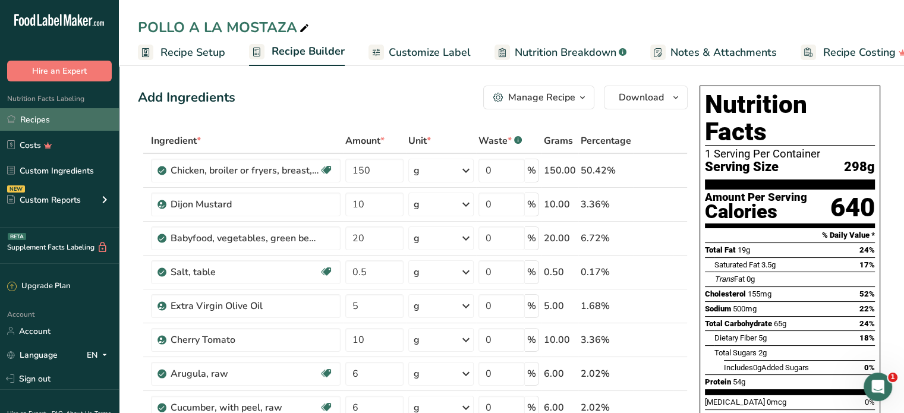
click at [31, 116] on link "Recipes" at bounding box center [59, 119] width 119 height 23
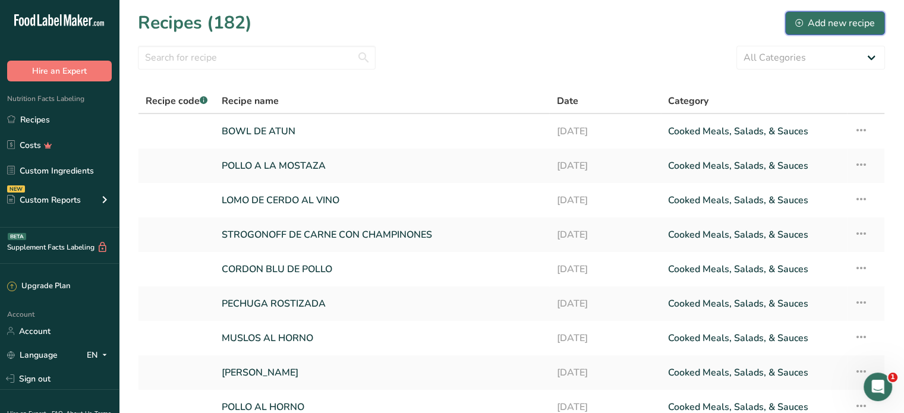
click at [740, 26] on div "Add new recipe" at bounding box center [835, 23] width 80 height 14
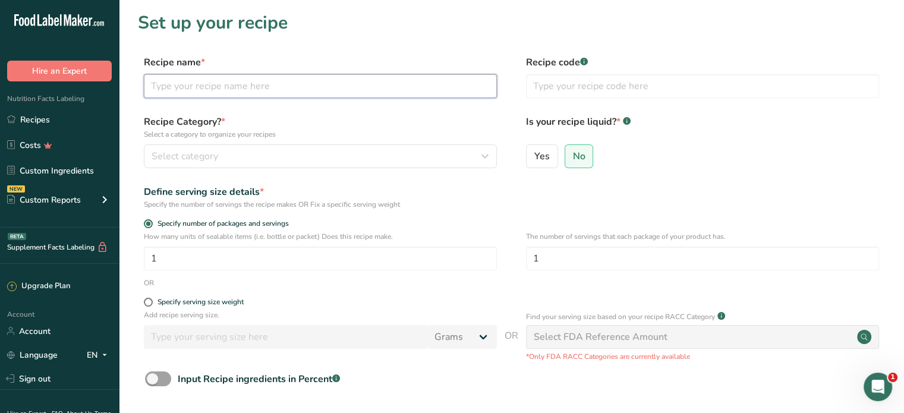
click at [415, 92] on input "text" at bounding box center [320, 86] width 353 height 24
type input "BOWL DE CAMARON"
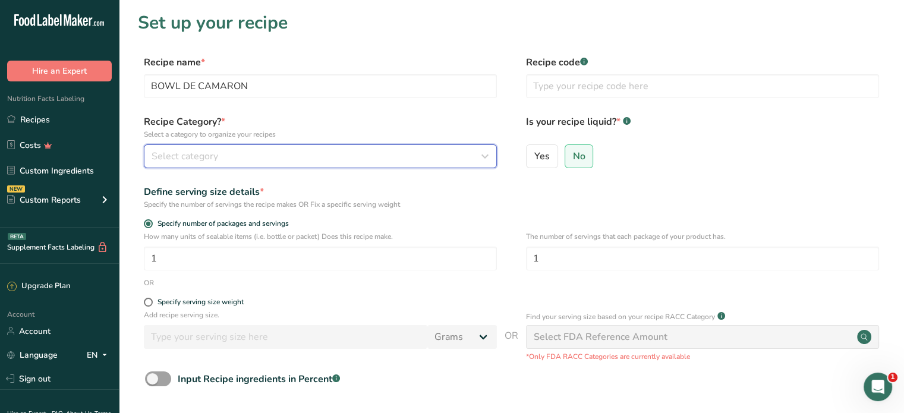
click at [414, 149] on div "Select category" at bounding box center [317, 156] width 330 height 14
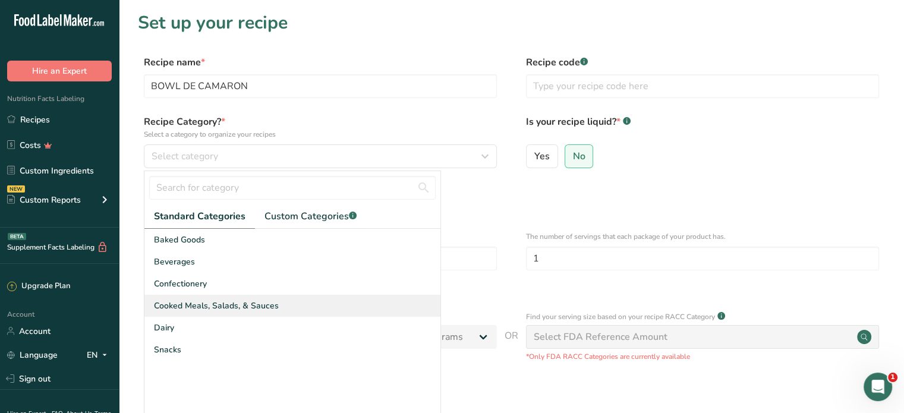
click at [235, 302] on span "Cooked Meals, Salads, & Sauces" at bounding box center [216, 306] width 125 height 12
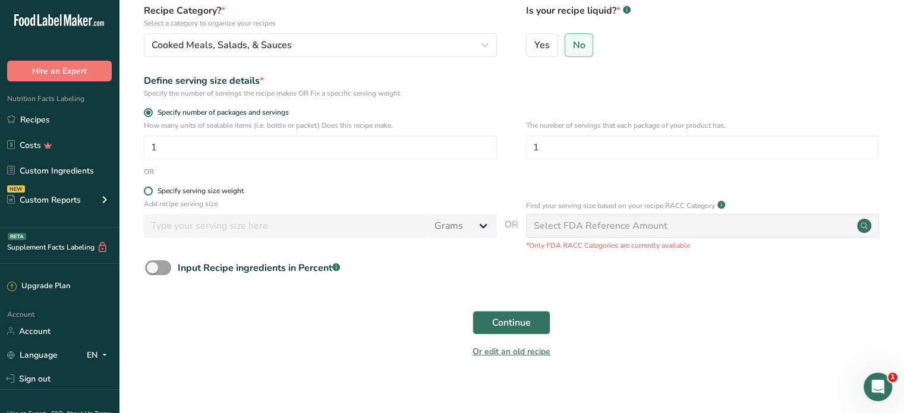
scroll to position [119, 0]
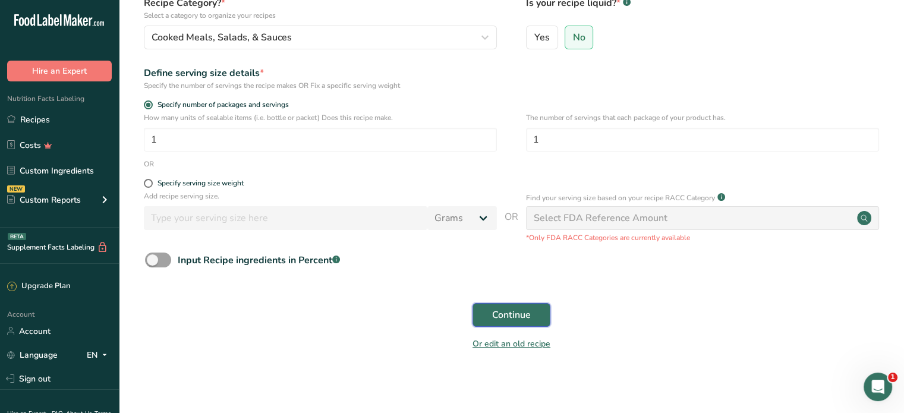
click at [499, 312] on span "Continue" at bounding box center [511, 315] width 39 height 14
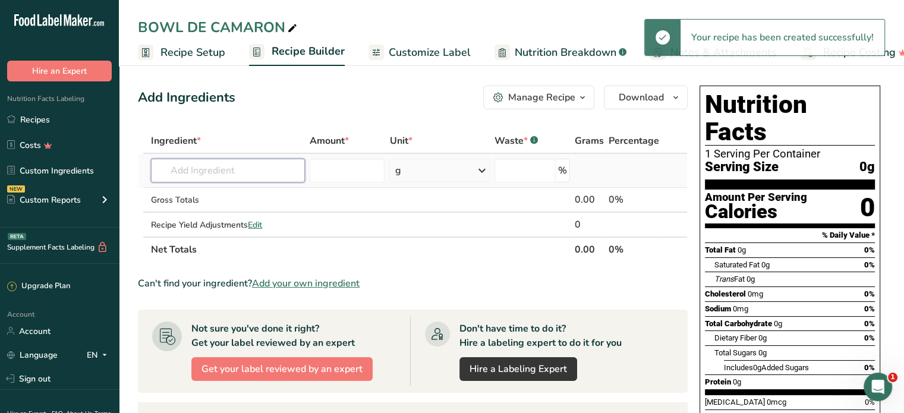
click at [282, 166] on input "text" at bounding box center [228, 171] width 154 height 24
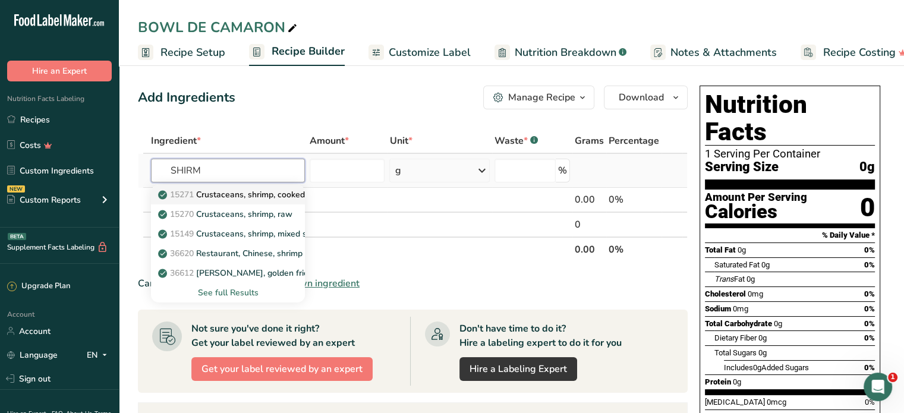
type input "SHIRM"
click at [239, 190] on p "15271 Crustaceans, shrimp, cooked" at bounding box center [232, 194] width 144 height 12
type input "Crustaceans, shrimp, cooked"
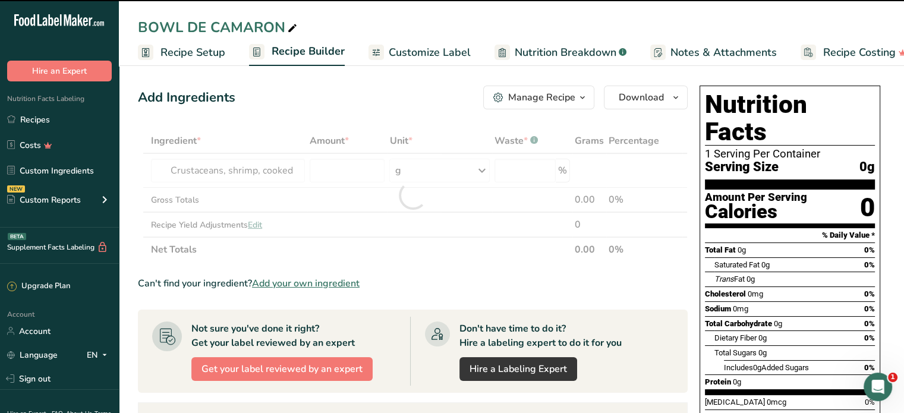
type input "0"
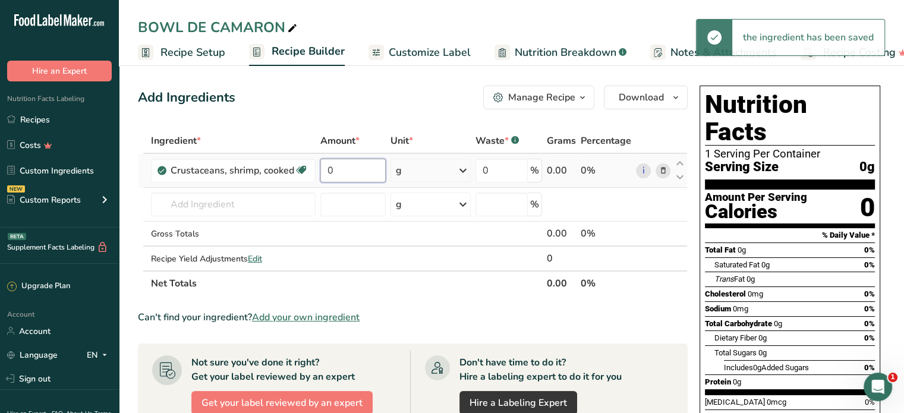
click at [341, 174] on input "0" at bounding box center [352, 171] width 65 height 24
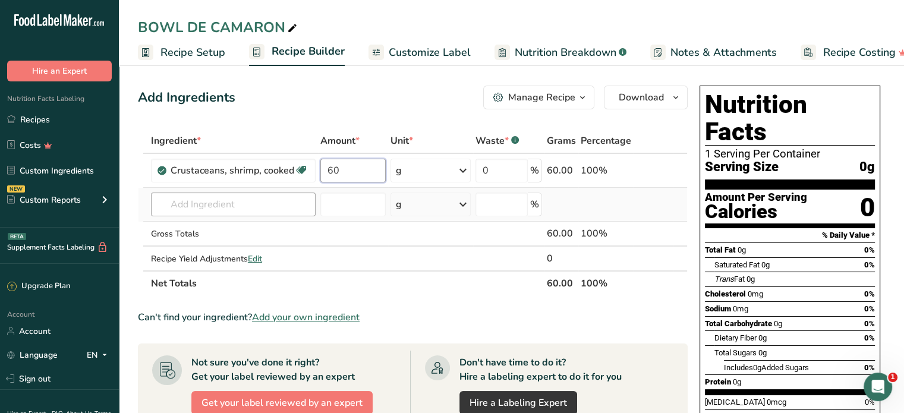
type input "60"
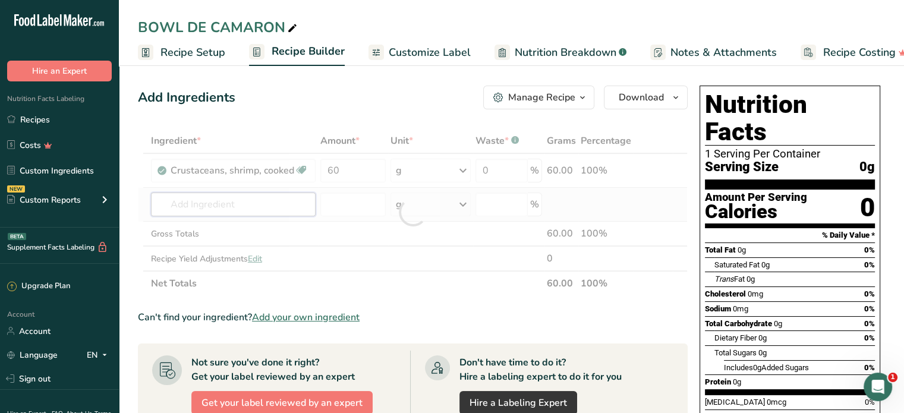
click at [252, 209] on div "Ingredient * Amount * Unit * Waste * .a-a{fill:#347362;}.b-a{fill:#fff;} Grams …" at bounding box center [413, 212] width 550 height 168
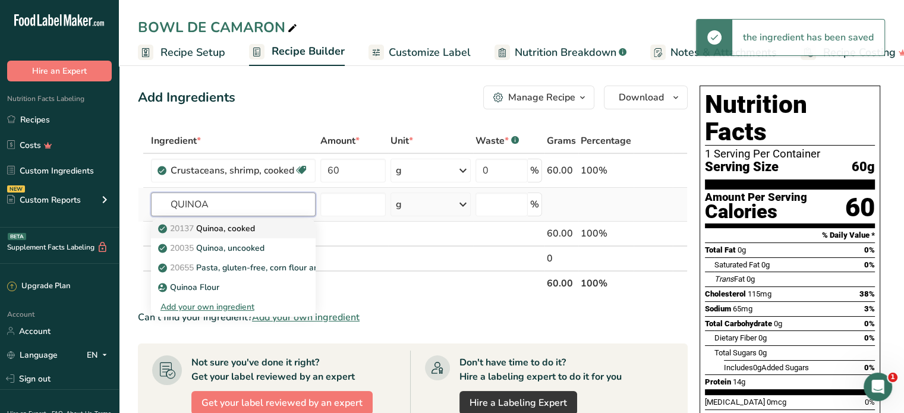
type input "QUINOA"
click at [240, 231] on p "20137 Quinoa, cooked" at bounding box center [207, 228] width 94 height 12
type input "Quinoa, cooked"
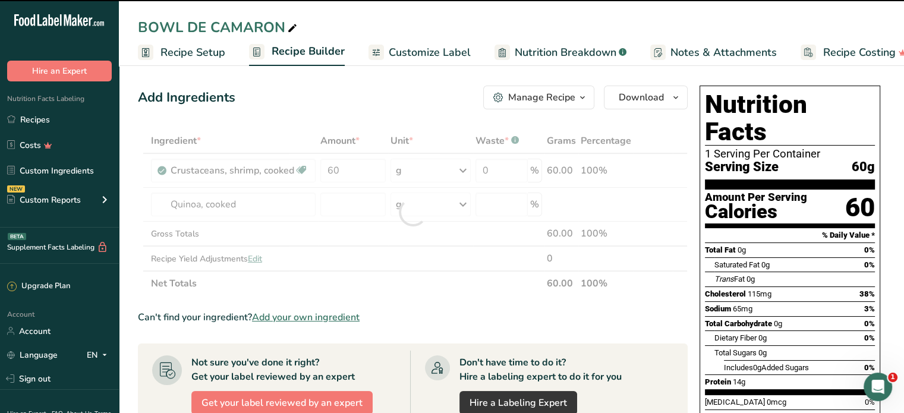
type input "0"
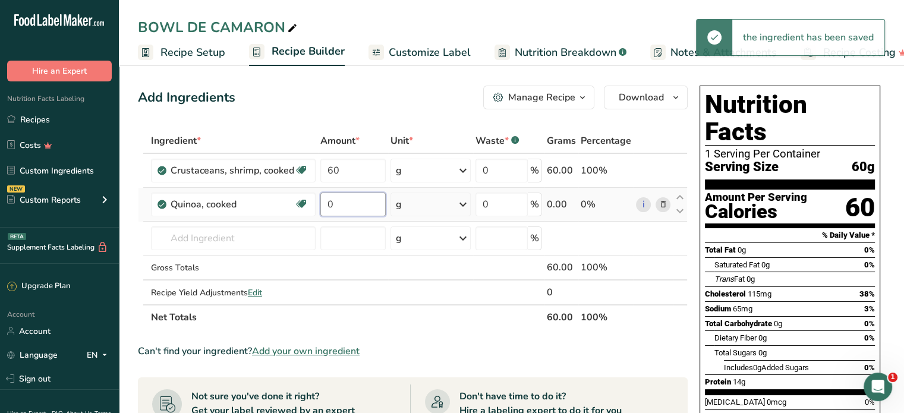
click at [332, 204] on input "0" at bounding box center [352, 205] width 65 height 24
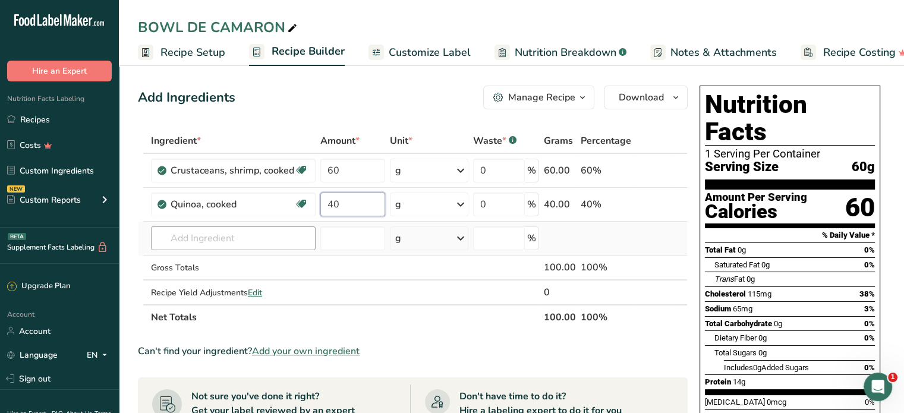
type input "40"
click at [228, 237] on div "Ingredient * Amount * Unit * Waste * .a-a{fill:#347362;}.b-a{fill:#fff;} Grams …" at bounding box center [413, 228] width 550 height 201
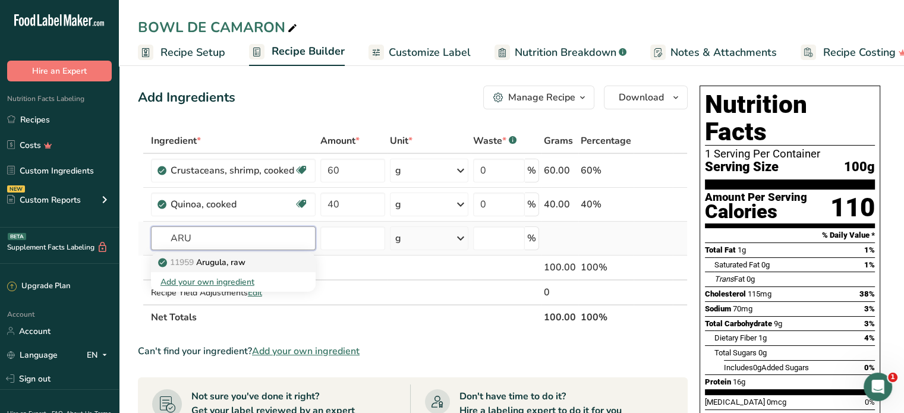
type input "ARU"
click at [213, 261] on p "11959 [GEOGRAPHIC_DATA], raw" at bounding box center [202, 262] width 85 height 12
type input "Arugula, raw"
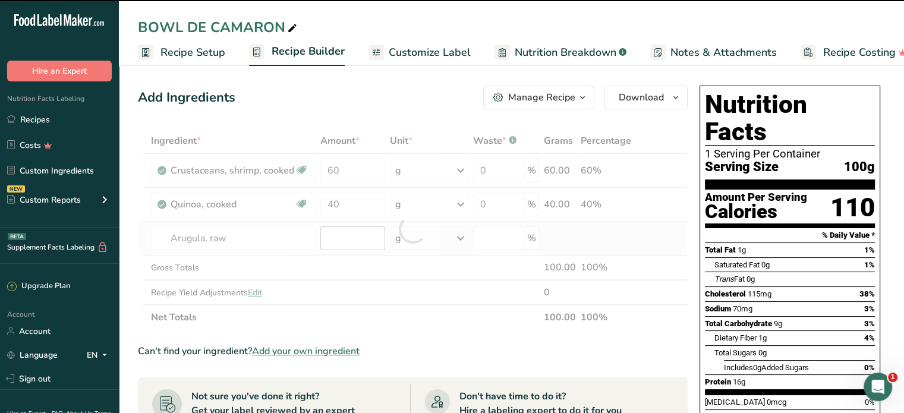
type input "0"
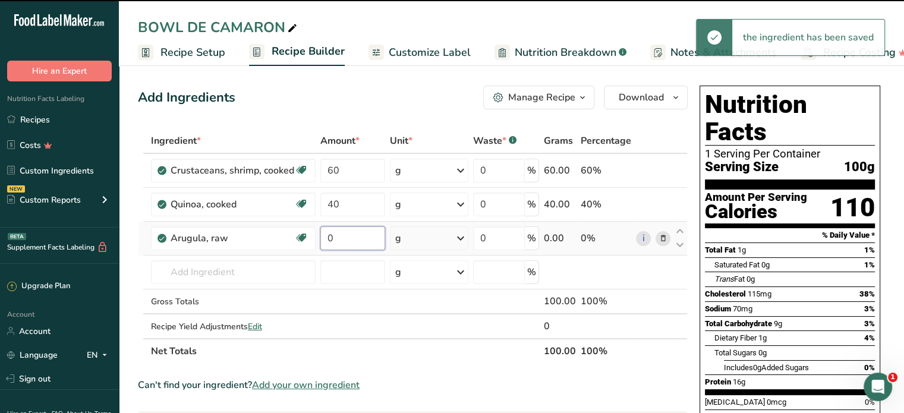
click at [342, 236] on input "0" at bounding box center [352, 238] width 65 height 24
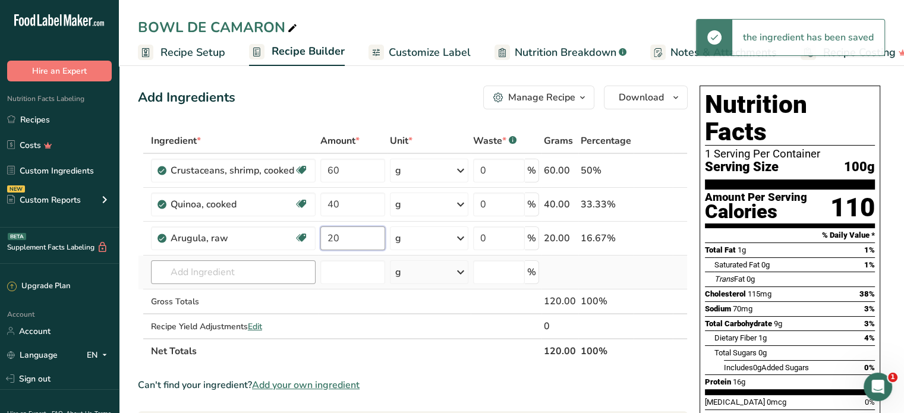
type input "20"
click at [203, 267] on div "Ingredient * Amount * Unit * Waste * .a-a{fill:#347362;}.b-a{fill:#fff;} Grams …" at bounding box center [413, 245] width 550 height 235
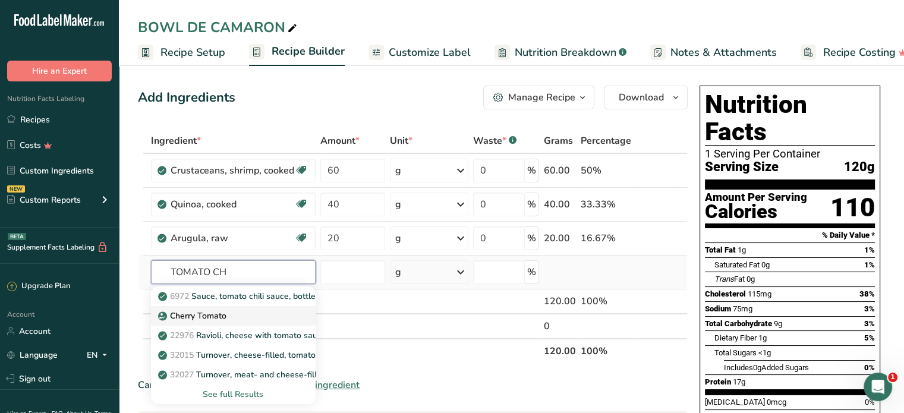
type input "TOMATO CH"
click at [210, 317] on p "Cherry Tomato" at bounding box center [193, 316] width 66 height 12
type input "Cherry Tomato"
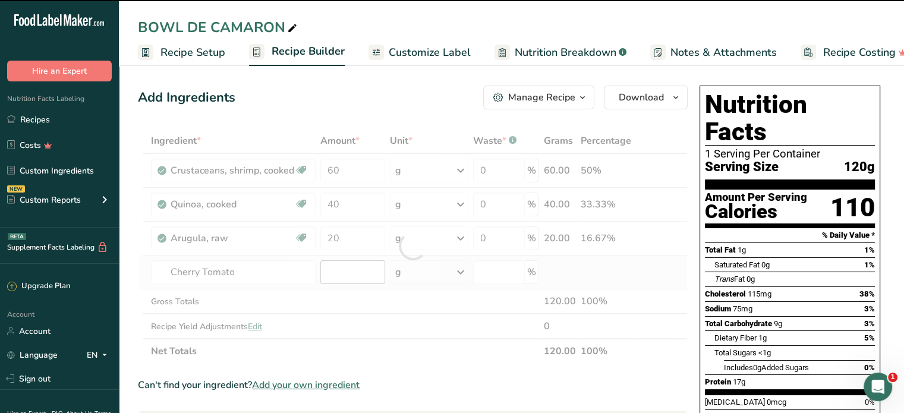
type input "0"
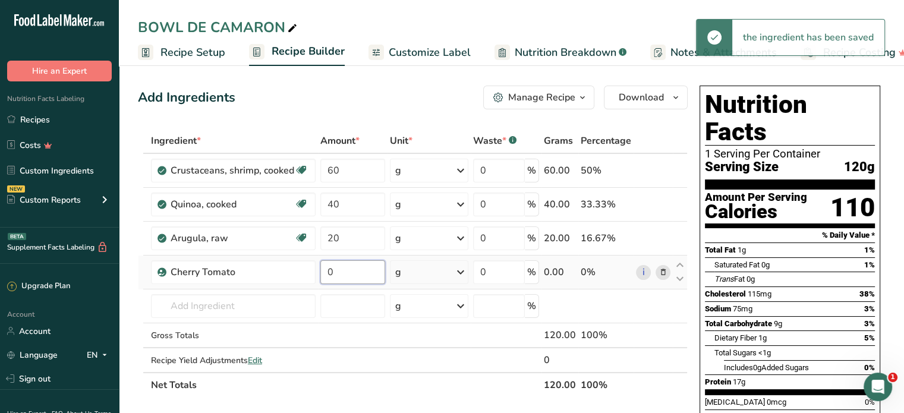
click at [336, 267] on input "0" at bounding box center [352, 272] width 65 height 24
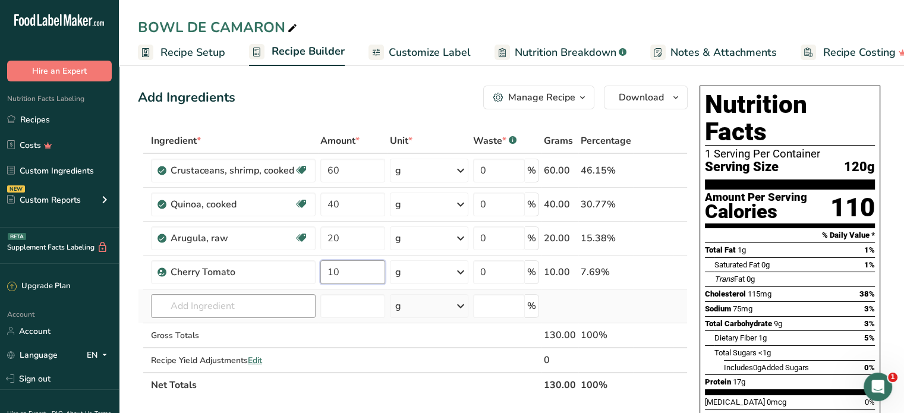
type input "10"
click at [222, 298] on div "Ingredient * Amount * Unit * Waste * .a-a{fill:#347362;}.b-a{fill:#fff;} Grams …" at bounding box center [413, 262] width 550 height 269
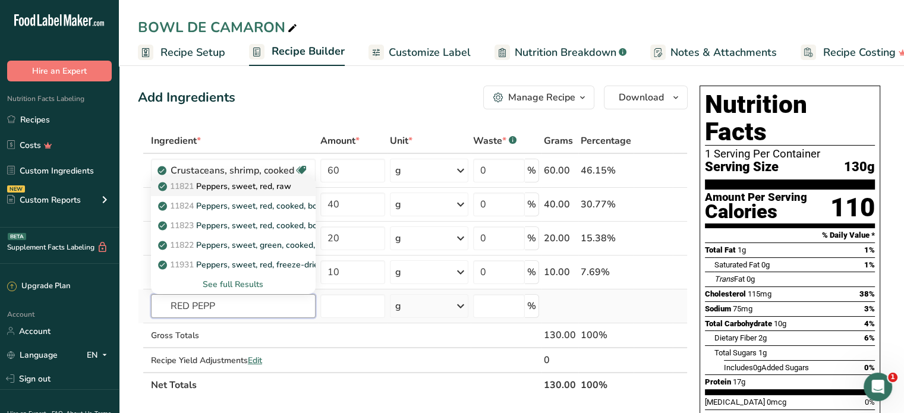
type input "RED PEPP"
click at [234, 186] on p "11821 Peppers, sweet, red, raw" at bounding box center [225, 186] width 131 height 12
type input "Peppers, sweet, red, raw"
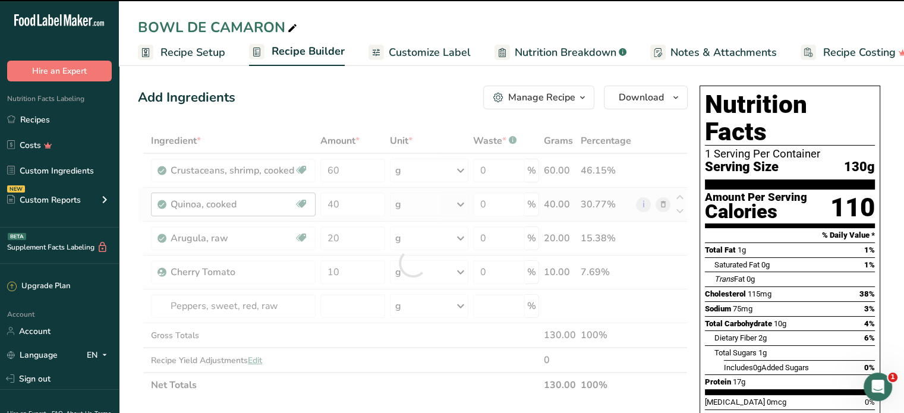
type input "0"
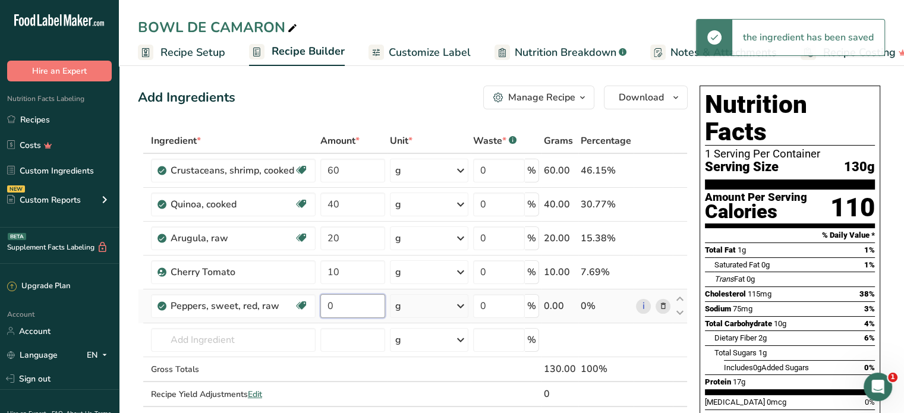
click at [358, 311] on input "0" at bounding box center [352, 306] width 65 height 24
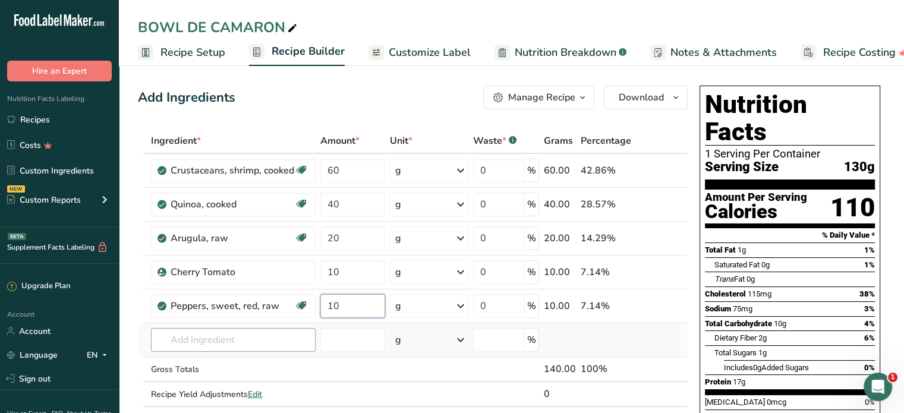
type input "10"
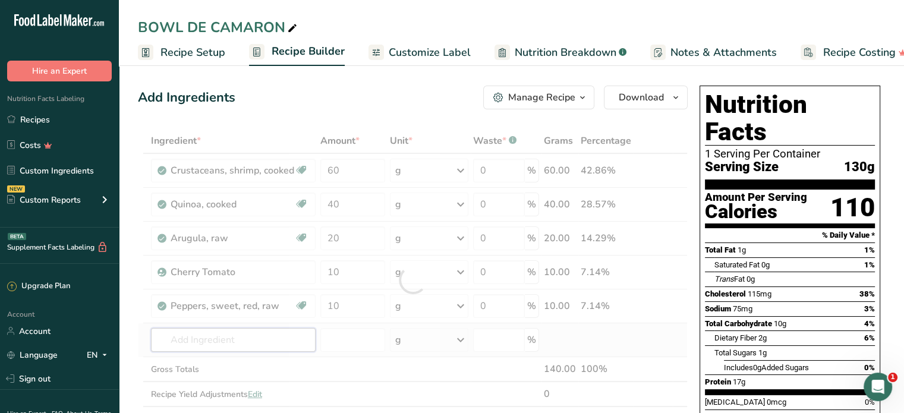
click at [231, 342] on div "Ingredient * Amount * Unit * Waste * .a-a{fill:#347362;}.b-a{fill:#fff;} Grams …" at bounding box center [413, 279] width 550 height 303
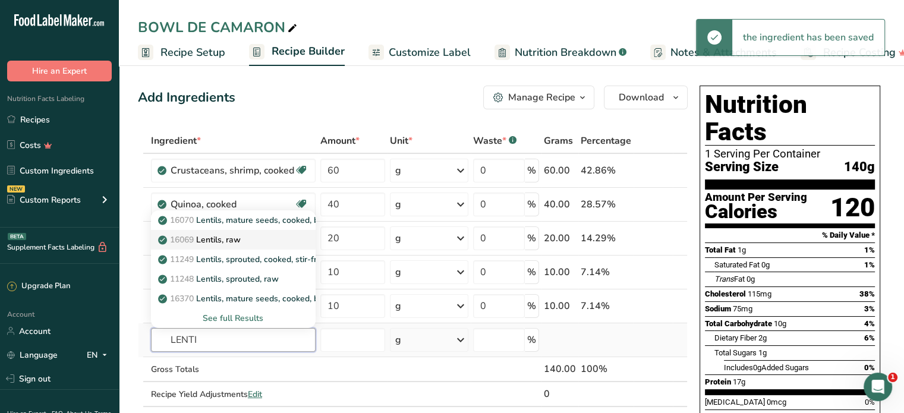
type input "LENTI"
click at [223, 235] on p "16069 Lentils, raw" at bounding box center [200, 240] width 80 height 12
type input "Lentils, raw"
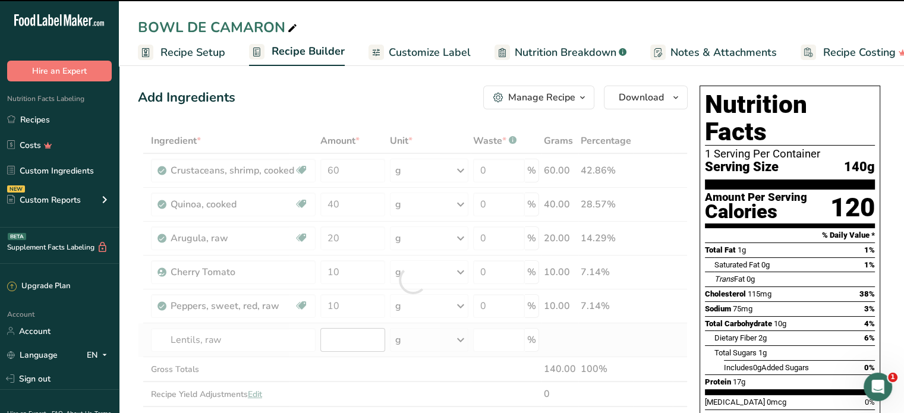
type input "0"
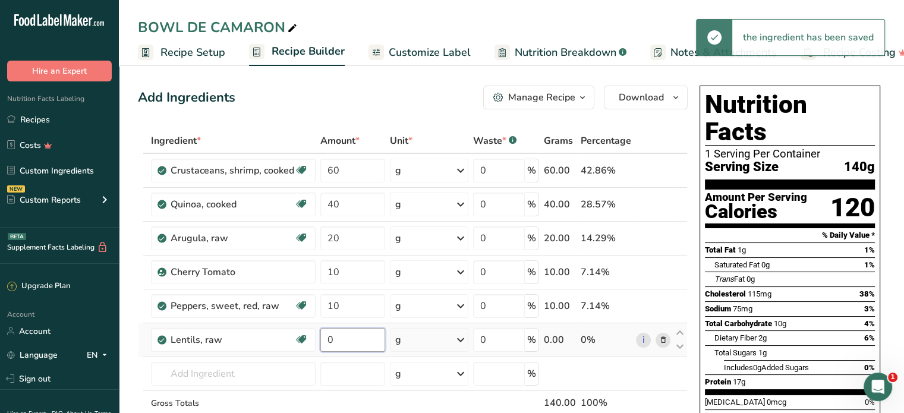
click at [350, 337] on input "0" at bounding box center [352, 340] width 65 height 24
type input "100"
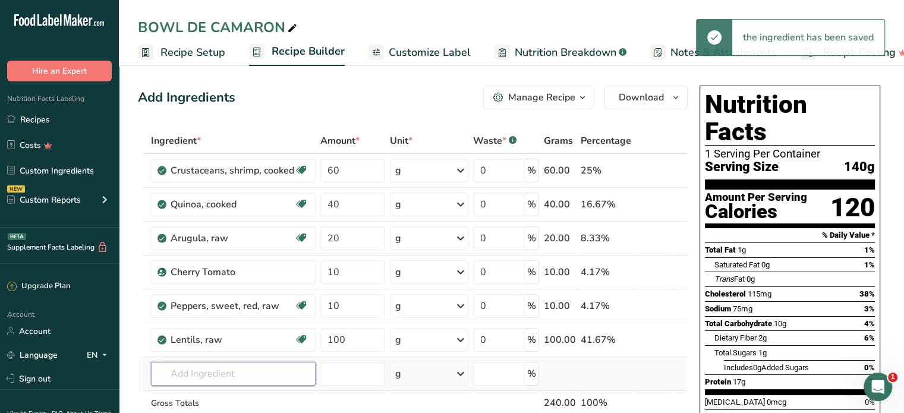
click at [174, 378] on div "Ingredient * Amount * Unit * Waste * .a-a{fill:#347362;}.b-a{fill:#fff;} Grams …" at bounding box center [413, 296] width 550 height 337
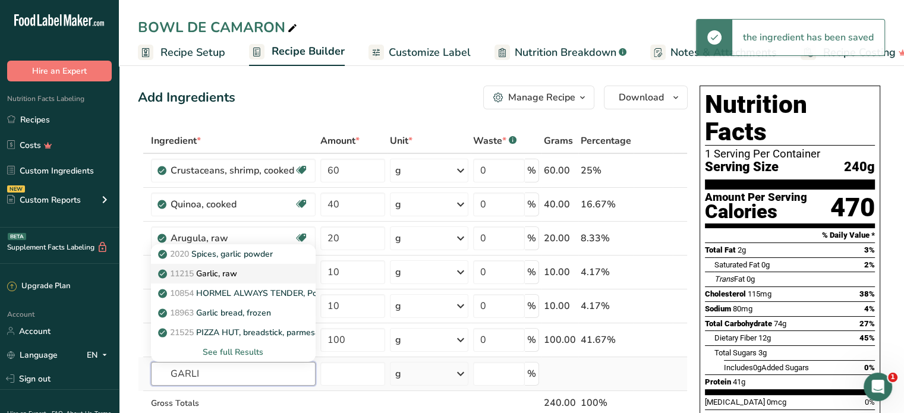
type input "GARLI"
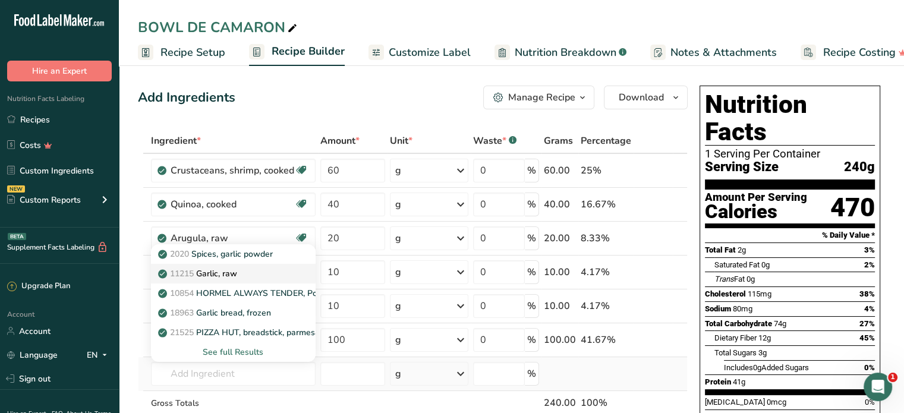
click at [229, 275] on p "11215 Garlic, raw" at bounding box center [198, 273] width 77 height 12
type input "Garlic, raw"
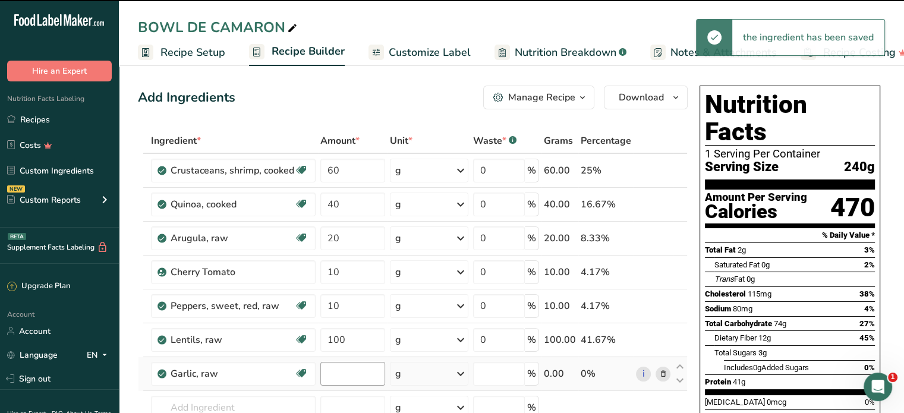
type input "0"
click at [345, 371] on input "0" at bounding box center [352, 374] width 65 height 24
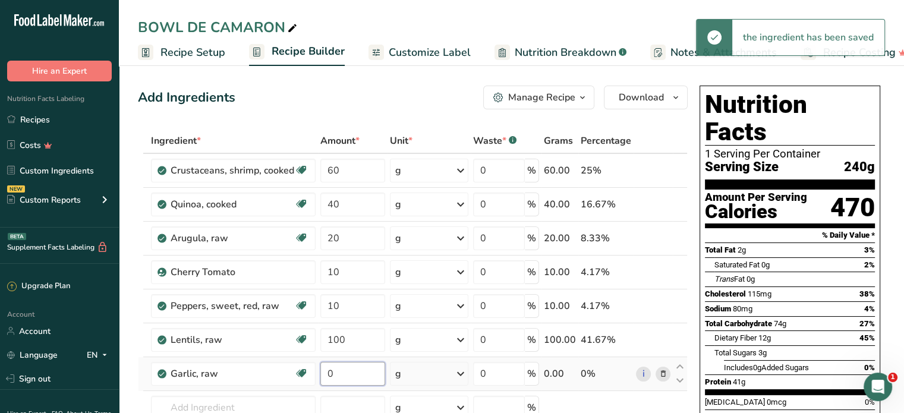
click at [345, 371] on input "0" at bounding box center [352, 374] width 65 height 24
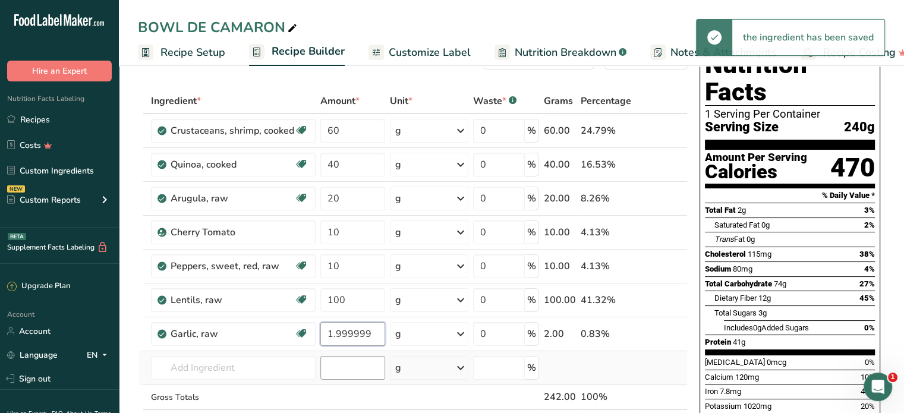
scroll to position [59, 0]
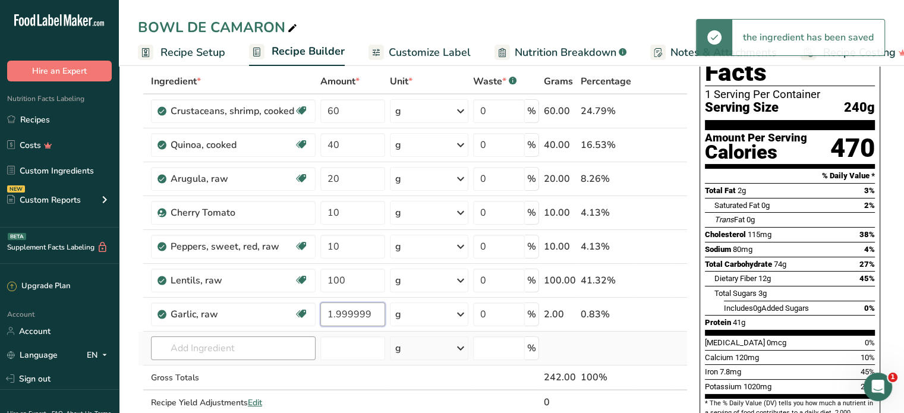
type input "1.999999"
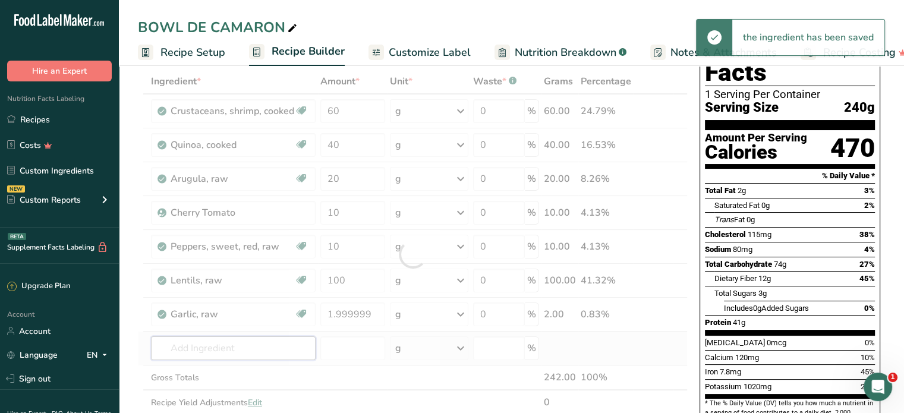
click at [209, 346] on div "Ingredient * Amount * Unit * Waste * .a-a{fill:#347362;}.b-a{fill:#fff;} Grams …" at bounding box center [413, 254] width 550 height 371
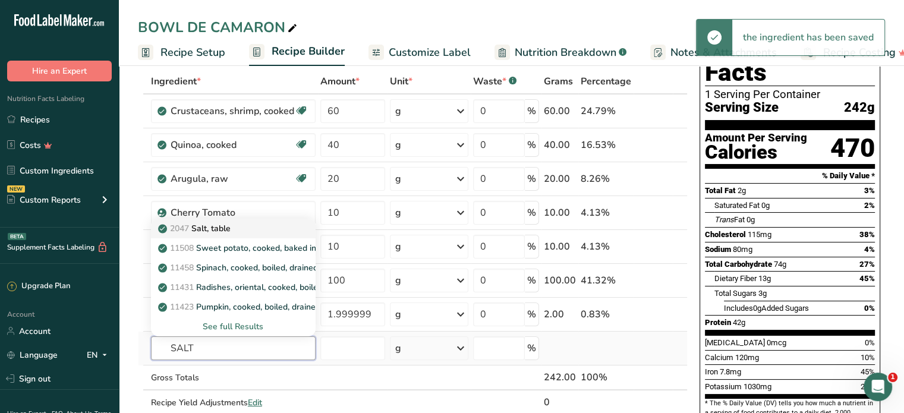
type input "SALT"
click at [208, 223] on p "2047 Salt, table" at bounding box center [195, 228] width 70 height 12
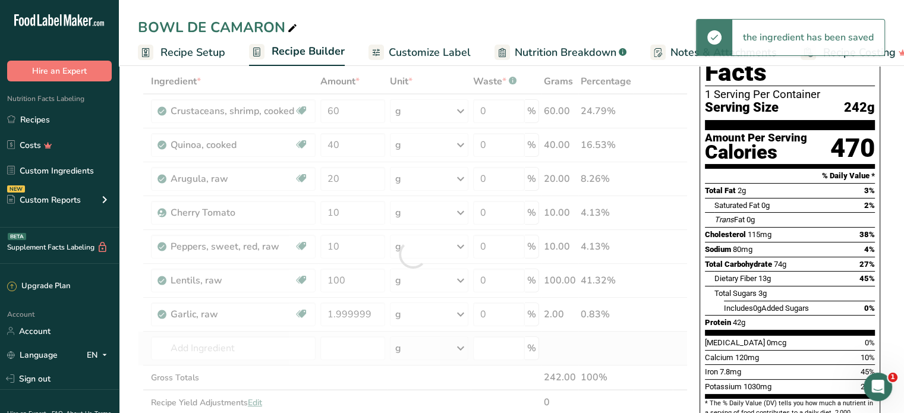
type input "Salt, table"
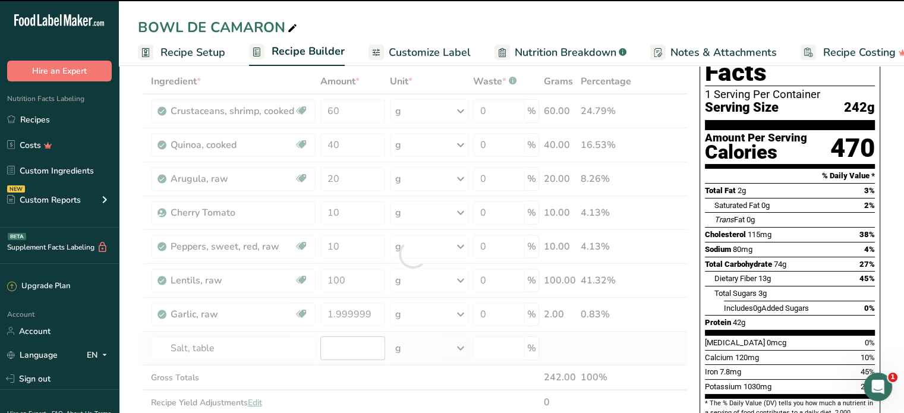
type input "0"
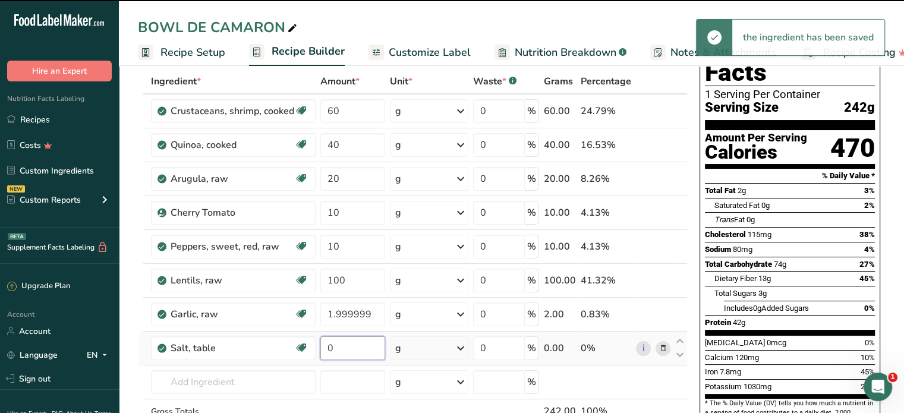
click at [347, 345] on input "0" at bounding box center [352, 348] width 65 height 24
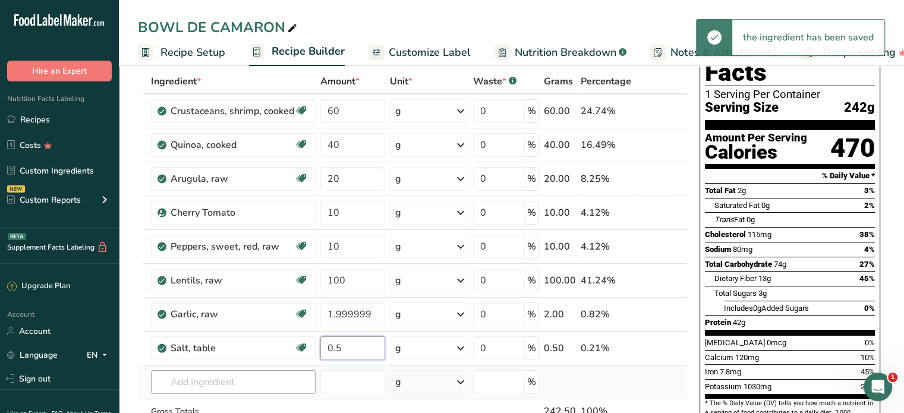
type input "0.5"
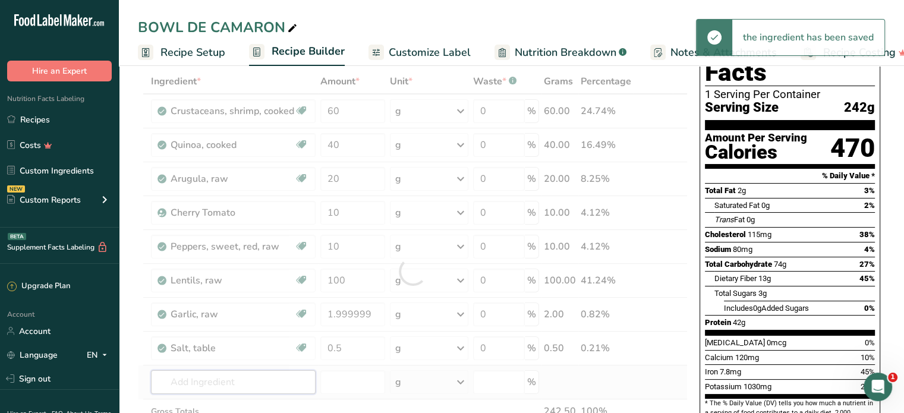
click at [220, 382] on div "Ingredient * Amount * Unit * Waste * .a-a{fill:#347362;}.b-a{fill:#fff;} Grams …" at bounding box center [413, 271] width 550 height 405
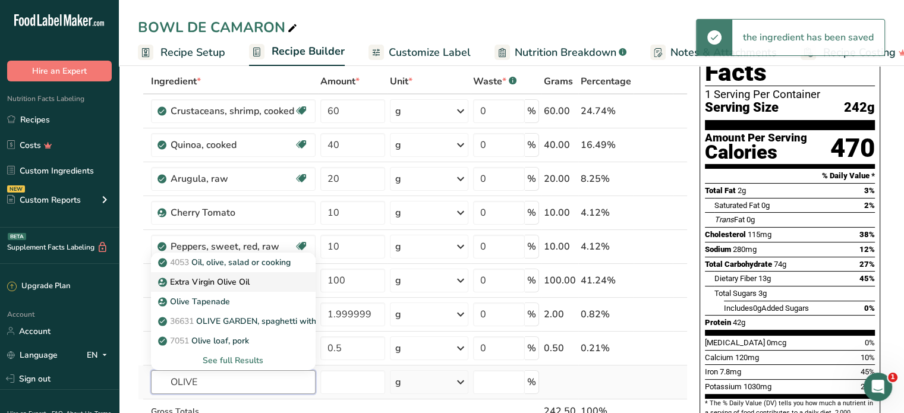
type input "OLIVE"
click at [204, 276] on p "Extra Virgin Olive Oil" at bounding box center [204, 282] width 89 height 12
type input "Extra Virgin Olive Oil"
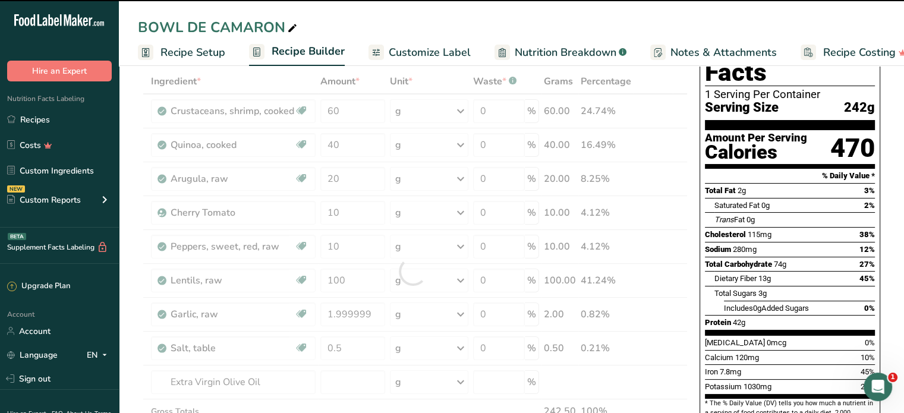
type input "0"
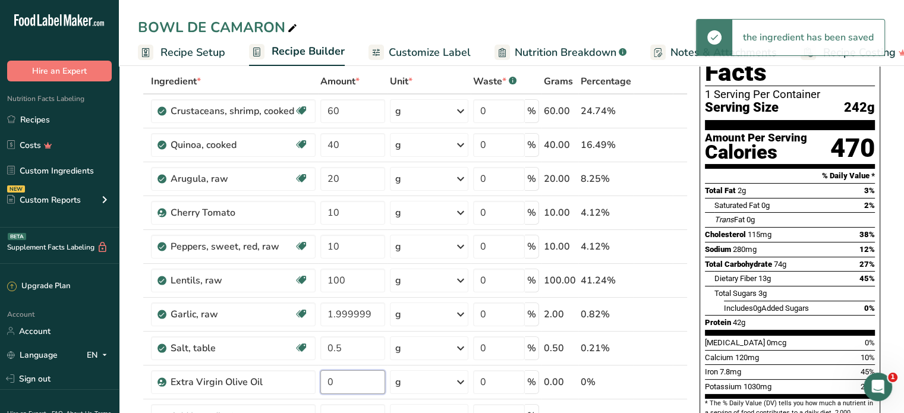
click at [338, 383] on input "0" at bounding box center [352, 382] width 65 height 24
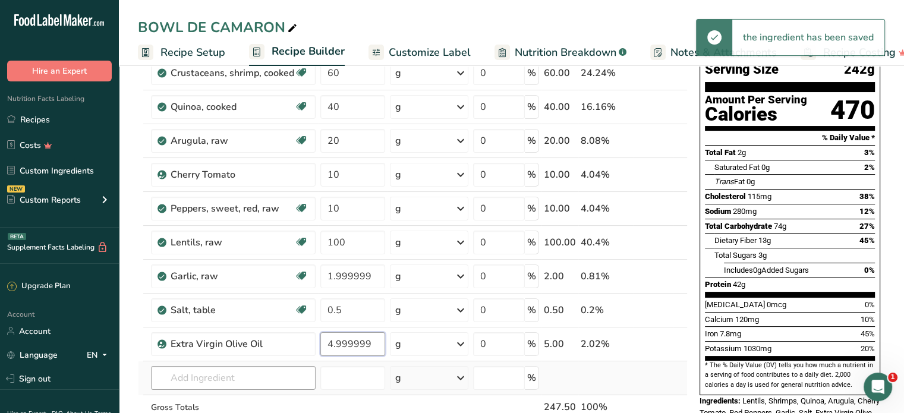
scroll to position [119, 0]
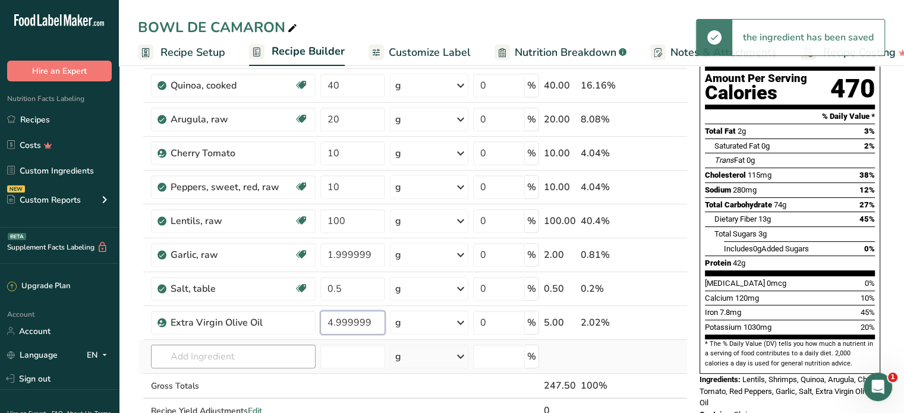
type input "4.999999"
click at [250, 361] on div "Ingredient * Amount * Unit * Waste * .a-a{fill:#347362;}.b-a{fill:#fff;} Grams …" at bounding box center [413, 229] width 550 height 439
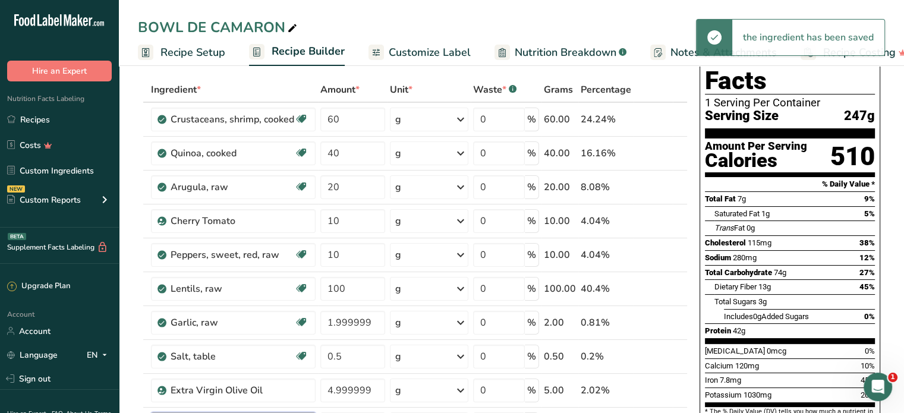
scroll to position [0, 0]
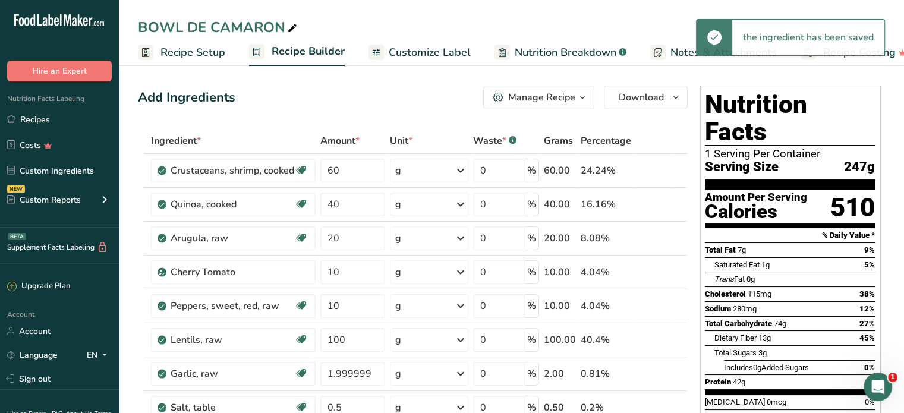
click at [864, 6] on div "BOWL DE CAMARON Recipe Setup Recipe Builder Customize Label Nutrition Breakdown…" at bounding box center [511, 33] width 785 height 66
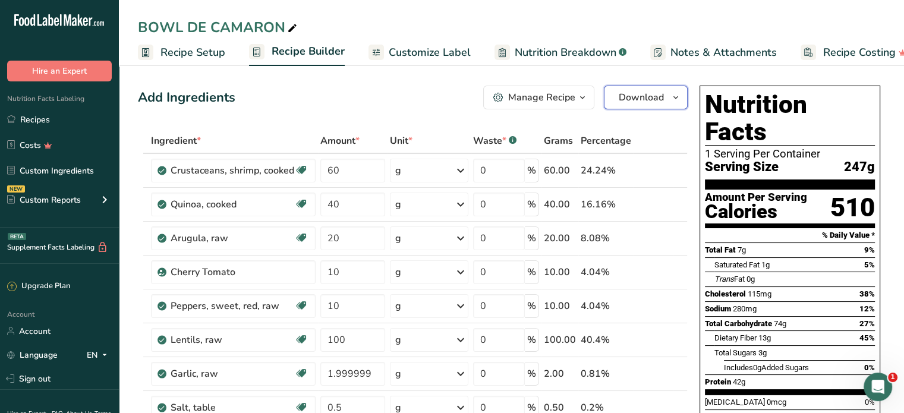
click at [629, 99] on span "Download" at bounding box center [641, 97] width 45 height 14
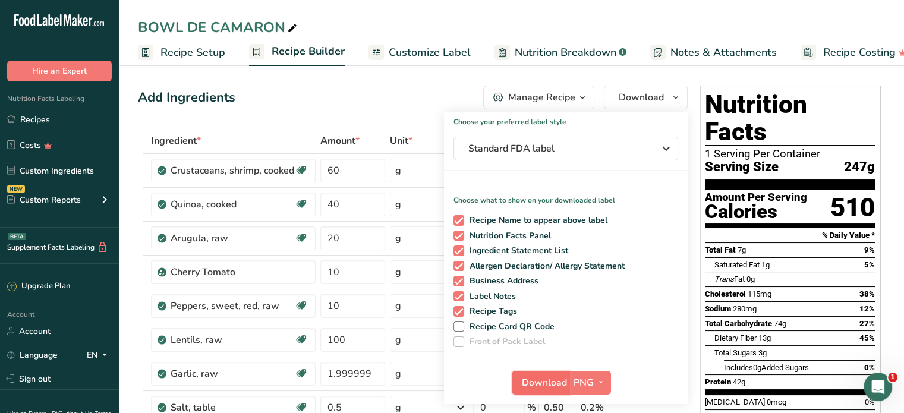
click at [563, 382] on span "Download" at bounding box center [544, 383] width 45 height 14
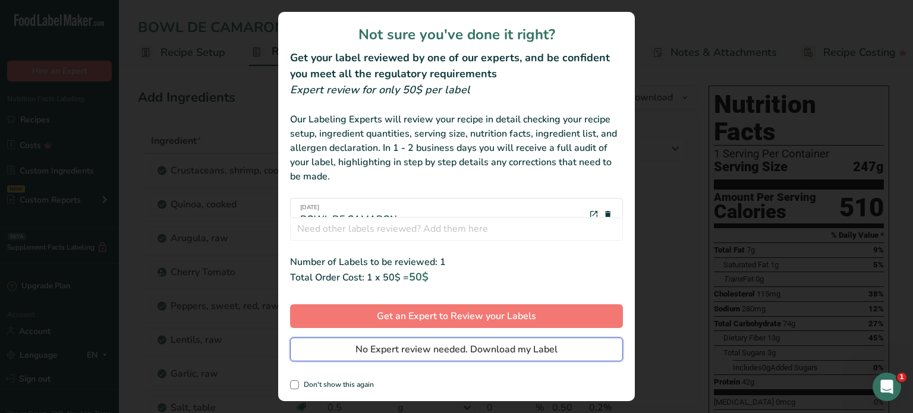
click at [442, 353] on span "No Expert review needed. Download my Label" at bounding box center [456, 349] width 202 height 14
